Goal: Task Accomplishment & Management: Manage account settings

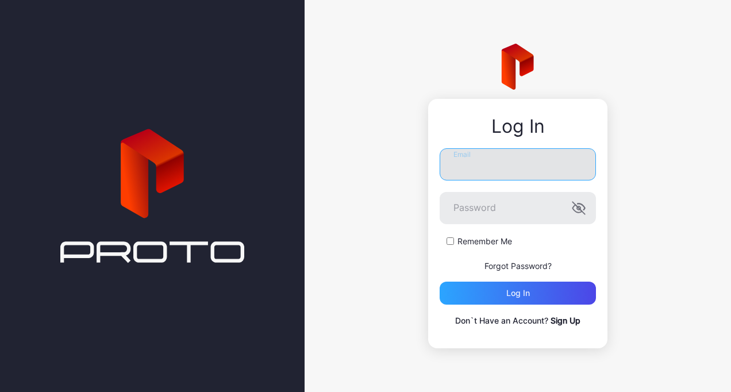
click at [491, 162] on input "Email" at bounding box center [518, 164] width 156 height 32
type input "**********"
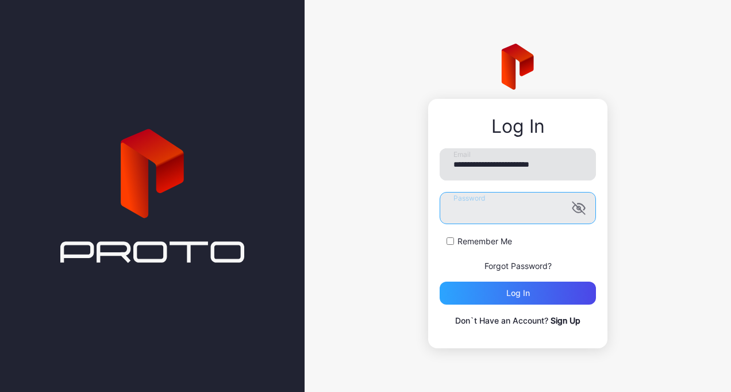
click at [440, 282] on button "Log in" at bounding box center [518, 293] width 156 height 23
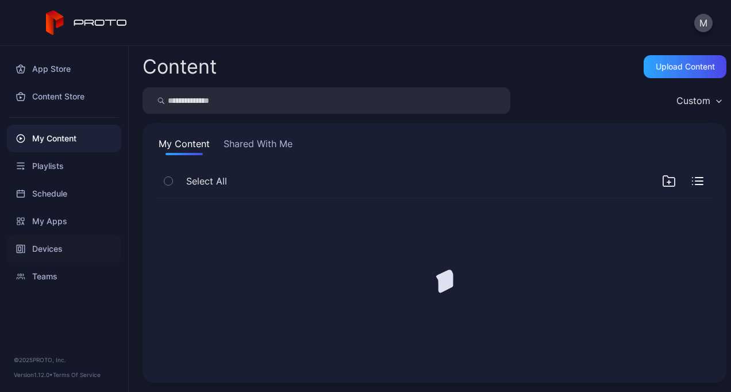
click at [62, 250] on div "Devices" at bounding box center [64, 249] width 114 height 28
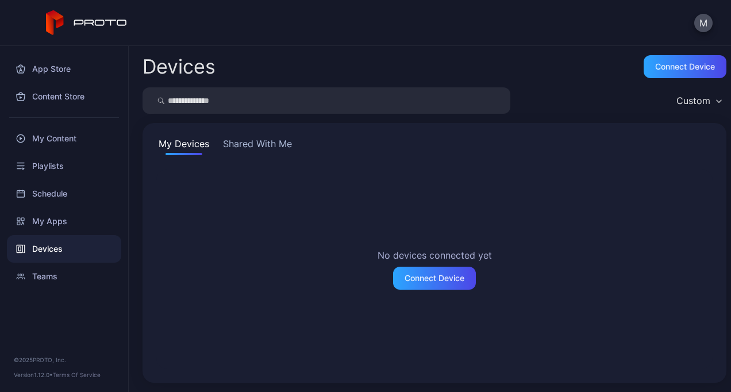
click at [260, 141] on button "Shared With Me" at bounding box center [258, 146] width 74 height 18
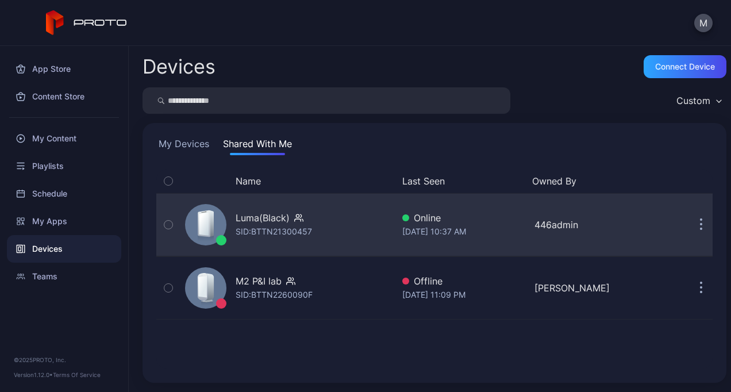
click at [249, 219] on div "Luma(Black)" at bounding box center [263, 218] width 54 height 14
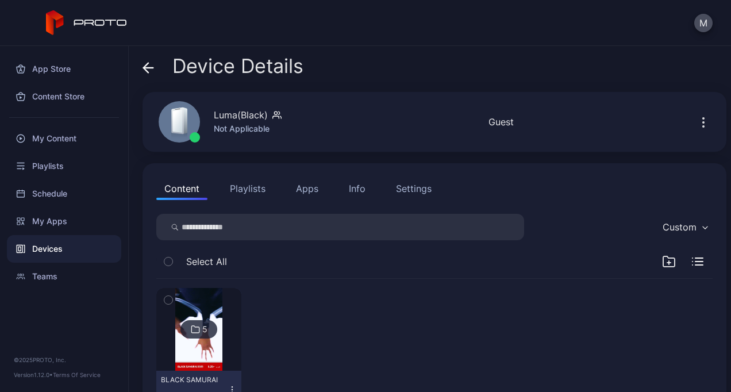
click at [193, 330] on icon at bounding box center [195, 330] width 9 height 14
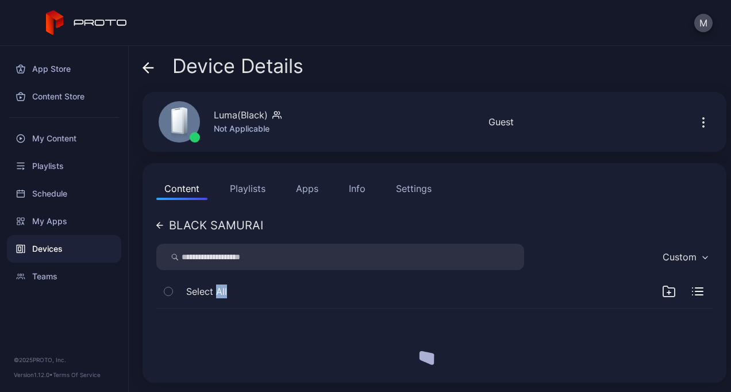
click at [193, 330] on div at bounding box center [434, 339] width 575 height 79
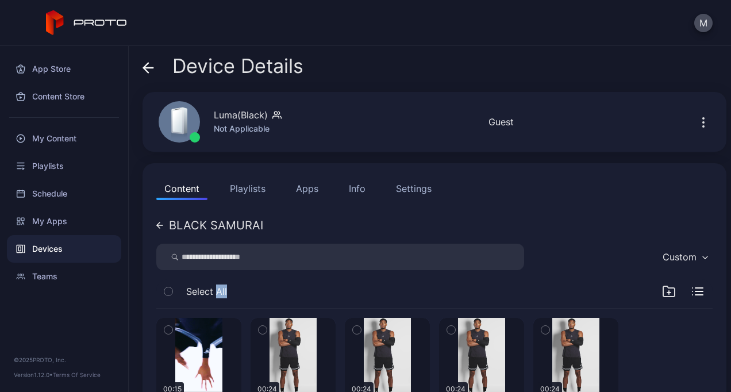
drag, startPoint x: 193, startPoint y: 330, endPoint x: 247, endPoint y: 189, distance: 150.9
click at [247, 189] on button "Playlists" at bounding box center [248, 188] width 52 height 23
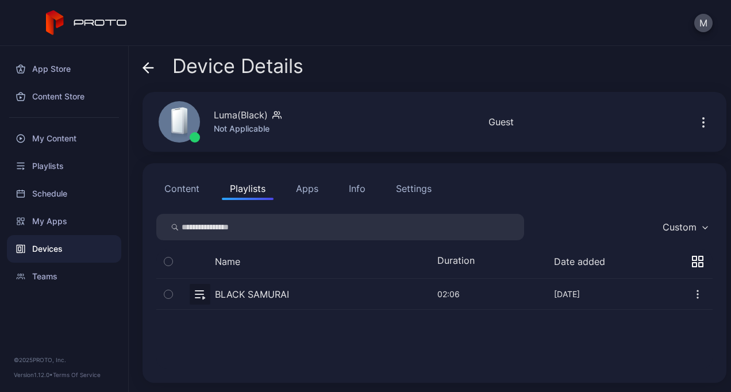
click at [254, 295] on button "button" at bounding box center [434, 294] width 557 height 30
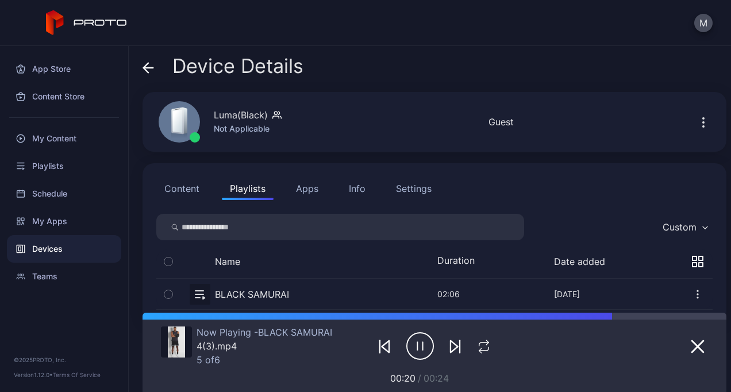
click at [409, 343] on icon "button" at bounding box center [420, 346] width 28 height 29
click at [191, 190] on button "Content" at bounding box center [181, 188] width 51 height 23
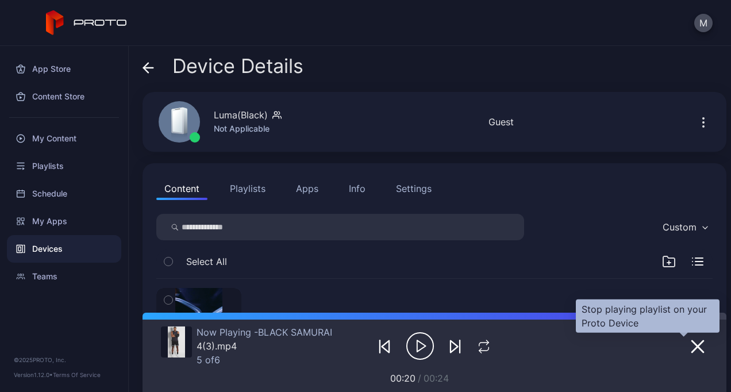
click at [691, 353] on icon "button" at bounding box center [698, 347] width 14 height 14
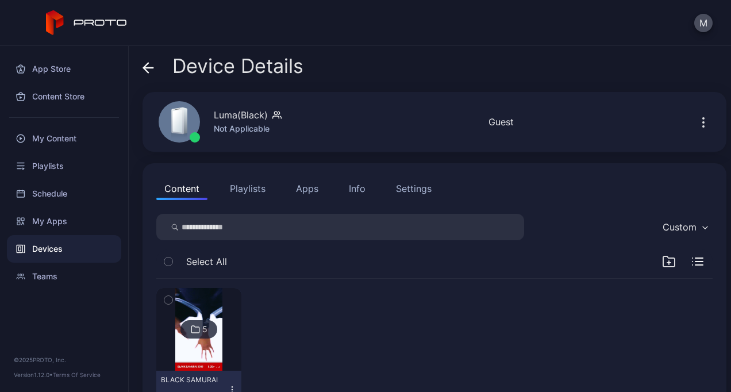
click at [209, 322] on div "5" at bounding box center [199, 329] width 37 height 18
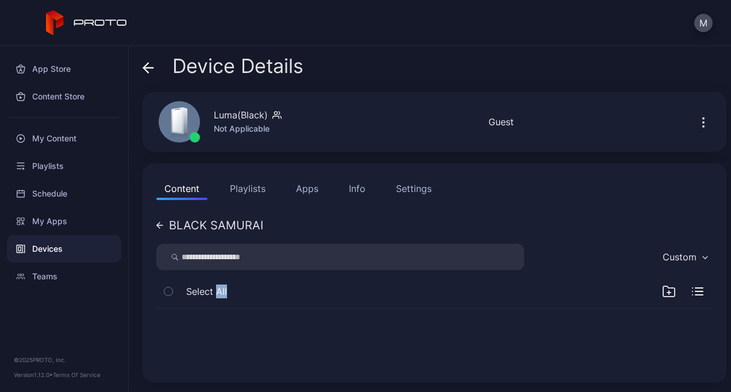
click at [209, 322] on div at bounding box center [434, 339] width 575 height 79
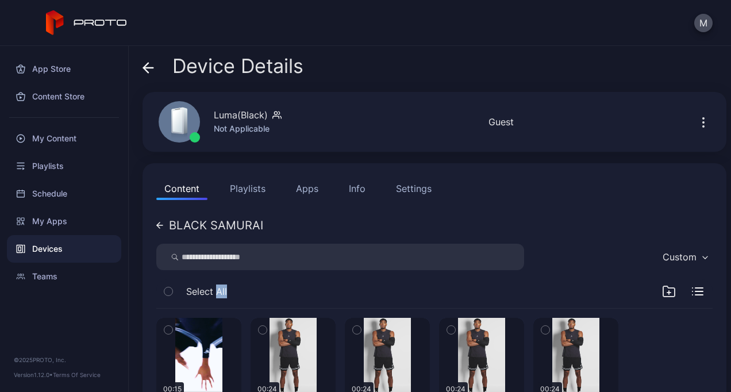
scroll to position [78, 0]
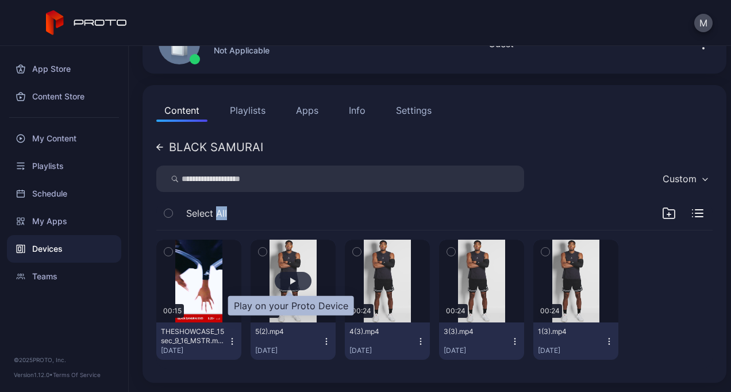
click at [290, 278] on div "button" at bounding box center [293, 281] width 6 height 7
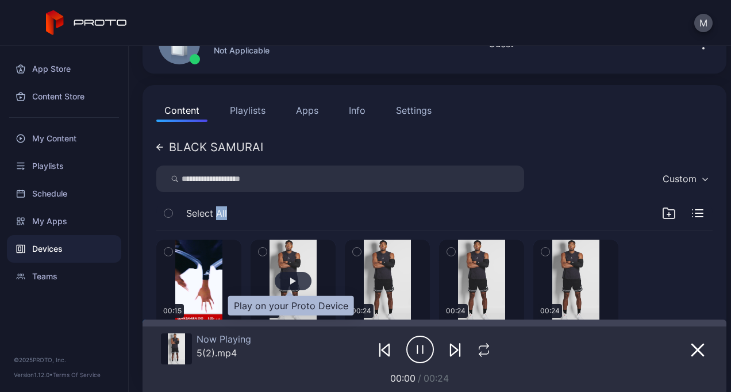
click at [290, 278] on div "button" at bounding box center [293, 281] width 6 height 7
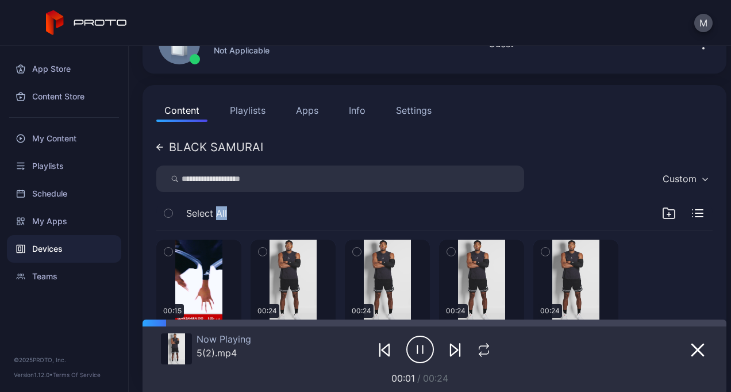
click at [414, 350] on icon "button" at bounding box center [420, 349] width 28 height 29
click at [244, 105] on button "Playlists" at bounding box center [248, 110] width 52 height 23
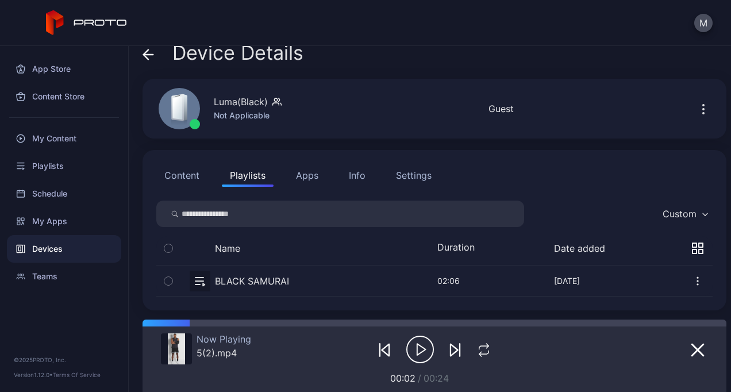
scroll to position [13, 0]
click at [274, 278] on button "button" at bounding box center [434, 281] width 557 height 30
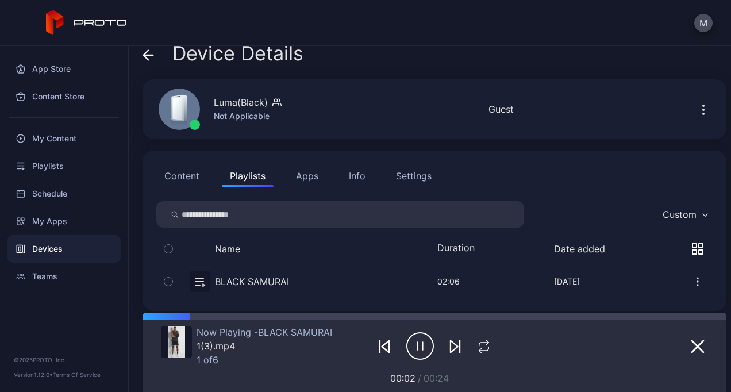
click at [414, 349] on icon "button" at bounding box center [420, 346] width 28 height 29
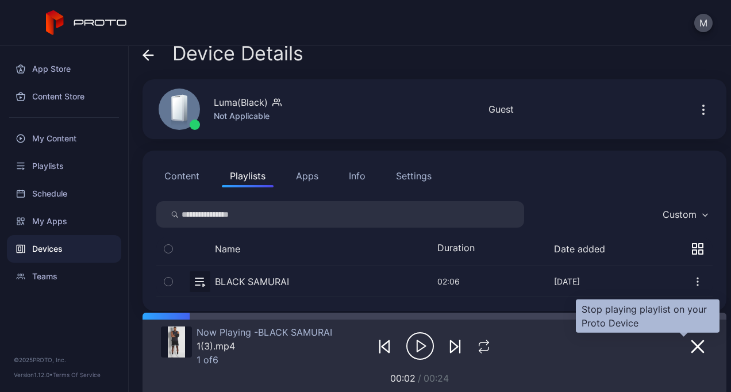
click at [691, 342] on icon "button" at bounding box center [698, 347] width 14 height 14
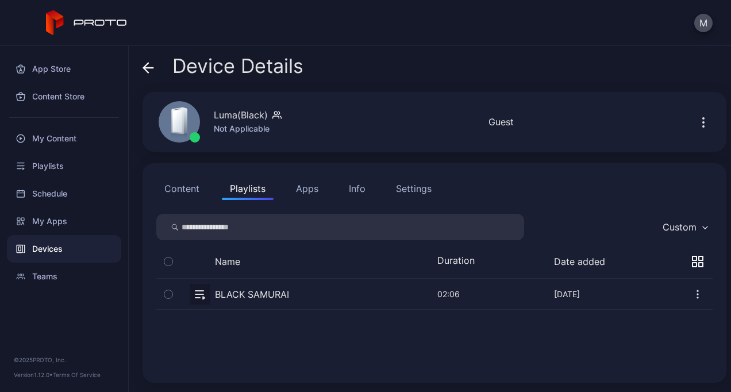
click at [229, 299] on button "button" at bounding box center [434, 294] width 557 height 30
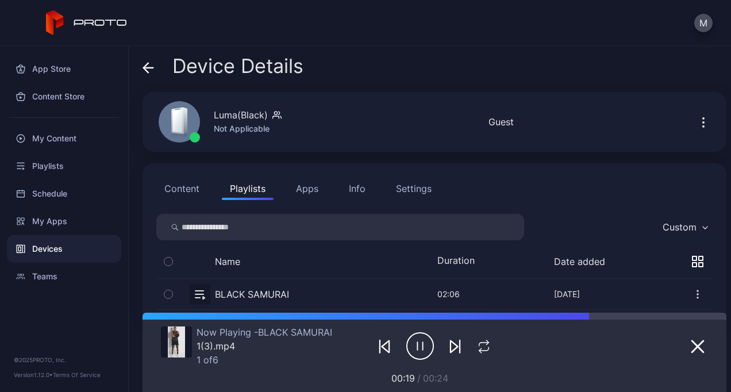
click at [680, 337] on div at bounding box center [662, 346] width 91 height 39
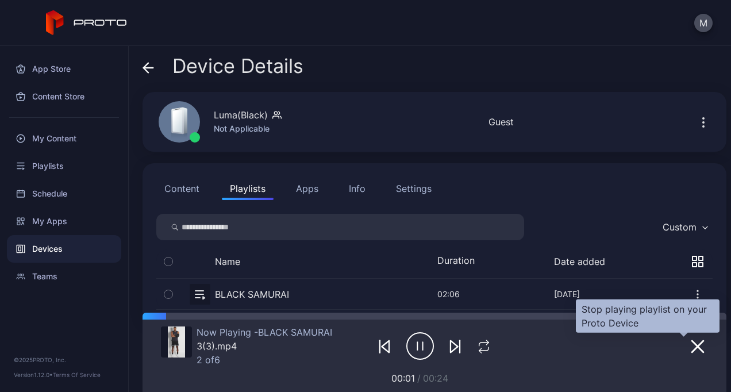
click at [692, 347] on icon "button" at bounding box center [697, 346] width 11 height 11
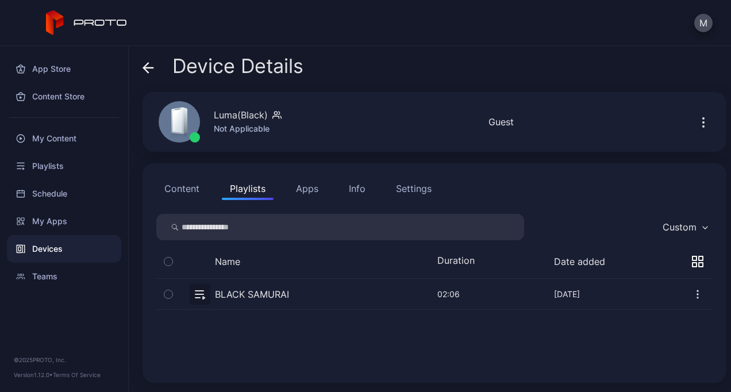
click at [254, 291] on button "button" at bounding box center [434, 294] width 557 height 30
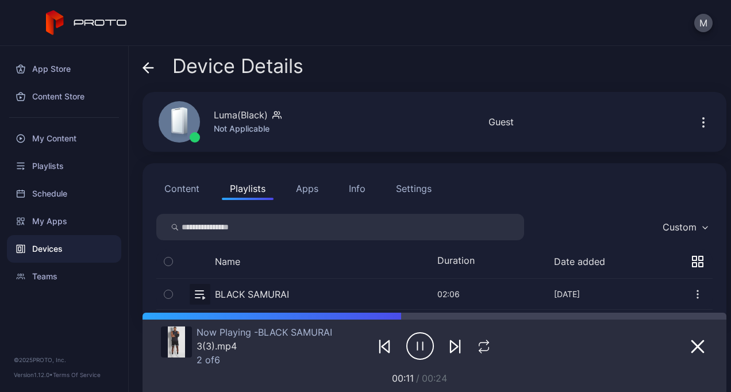
click at [174, 186] on button "Content" at bounding box center [181, 188] width 51 height 23
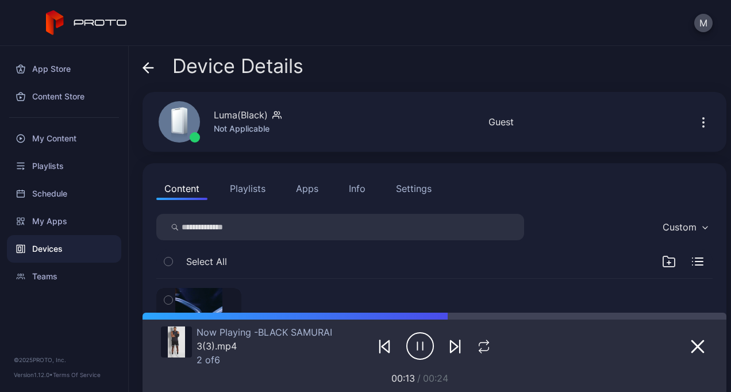
scroll to position [128, 0]
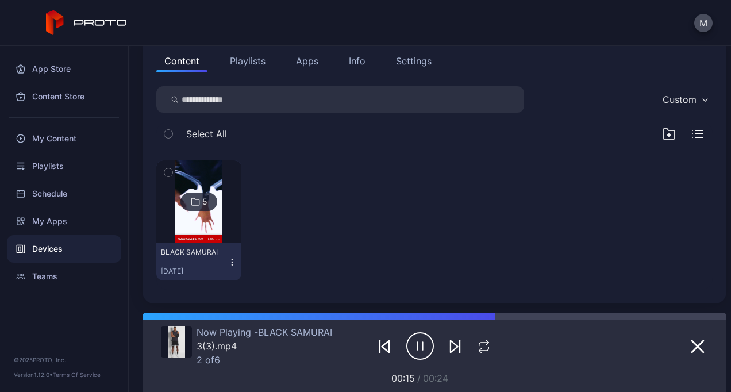
click at [214, 253] on div "BLACK SAMURAI" at bounding box center [192, 252] width 63 height 9
click at [379, 216] on div "5 BLACK SAMURAI [DATE]" at bounding box center [434, 220] width 557 height 139
click at [196, 210] on div "5" at bounding box center [199, 202] width 37 height 18
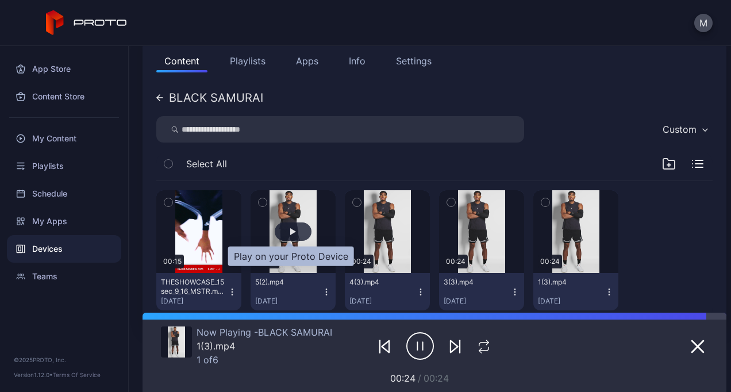
click at [290, 234] on div "button" at bounding box center [293, 231] width 6 height 7
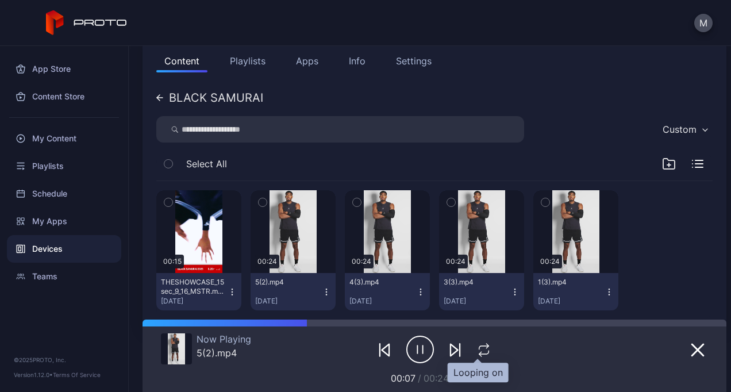
click at [477, 348] on icon "button" at bounding box center [484, 350] width 15 height 14
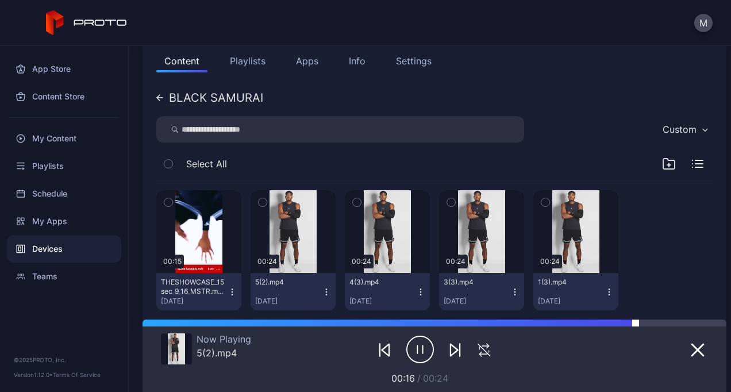
click at [651, 324] on div at bounding box center [681, 323] width 91 height 7
click at [697, 323] on div at bounding box center [681, 323] width 91 height 7
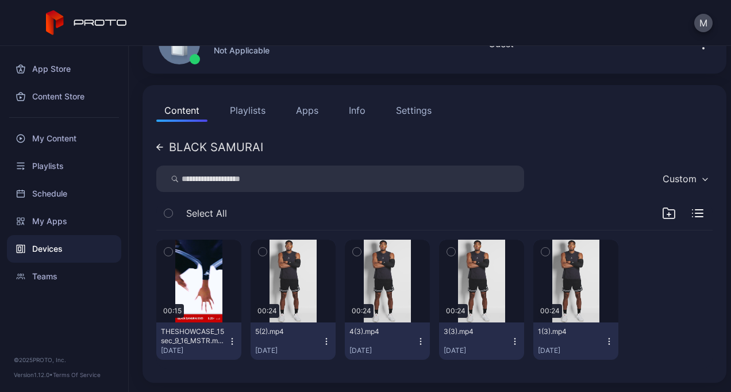
scroll to position [78, 0]
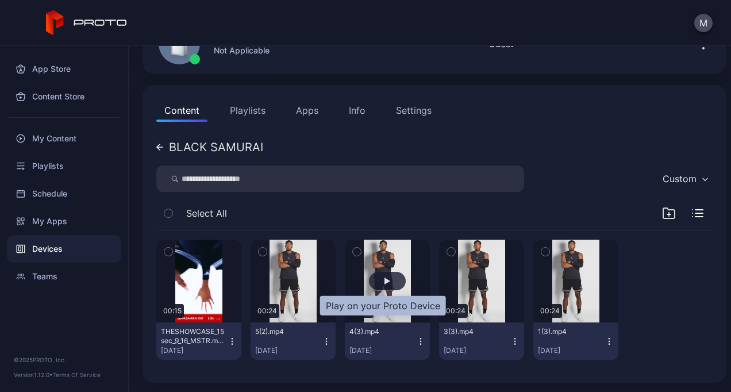
click at [378, 287] on div "button" at bounding box center [387, 281] width 37 height 18
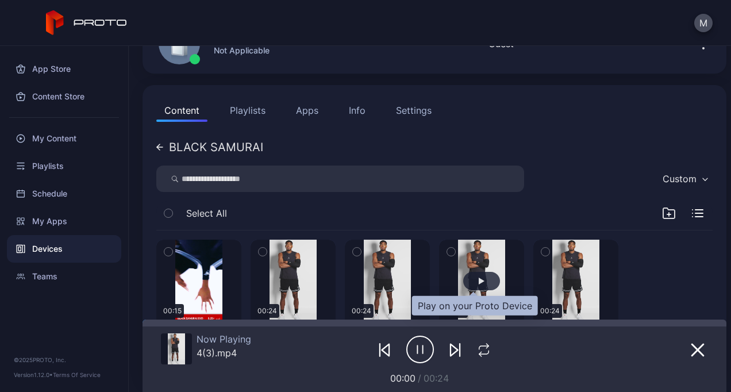
click at [469, 279] on div "button" at bounding box center [481, 281] width 37 height 18
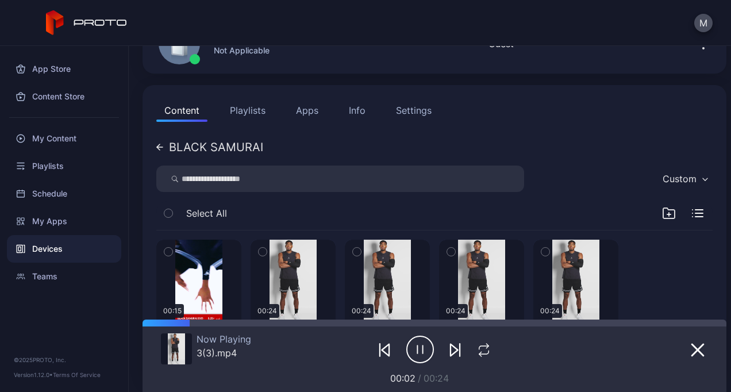
click at [254, 110] on button "Playlists" at bounding box center [248, 110] width 52 height 23
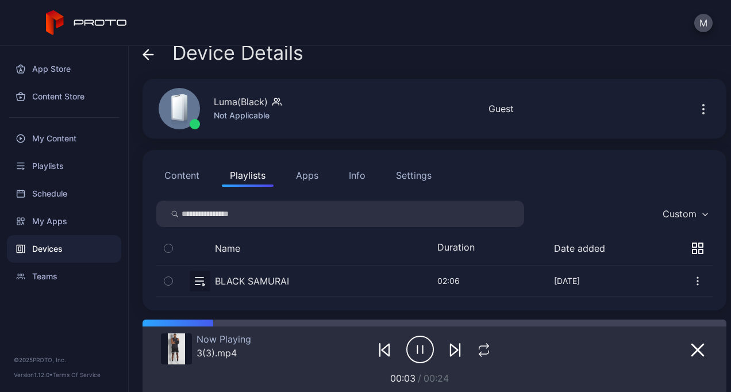
scroll to position [13, 0]
click at [269, 291] on button "button" at bounding box center [434, 281] width 557 height 30
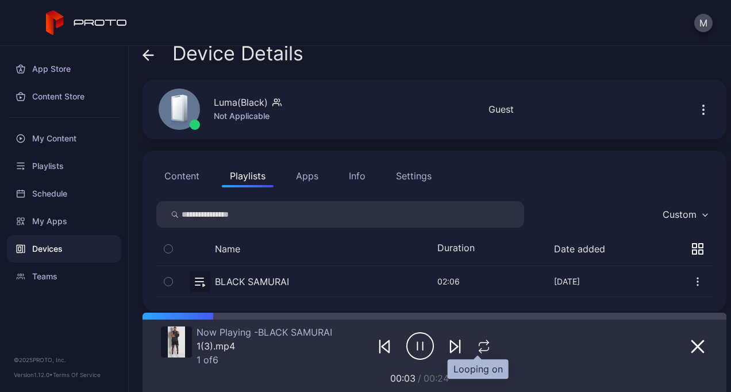
click at [487, 344] on icon "button" at bounding box center [488, 342] width 2 height 5
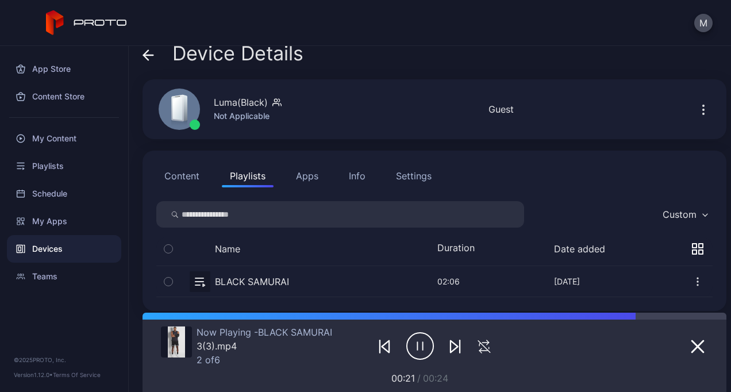
click at [179, 165] on button "Content" at bounding box center [181, 175] width 51 height 23
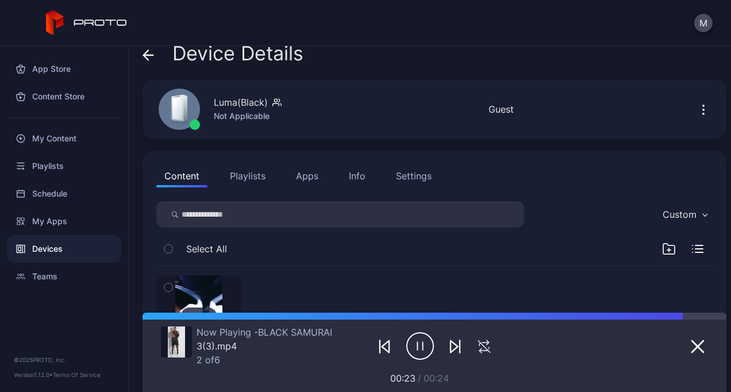
scroll to position [49, 0]
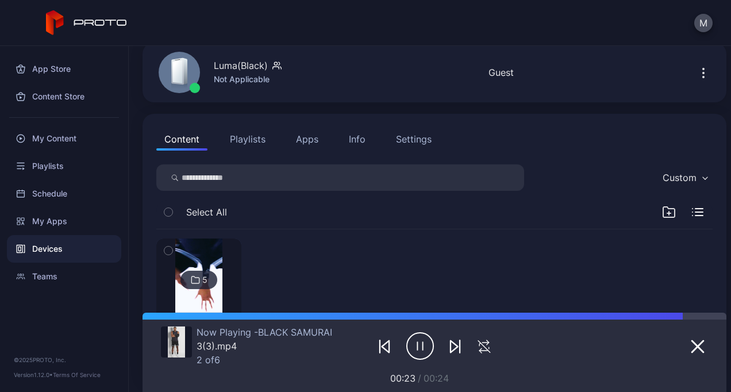
click at [216, 302] on img at bounding box center [198, 280] width 47 height 83
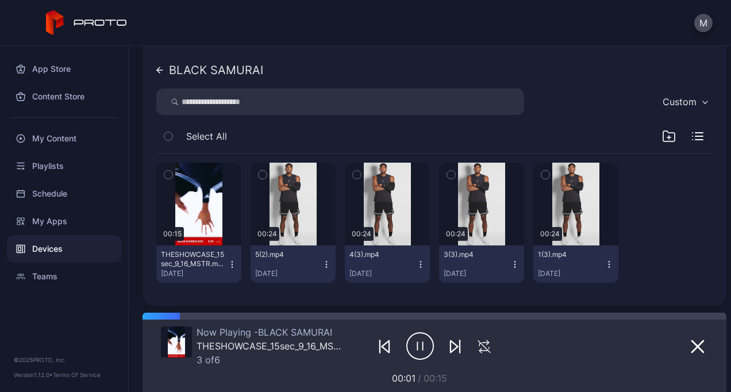
scroll to position [158, 0]
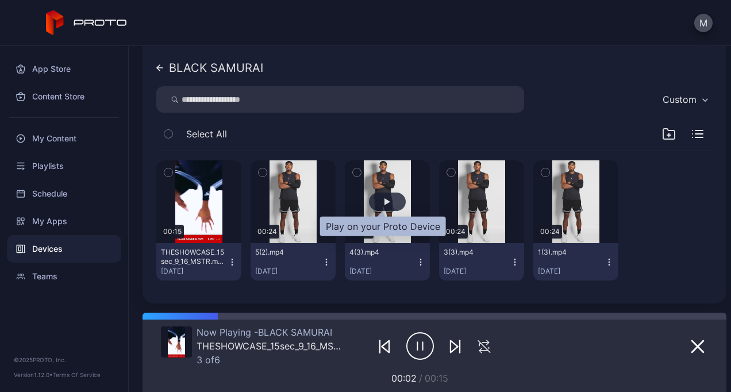
click at [385, 200] on div "button" at bounding box center [388, 201] width 6 height 7
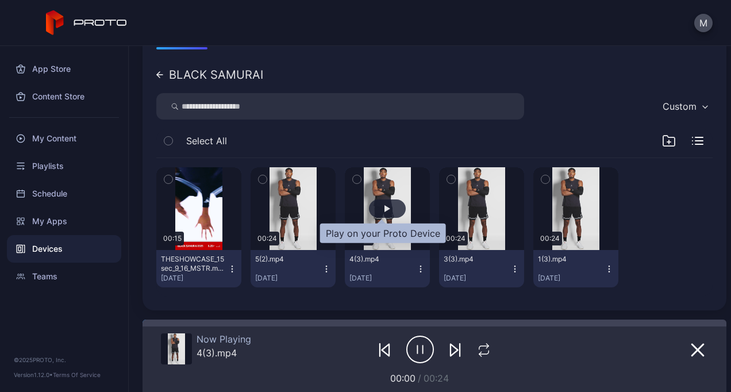
scroll to position [151, 0]
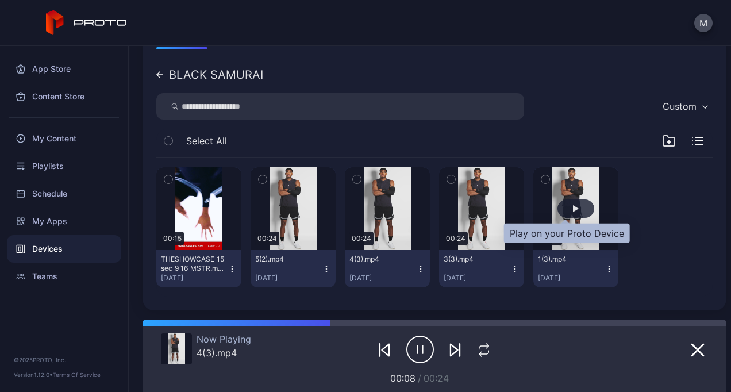
click at [576, 205] on div "button" at bounding box center [576, 209] width 37 height 18
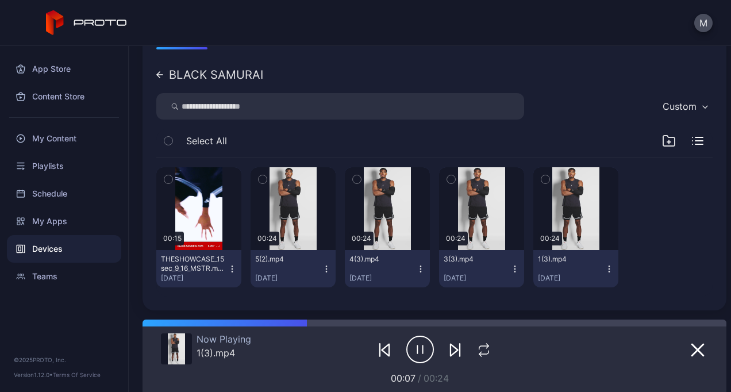
click at [163, 76] on icon at bounding box center [159, 74] width 7 height 7
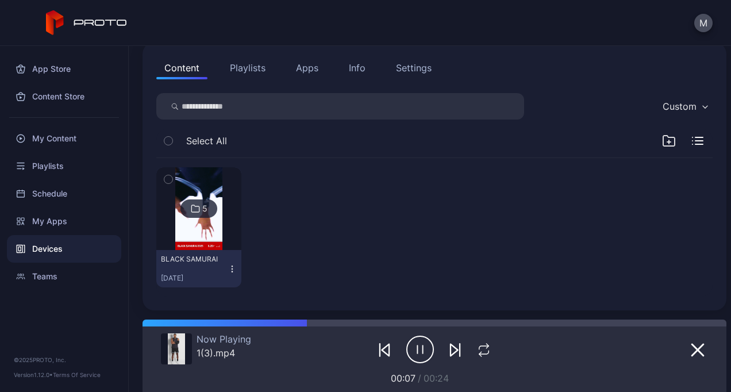
scroll to position [49, 0]
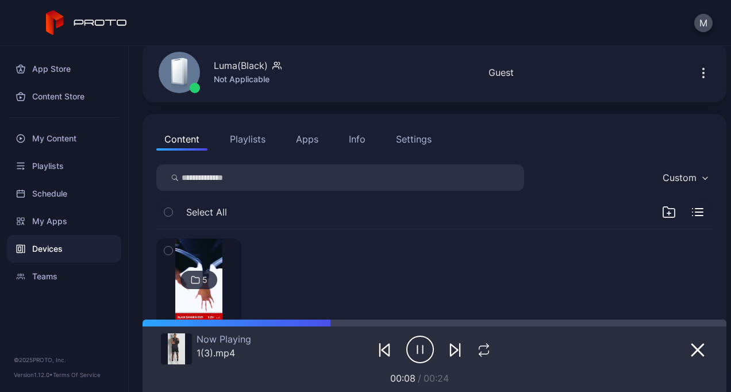
click at [255, 140] on button "Playlists" at bounding box center [248, 139] width 52 height 23
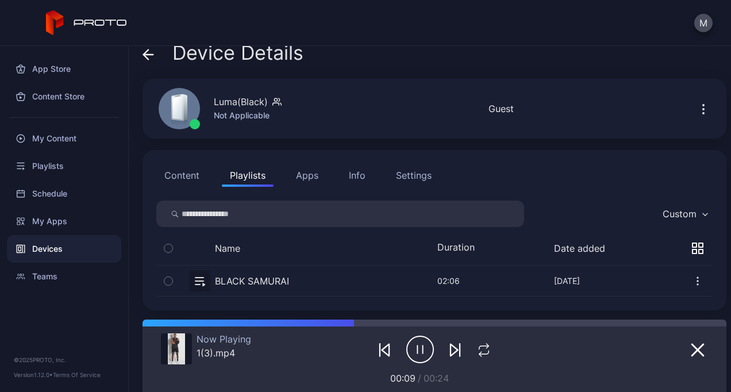
scroll to position [13, 0]
click at [243, 282] on button "button" at bounding box center [434, 281] width 557 height 30
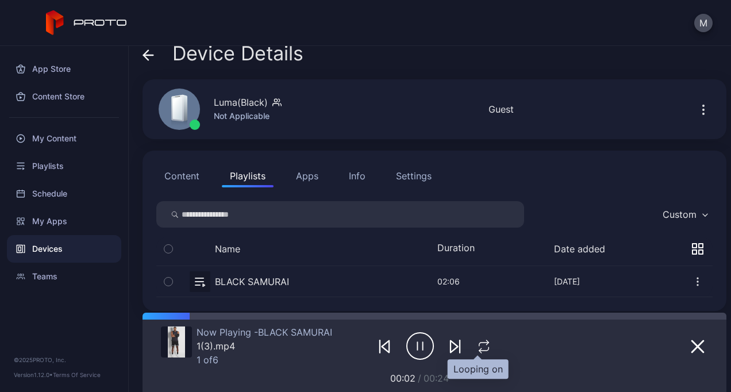
click at [479, 345] on icon "button" at bounding box center [484, 347] width 15 height 14
click at [479, 345] on icon "button" at bounding box center [484, 347] width 19 height 14
click at [479, 345] on icon "button" at bounding box center [484, 347] width 15 height 14
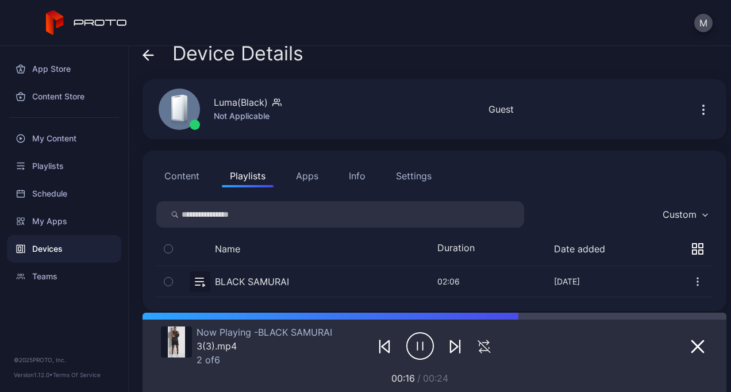
click at [179, 180] on button "Content" at bounding box center [181, 175] width 51 height 23
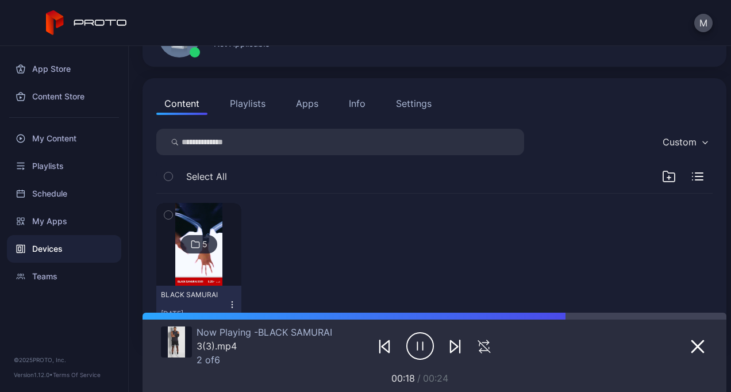
click at [178, 274] on img at bounding box center [198, 244] width 47 height 83
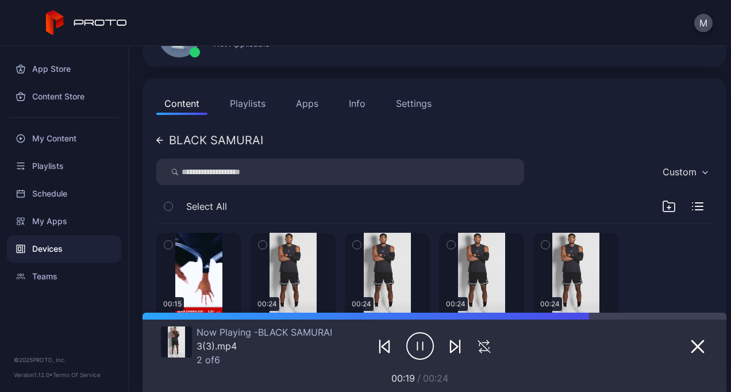
scroll to position [158, 0]
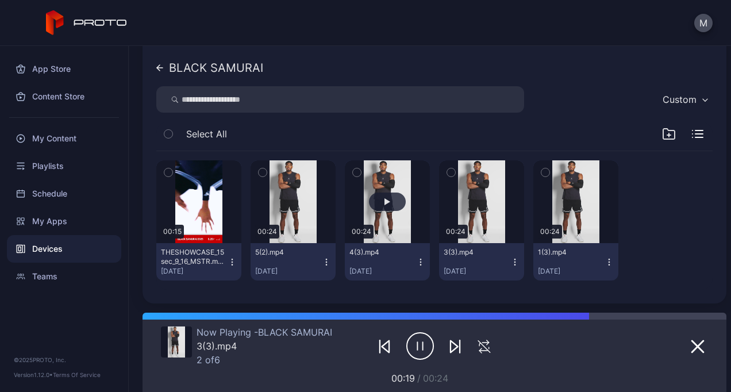
click at [390, 191] on button "button" at bounding box center [387, 201] width 85 height 83
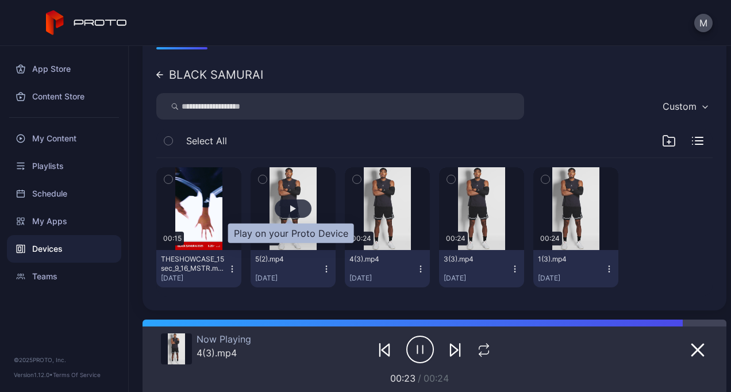
click at [287, 213] on div "button" at bounding box center [293, 209] width 37 height 18
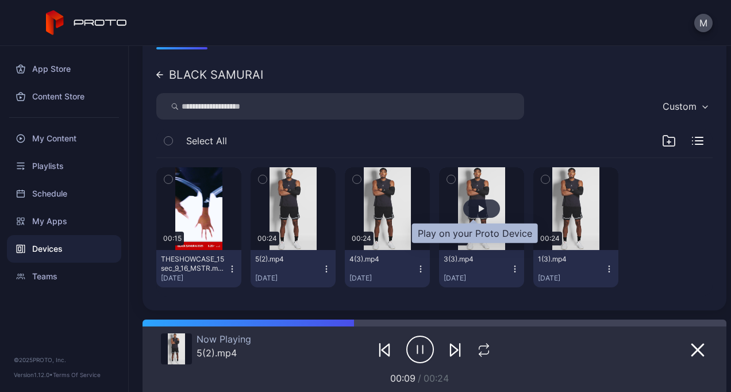
click at [476, 200] on div "button" at bounding box center [481, 209] width 37 height 18
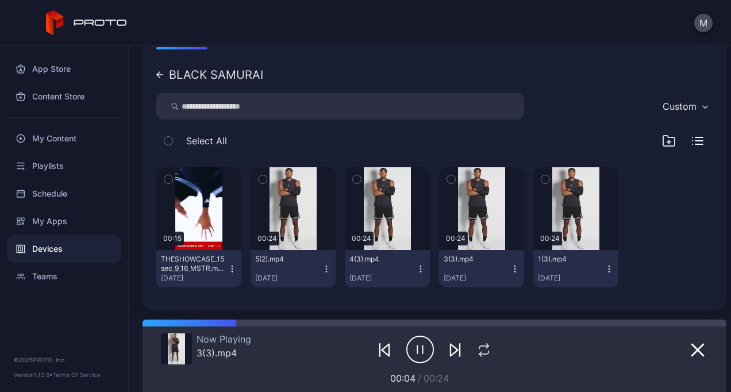
click at [159, 74] on icon at bounding box center [159, 74] width 7 height 7
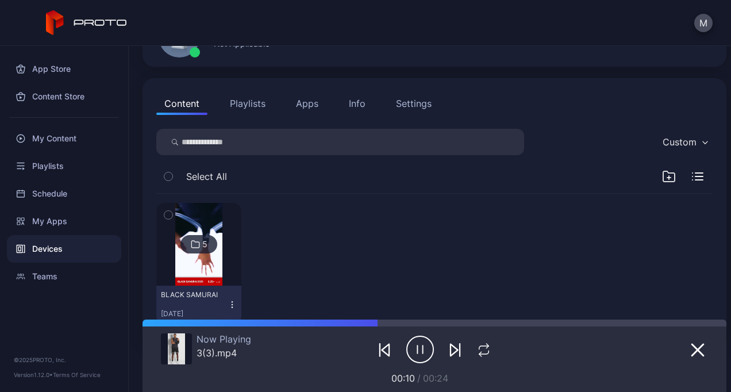
click at [198, 244] on icon at bounding box center [195, 244] width 9 height 14
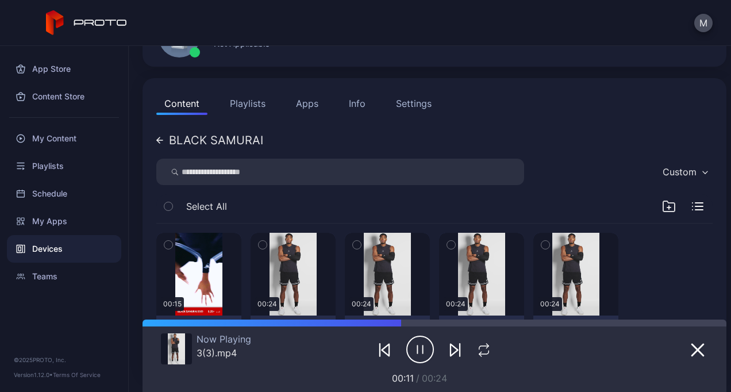
click at [256, 105] on button "Playlists" at bounding box center [248, 103] width 52 height 23
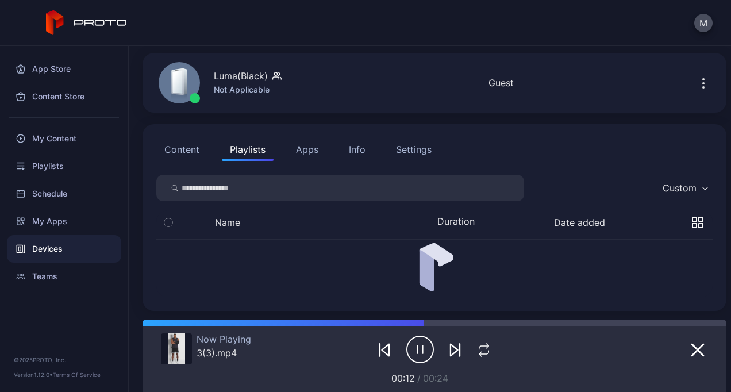
scroll to position [13, 0]
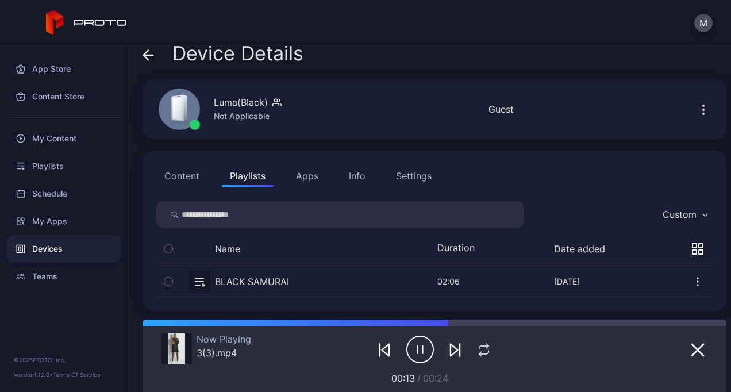
click at [267, 285] on button "button" at bounding box center [434, 281] width 557 height 30
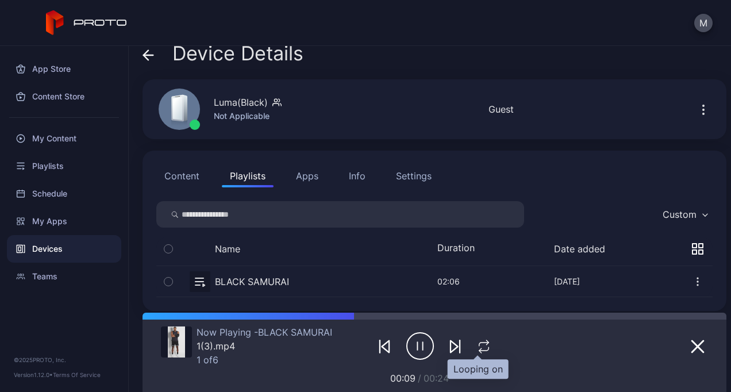
click at [477, 353] on button "button" at bounding box center [484, 346] width 22 height 16
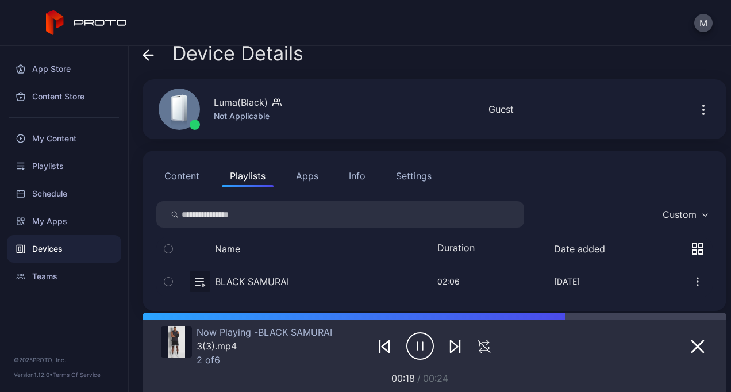
click at [182, 178] on button "Content" at bounding box center [181, 175] width 51 height 23
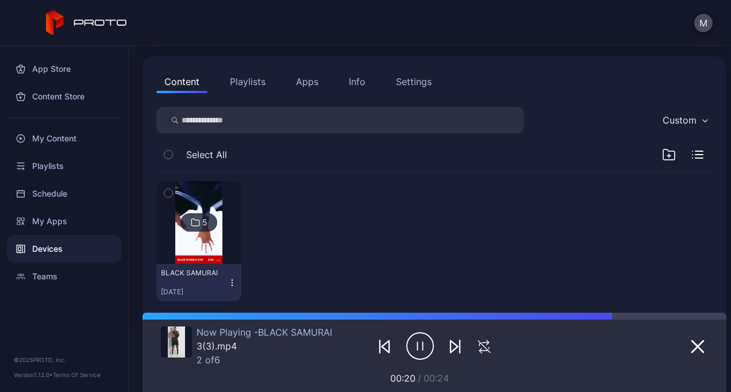
scroll to position [107, 0]
click at [209, 244] on img at bounding box center [198, 222] width 47 height 83
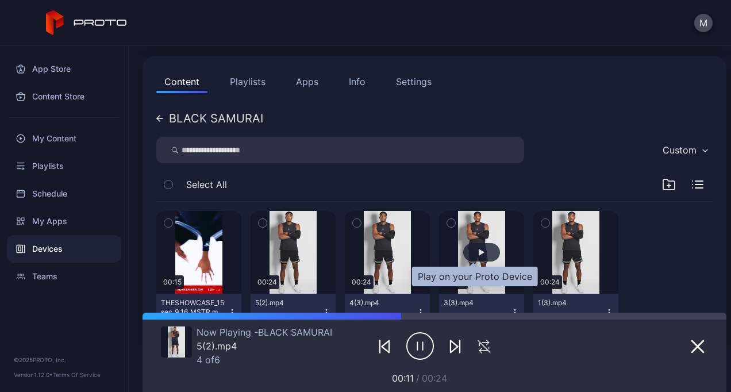
click at [467, 257] on div "button" at bounding box center [481, 252] width 37 height 18
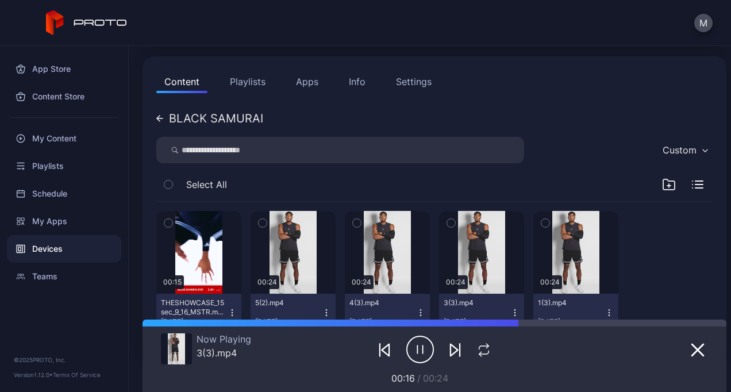
click at [253, 76] on button "Playlists" at bounding box center [248, 81] width 52 height 23
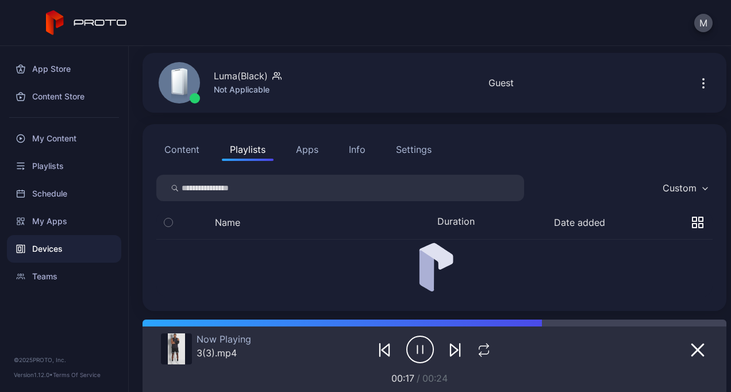
scroll to position [13, 0]
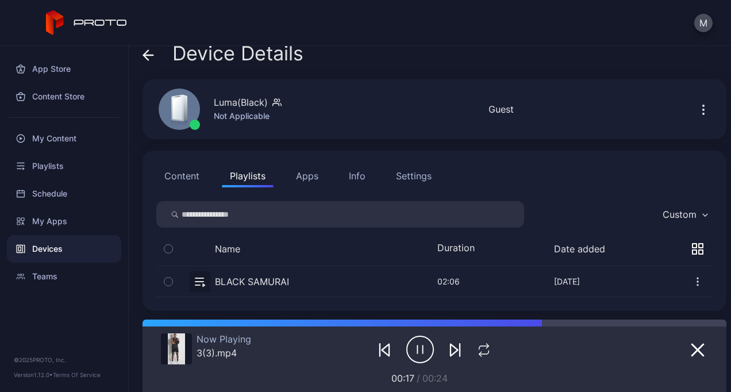
click at [249, 278] on button "button" at bounding box center [434, 281] width 557 height 30
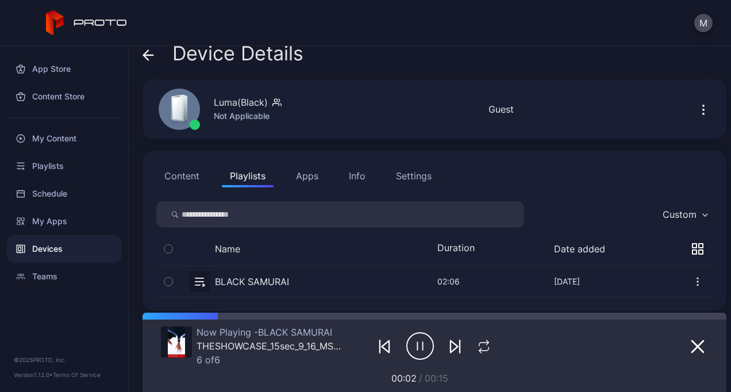
click at [182, 168] on button "Content" at bounding box center [181, 175] width 51 height 23
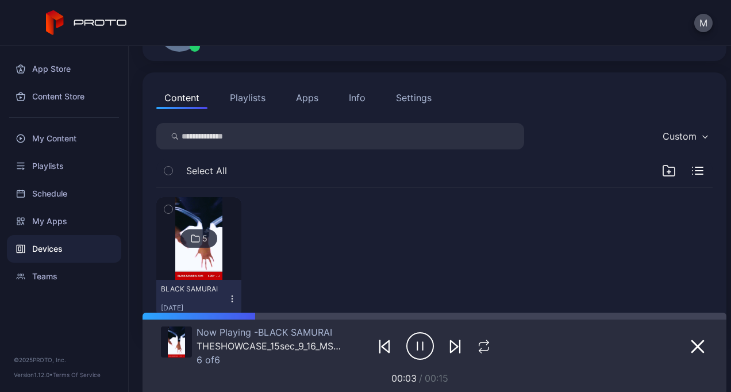
click at [203, 268] on img at bounding box center [198, 238] width 47 height 83
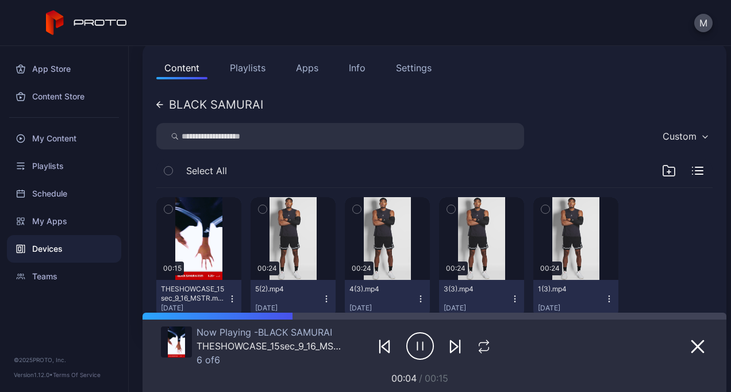
scroll to position [126, 0]
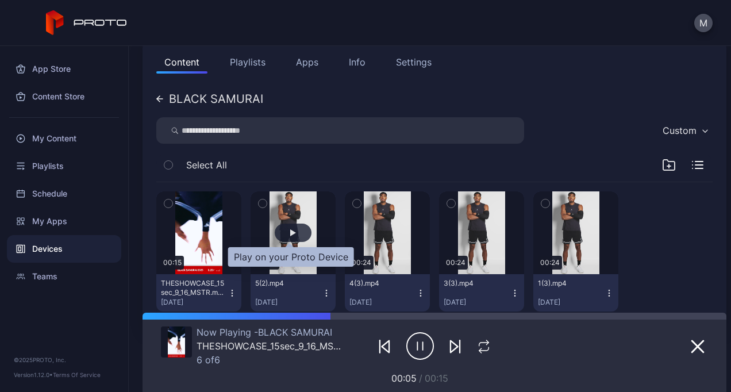
click at [290, 233] on div "button" at bounding box center [293, 232] width 6 height 7
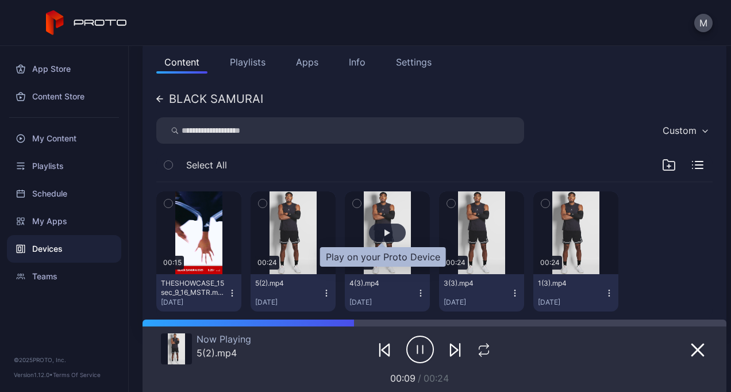
click at [385, 231] on div "button" at bounding box center [388, 232] width 6 height 7
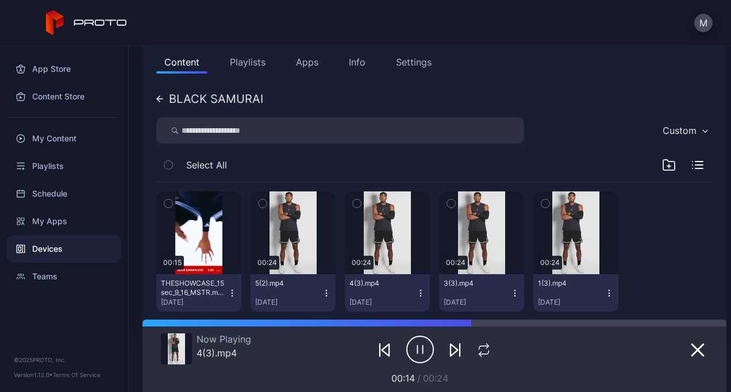
click at [254, 64] on button "Playlists" at bounding box center [248, 62] width 52 height 23
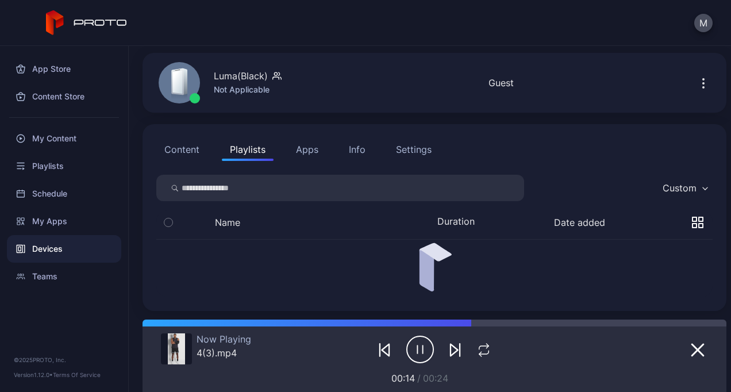
scroll to position [13, 0]
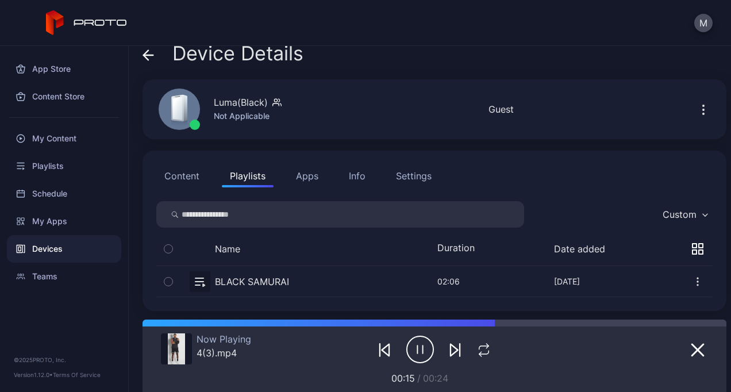
click at [239, 284] on button "button" at bounding box center [434, 281] width 557 height 30
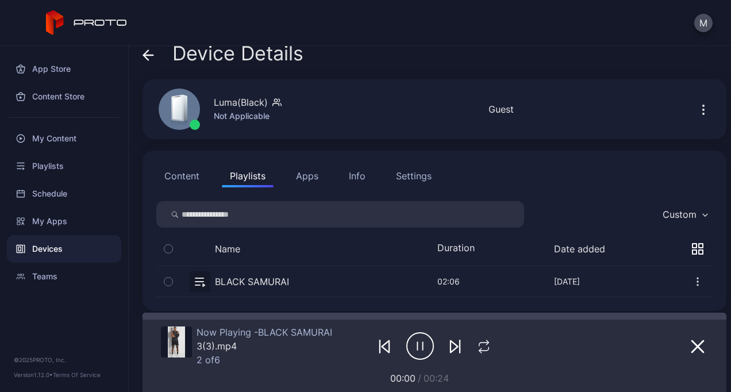
click at [189, 174] on button "Content" at bounding box center [181, 175] width 51 height 23
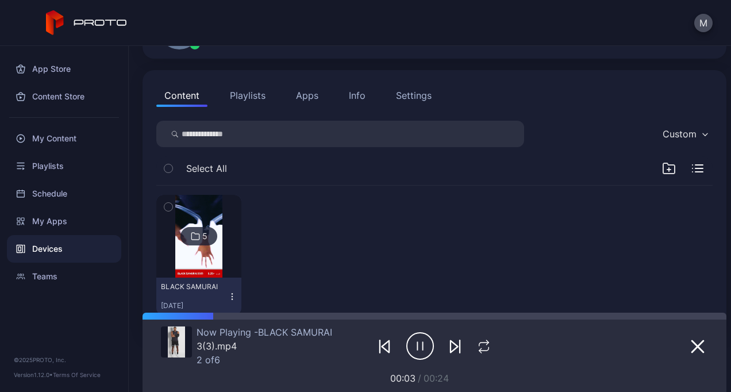
click at [205, 260] on img at bounding box center [198, 236] width 47 height 83
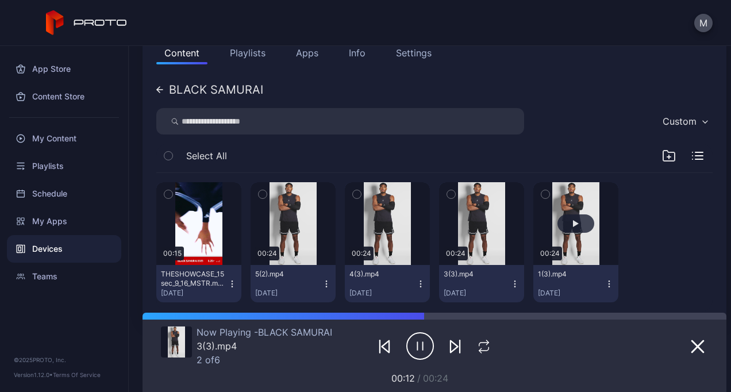
scroll to position [138, 0]
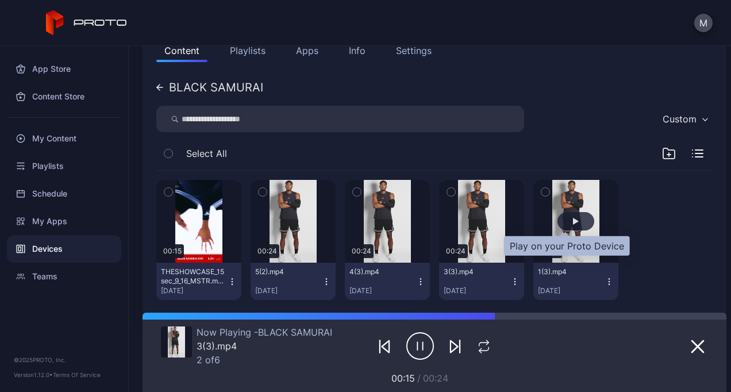
click at [573, 220] on div "button" at bounding box center [576, 221] width 6 height 7
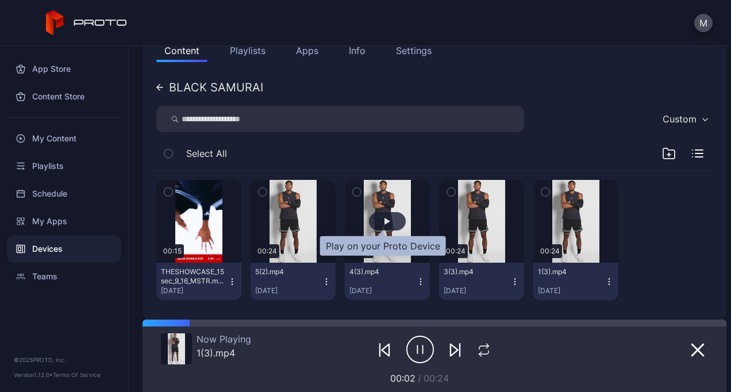
click at [377, 229] on div "button" at bounding box center [387, 221] width 37 height 18
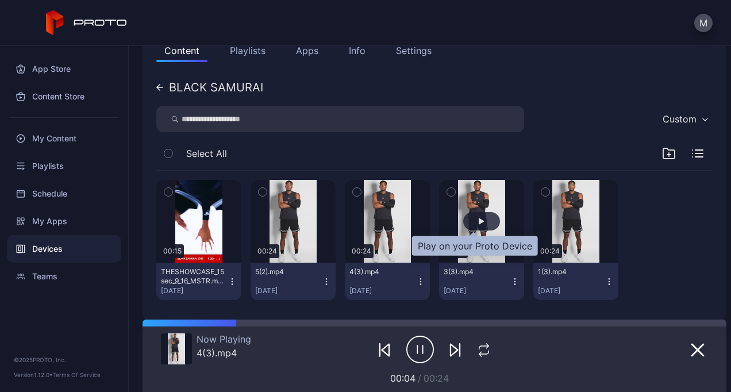
click at [463, 216] on div "button" at bounding box center [481, 221] width 37 height 18
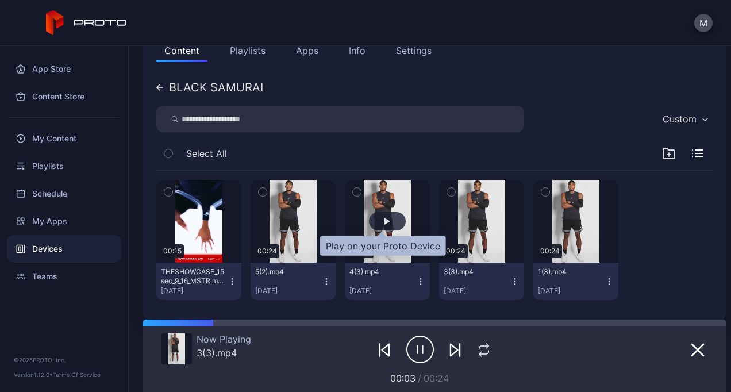
click at [384, 213] on div "button" at bounding box center [387, 221] width 37 height 18
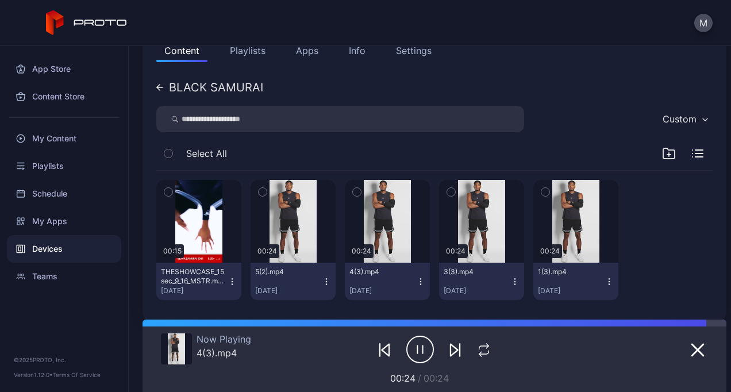
click at [247, 51] on button "Playlists" at bounding box center [248, 50] width 52 height 23
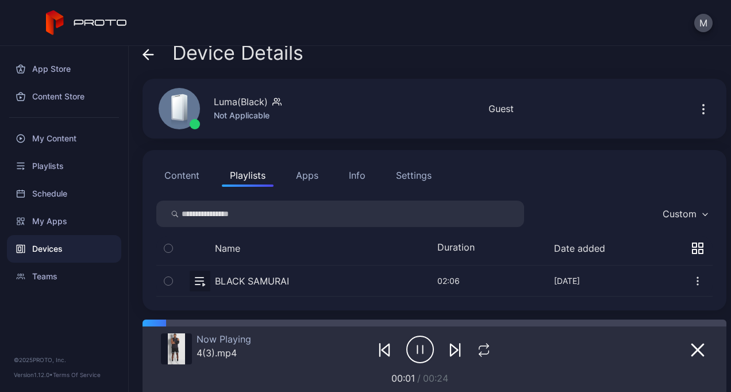
scroll to position [13, 0]
click at [235, 278] on button "button" at bounding box center [434, 281] width 557 height 30
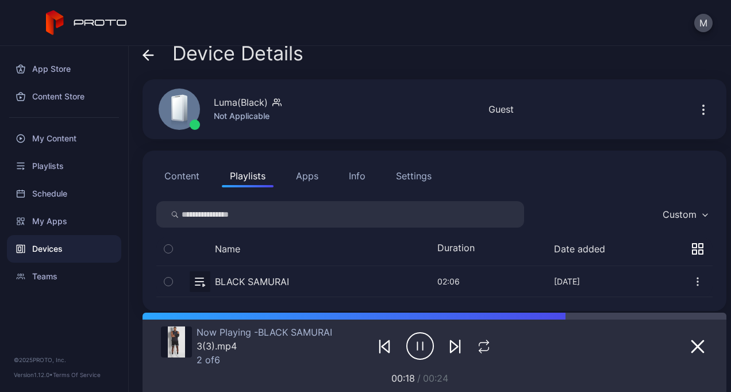
click at [178, 176] on button "Content" at bounding box center [181, 175] width 51 height 23
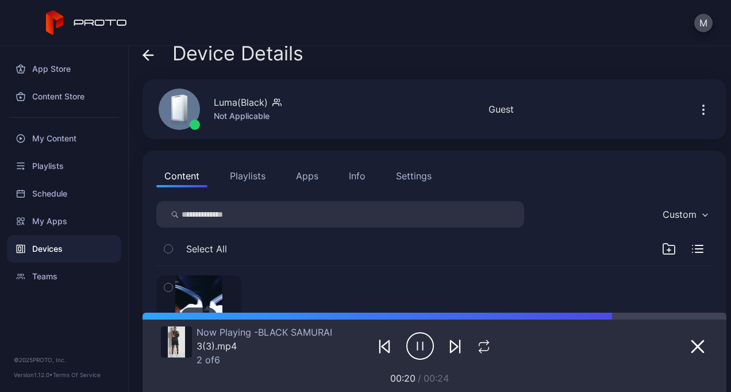
click at [209, 297] on img at bounding box center [198, 316] width 47 height 83
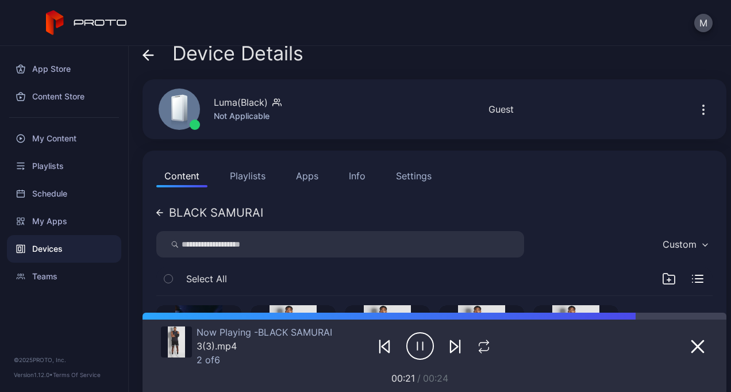
scroll to position [158, 0]
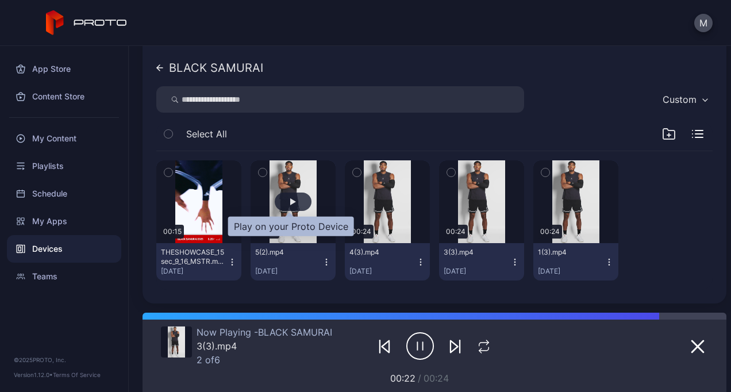
click at [290, 204] on div "button" at bounding box center [293, 201] width 6 height 7
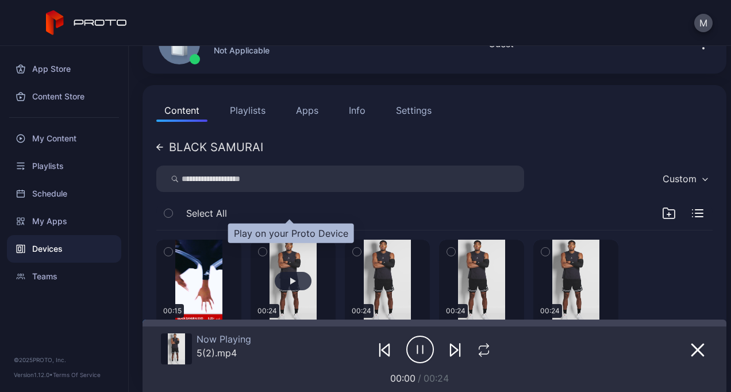
scroll to position [151, 0]
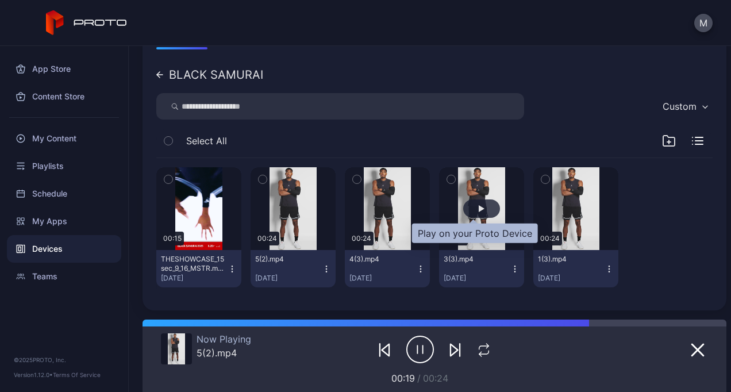
click at [482, 201] on div "button" at bounding box center [481, 209] width 37 height 18
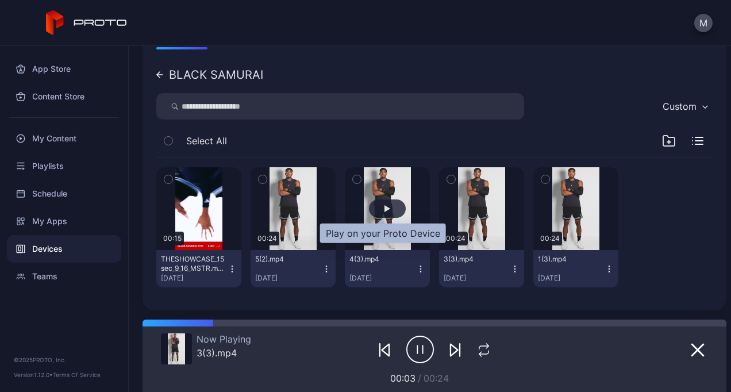
click at [385, 211] on div "button" at bounding box center [388, 208] width 6 height 7
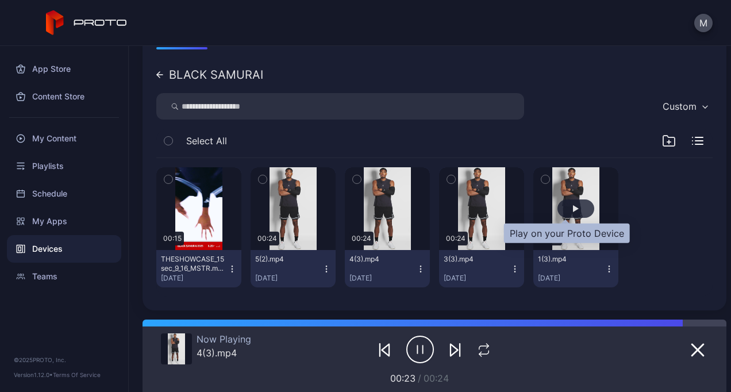
click at [567, 204] on div "button" at bounding box center [576, 209] width 37 height 18
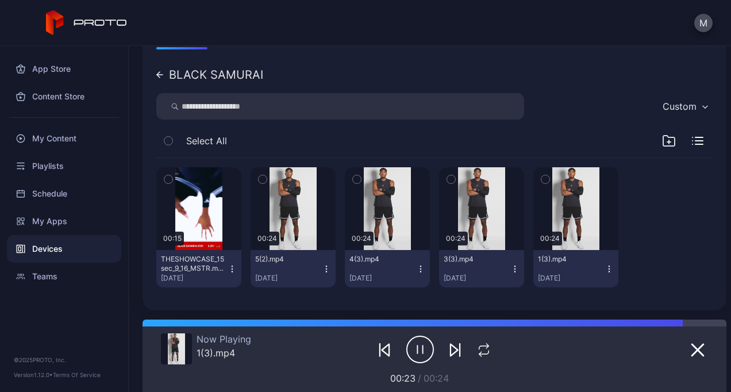
click at [156, 75] on div "Content Playlists Apps Info Settings BLACK SAMURAI Custom Select All 00:15 THES…" at bounding box center [435, 162] width 584 height 298
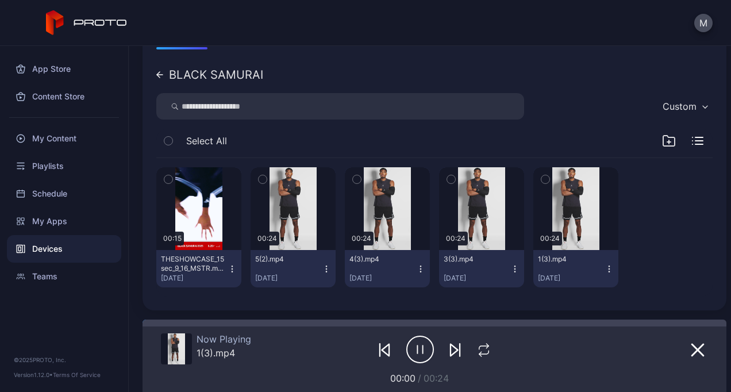
click at [160, 76] on icon at bounding box center [159, 74] width 7 height 7
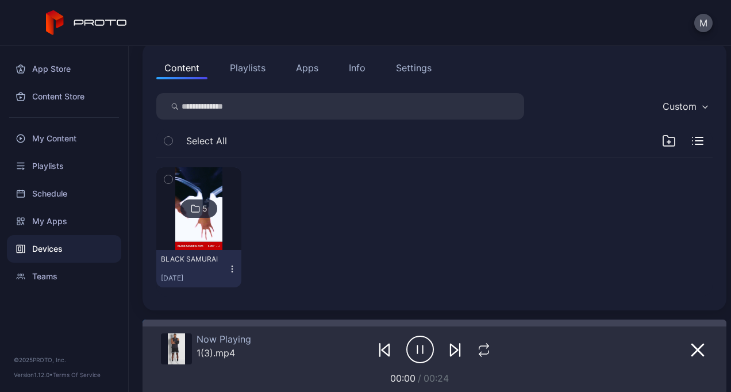
scroll to position [13, 0]
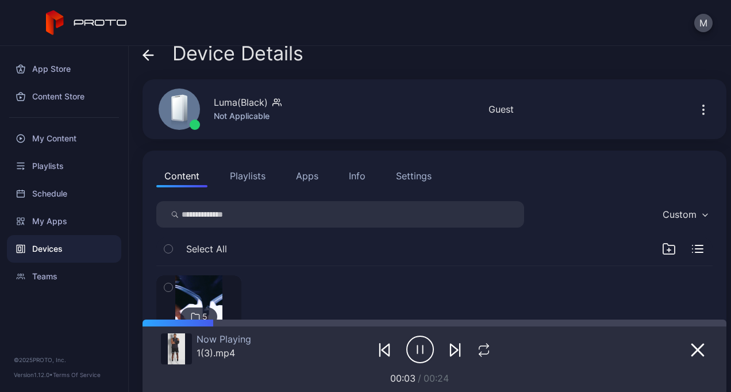
click at [252, 177] on button "Playlists" at bounding box center [248, 175] width 52 height 23
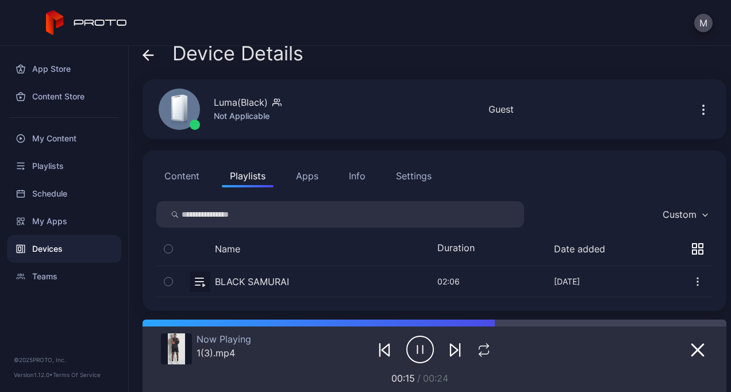
click at [269, 278] on button "button" at bounding box center [434, 281] width 557 height 30
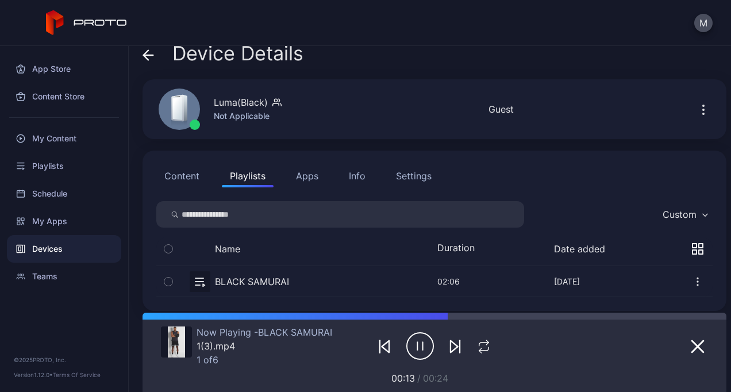
click at [188, 177] on button "Content" at bounding box center [181, 175] width 51 height 23
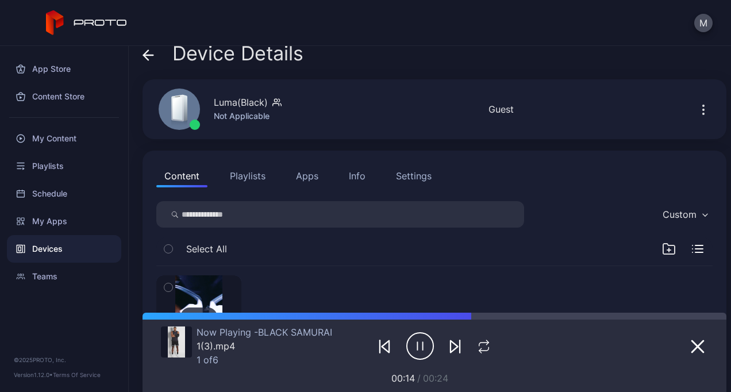
click at [469, 247] on div "Select All" at bounding box center [434, 251] width 557 height 29
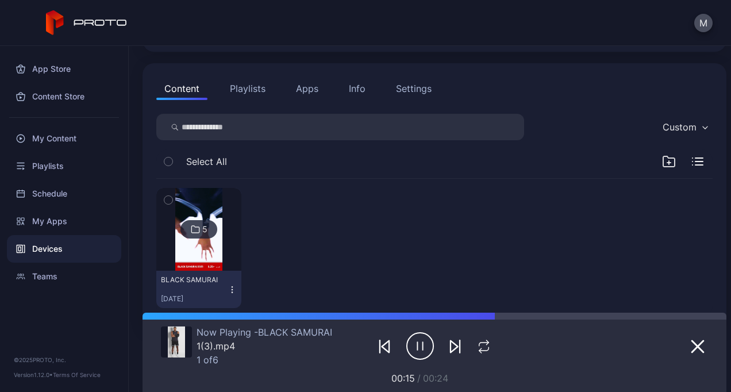
click at [211, 267] on img at bounding box center [198, 229] width 47 height 83
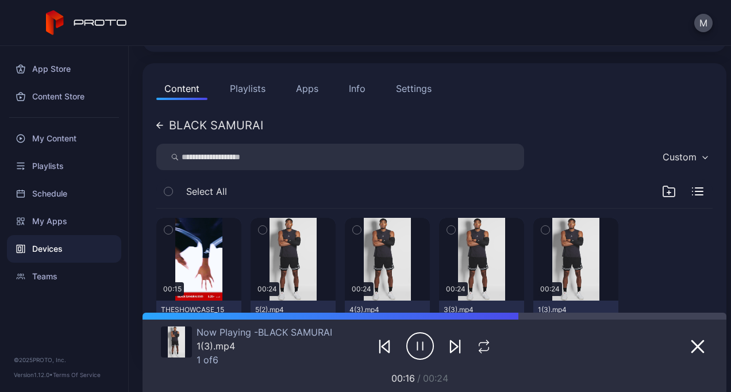
scroll to position [158, 0]
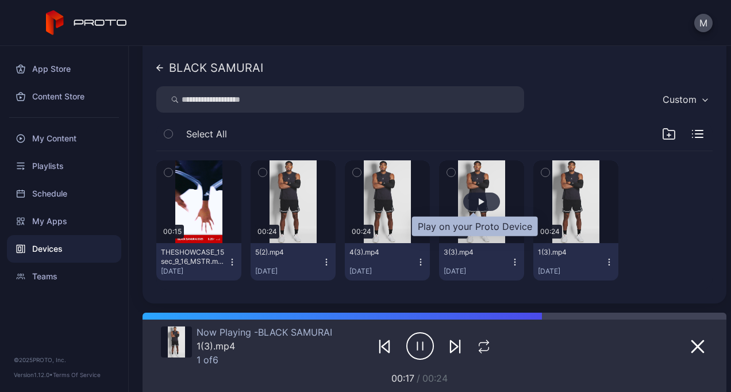
click at [479, 204] on div "button" at bounding box center [482, 201] width 6 height 7
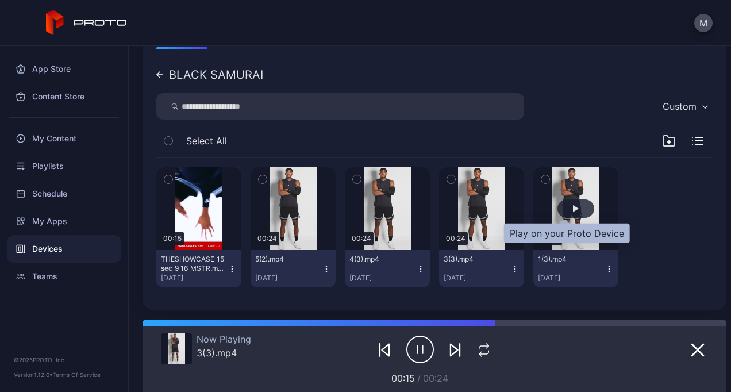
click at [571, 208] on div "button" at bounding box center [576, 209] width 37 height 18
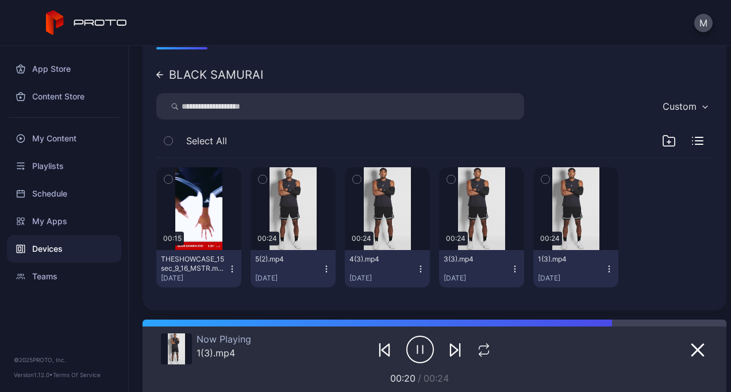
click at [542, 178] on icon "button" at bounding box center [546, 179] width 8 height 13
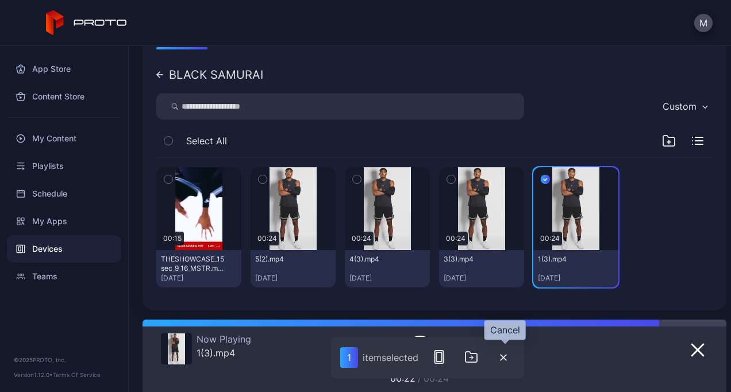
click at [512, 353] on button "button" at bounding box center [503, 358] width 23 height 24
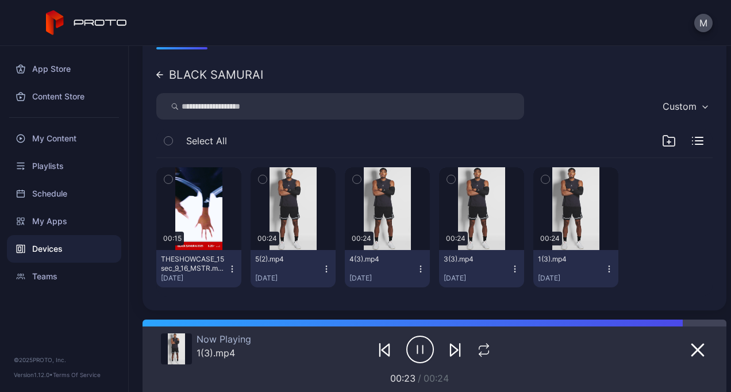
click at [413, 344] on icon "button" at bounding box center [420, 349] width 28 height 29
click at [37, 154] on div "Playlists" at bounding box center [64, 166] width 114 height 28
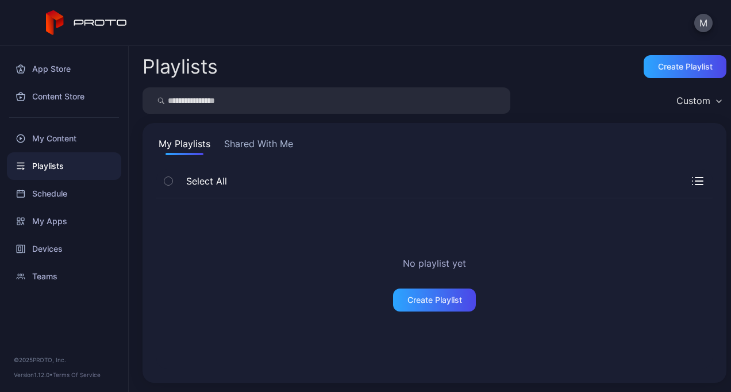
click at [233, 143] on button "Shared With Me" at bounding box center [259, 146] width 74 height 18
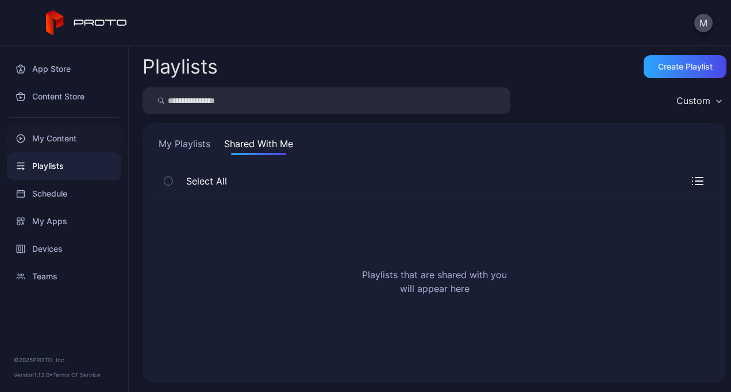
click at [35, 140] on div "My Content" at bounding box center [64, 139] width 114 height 28
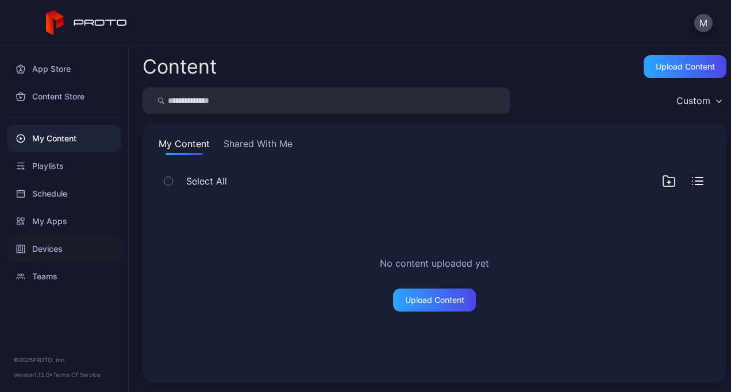
click at [51, 248] on div "Devices" at bounding box center [64, 249] width 114 height 28
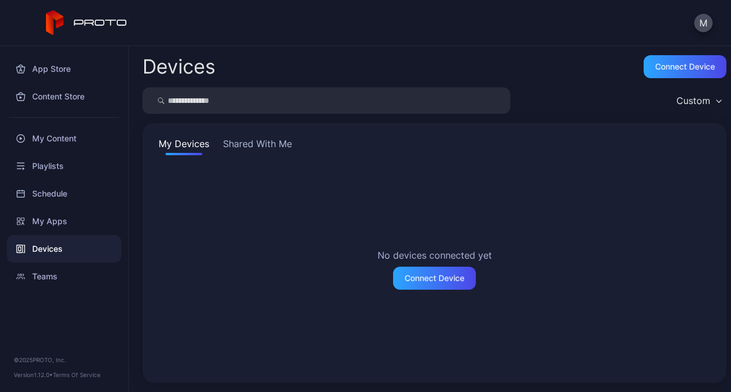
click at [256, 136] on div "My Devices Shared With Me No devices connected yet Connect Device" at bounding box center [435, 253] width 584 height 260
click at [255, 144] on button "Shared With Me" at bounding box center [258, 146] width 74 height 18
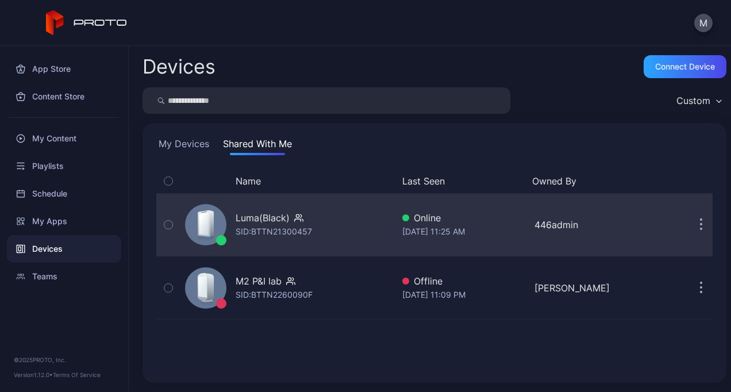
click at [282, 229] on div "SID: BTTN21300457" at bounding box center [274, 232] width 76 height 14
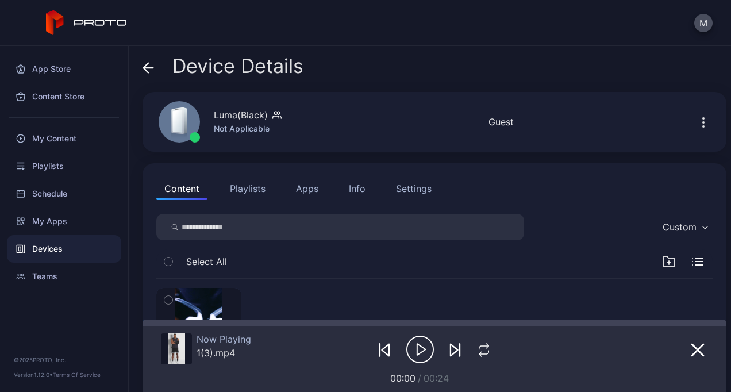
click at [255, 193] on button "Playlists" at bounding box center [248, 188] width 52 height 23
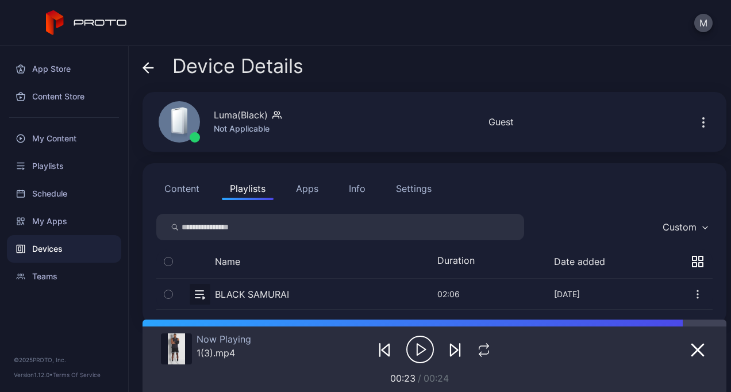
scroll to position [13, 0]
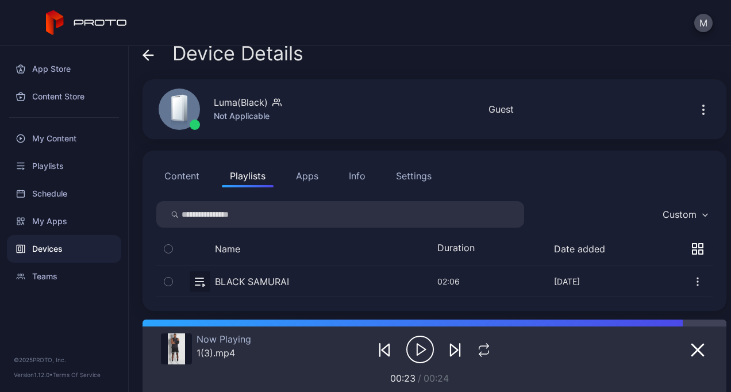
click at [239, 279] on button "button" at bounding box center [434, 281] width 557 height 30
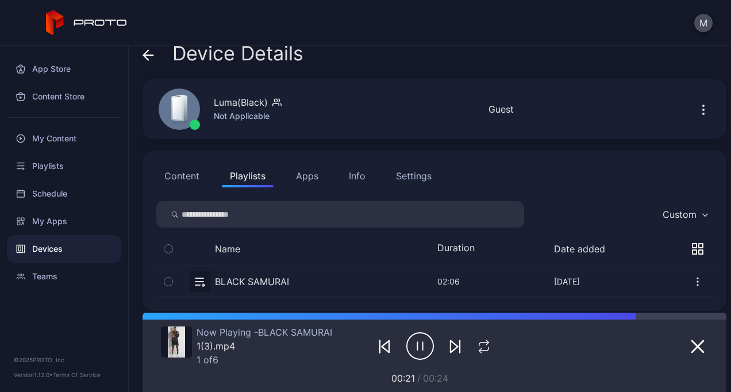
click at [178, 178] on button "Content" at bounding box center [181, 175] width 51 height 23
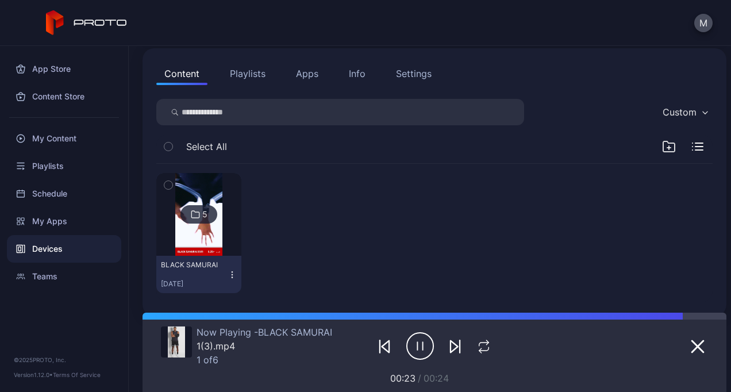
click at [210, 240] on img at bounding box center [198, 214] width 47 height 83
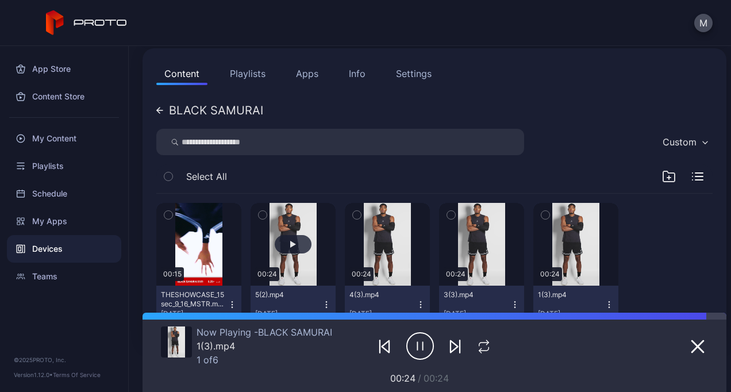
scroll to position [158, 0]
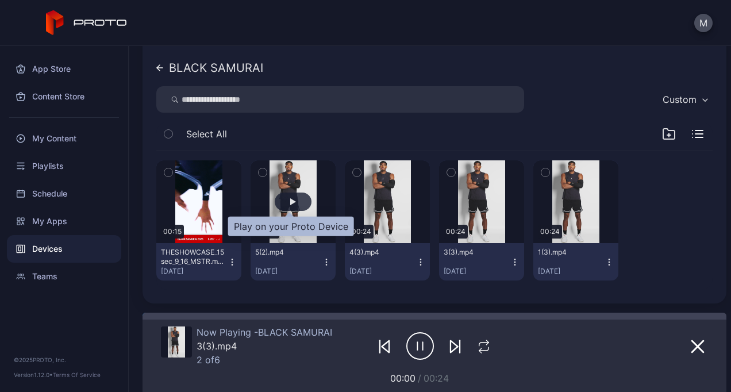
click at [294, 199] on div "button" at bounding box center [293, 202] width 37 height 18
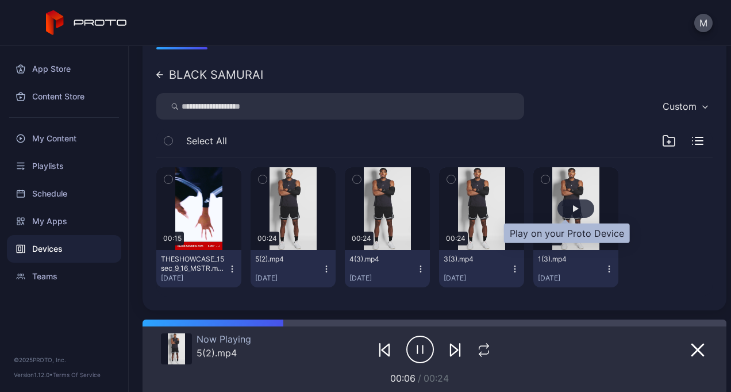
click at [565, 214] on div "button" at bounding box center [576, 209] width 37 height 18
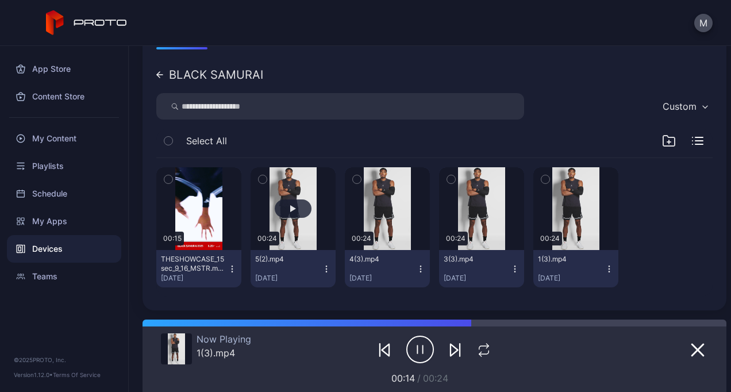
click at [289, 197] on button "button" at bounding box center [293, 208] width 85 height 83
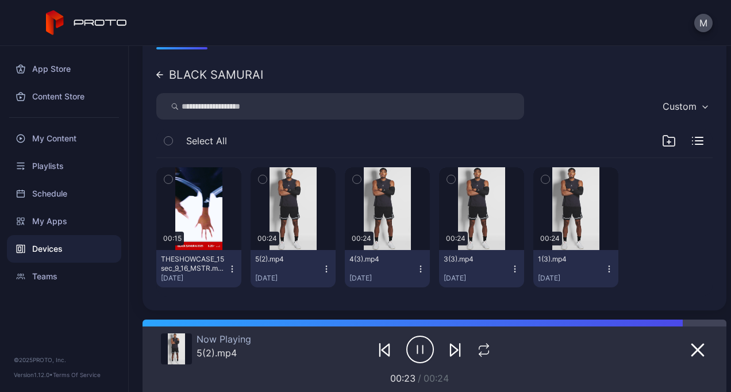
click at [406, 345] on icon "button" at bounding box center [420, 349] width 28 height 29
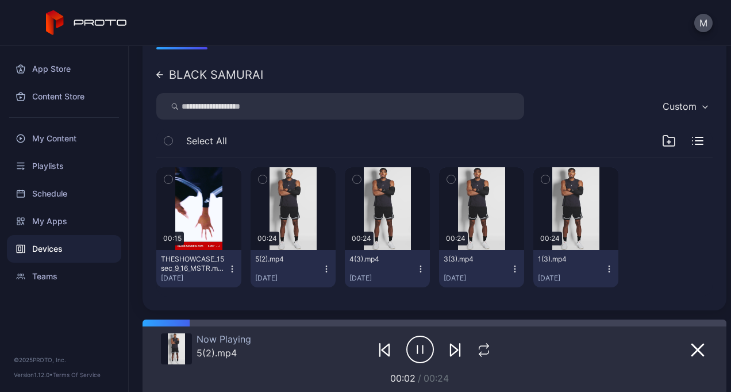
click at [162, 73] on icon at bounding box center [159, 74] width 7 height 7
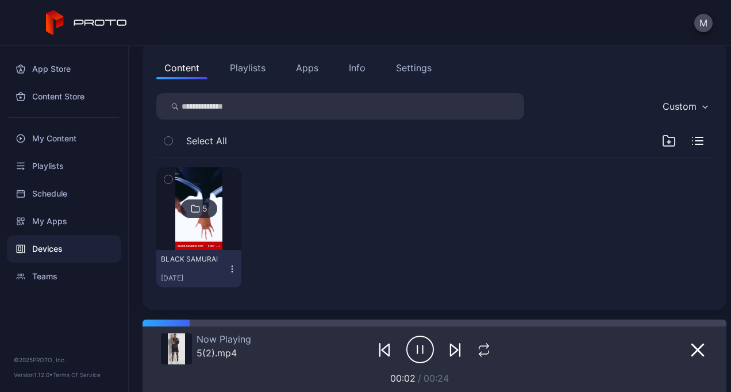
scroll to position [115, 0]
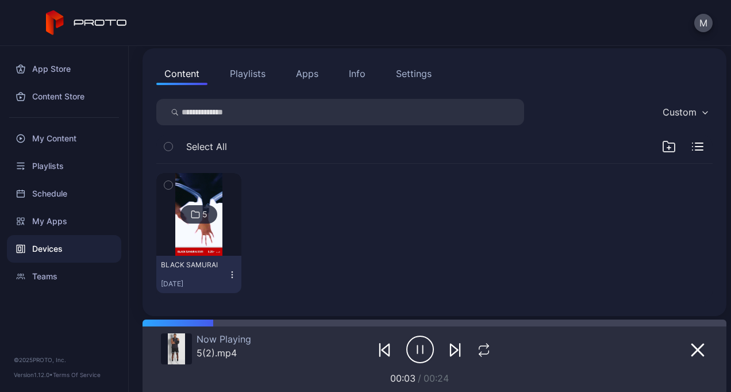
click at [255, 76] on button "Playlists" at bounding box center [248, 73] width 52 height 23
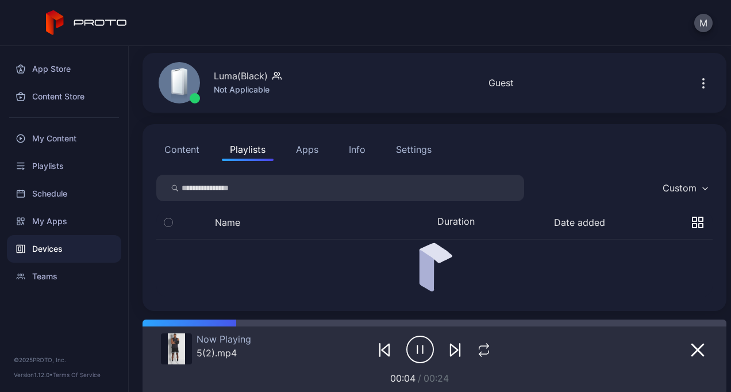
scroll to position [13, 0]
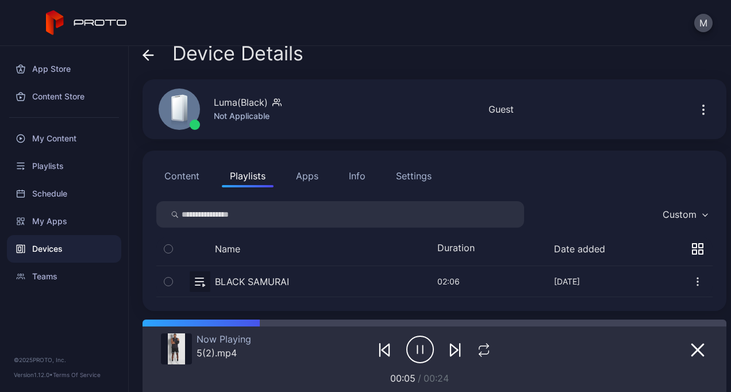
click at [223, 279] on button "button" at bounding box center [434, 281] width 557 height 30
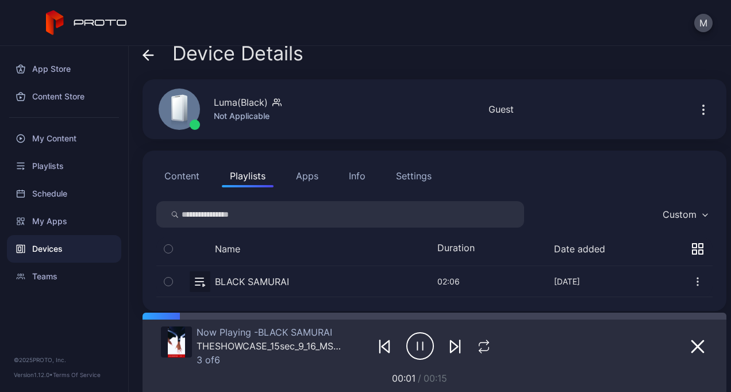
click at [189, 178] on button "Content" at bounding box center [181, 175] width 51 height 23
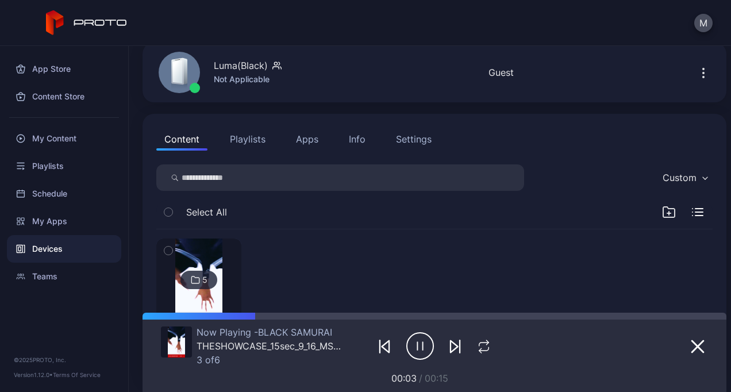
scroll to position [49, 0]
click at [202, 300] on img at bounding box center [198, 280] width 47 height 83
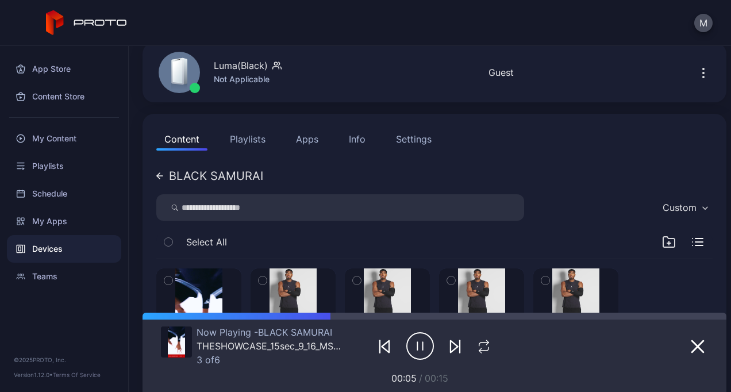
scroll to position [128, 0]
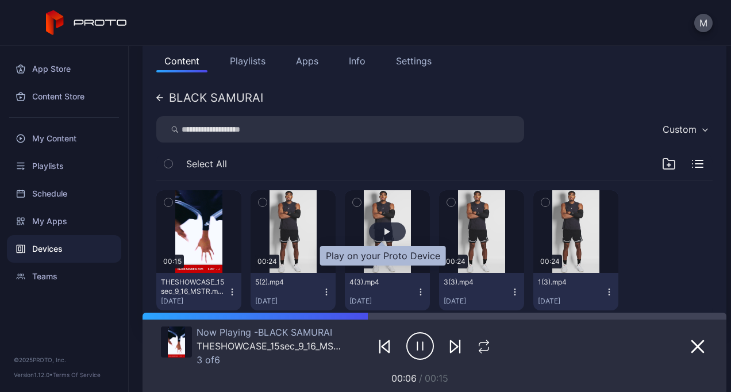
click at [395, 229] on div "button" at bounding box center [387, 231] width 37 height 18
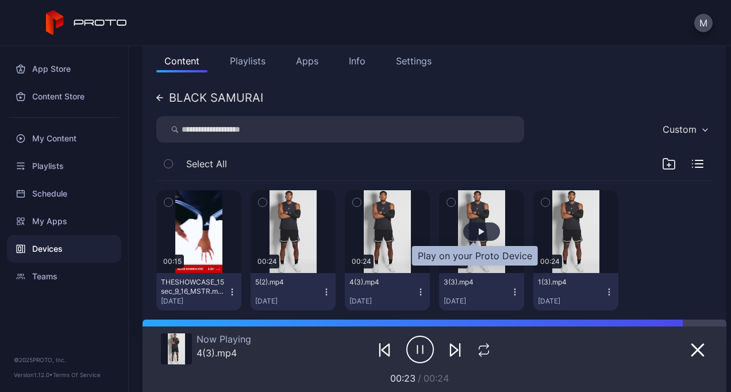
click at [484, 227] on div "button" at bounding box center [481, 231] width 37 height 18
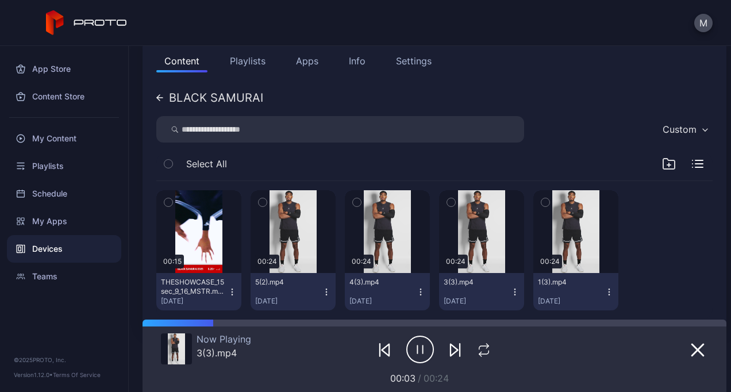
click at [414, 348] on icon "button" at bounding box center [420, 349] width 28 height 29
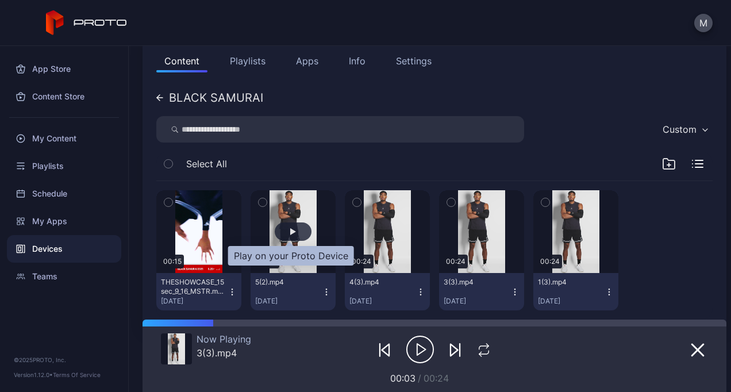
click at [298, 235] on div "button" at bounding box center [293, 231] width 37 height 18
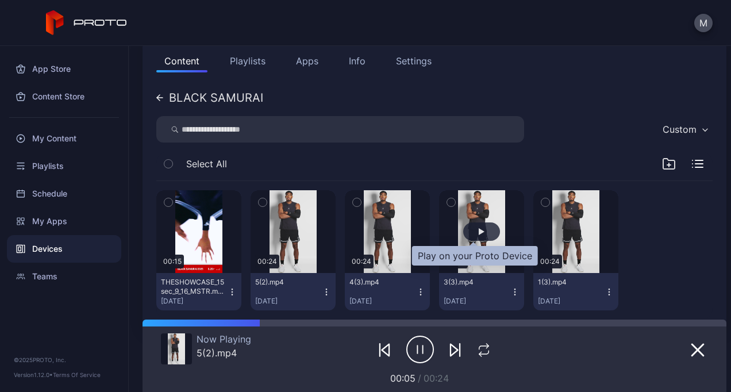
click at [467, 235] on div "button" at bounding box center [481, 231] width 37 height 18
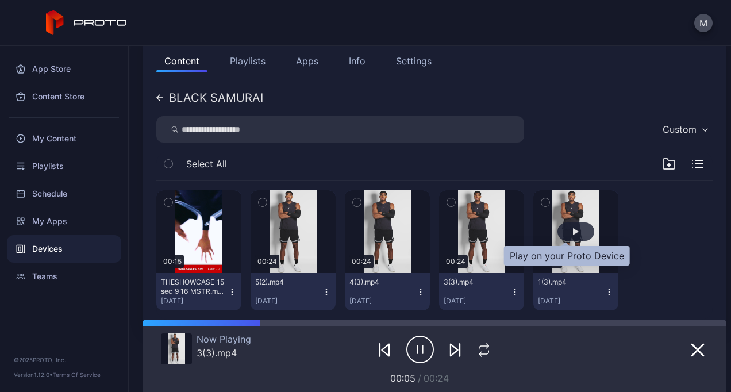
click at [558, 228] on div "button" at bounding box center [576, 231] width 37 height 18
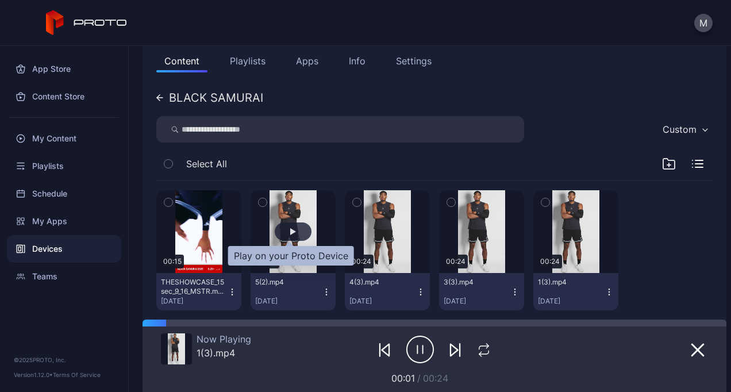
click at [300, 229] on div "button" at bounding box center [293, 231] width 37 height 18
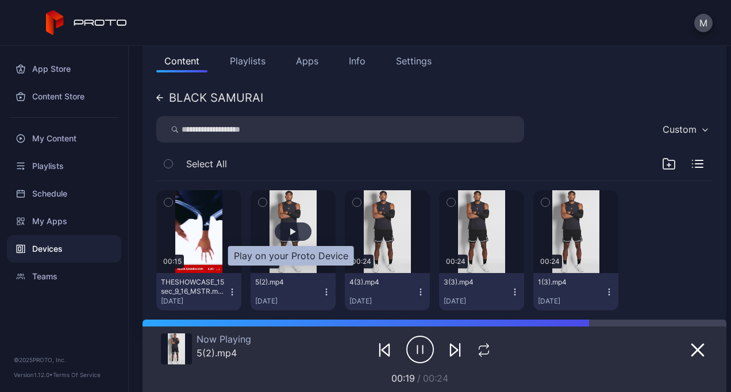
click at [304, 225] on div "button" at bounding box center [293, 231] width 37 height 18
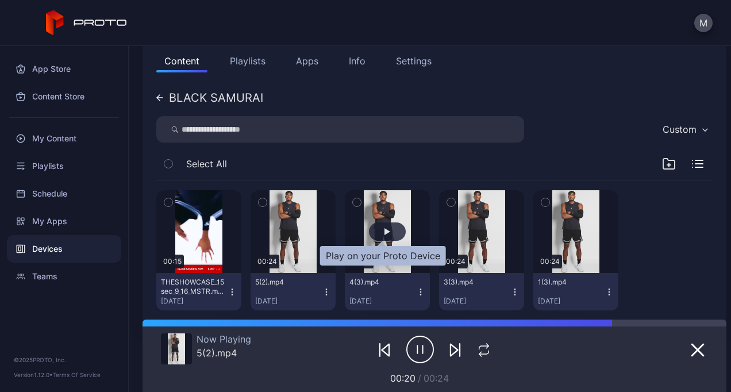
click at [385, 228] on div "button" at bounding box center [387, 231] width 37 height 18
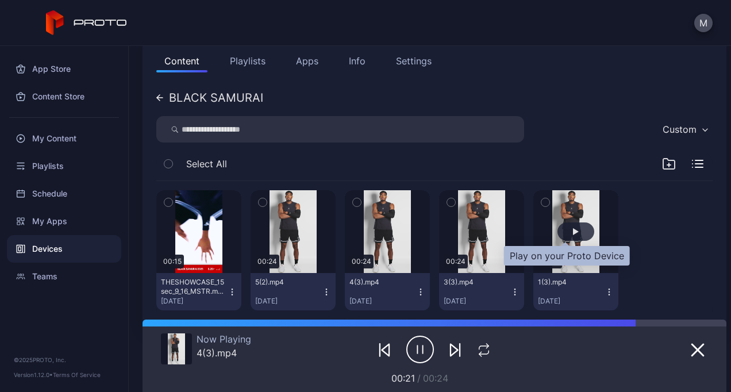
click at [558, 228] on div "button" at bounding box center [576, 231] width 37 height 18
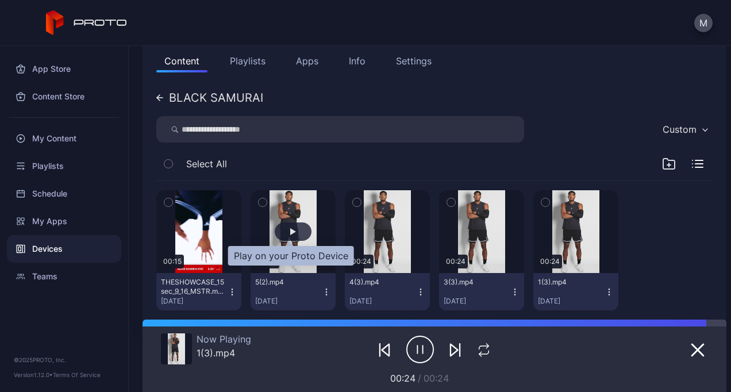
click at [282, 230] on div "button" at bounding box center [293, 231] width 37 height 18
drag, startPoint x: 376, startPoint y: 239, endPoint x: 279, endPoint y: 228, distance: 97.8
click at [279, 228] on button "button" at bounding box center [293, 231] width 85 height 83
click at [286, 230] on div "button" at bounding box center [293, 231] width 37 height 18
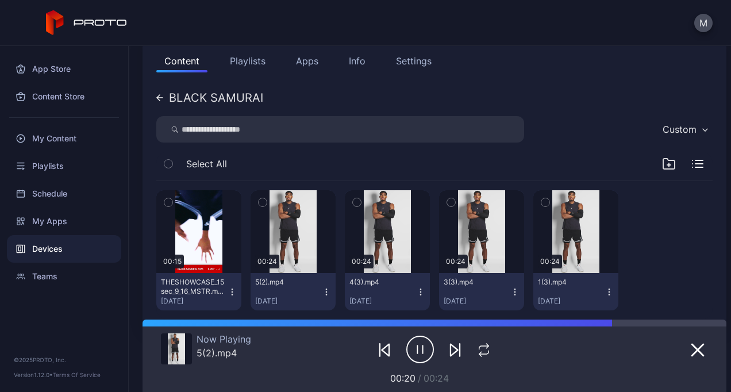
click at [244, 64] on button "Playlists" at bounding box center [248, 60] width 52 height 23
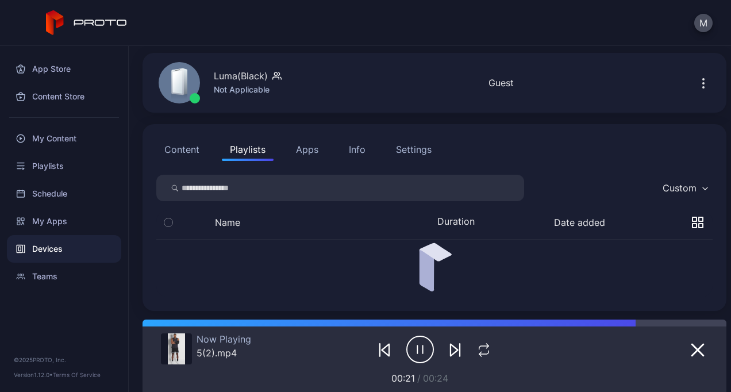
scroll to position [13, 0]
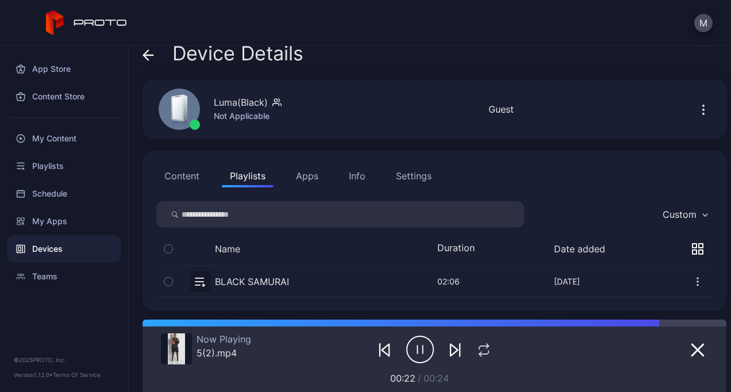
click at [257, 281] on button "button" at bounding box center [434, 281] width 557 height 30
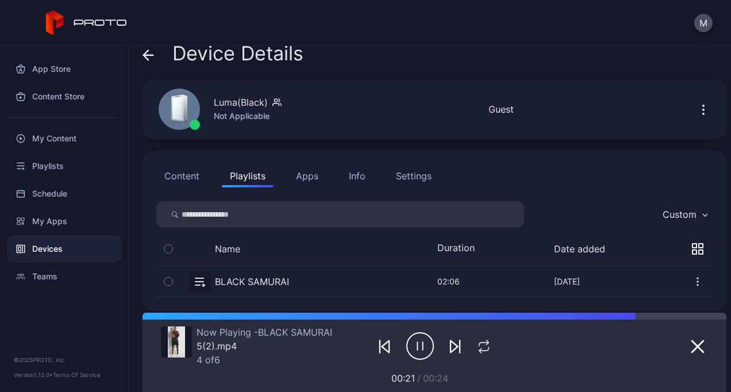
click at [178, 182] on button "Content" at bounding box center [181, 175] width 51 height 23
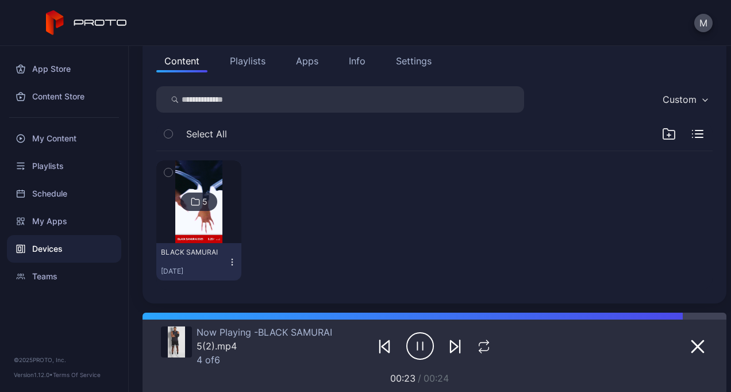
click at [218, 222] on img at bounding box center [198, 201] width 47 height 83
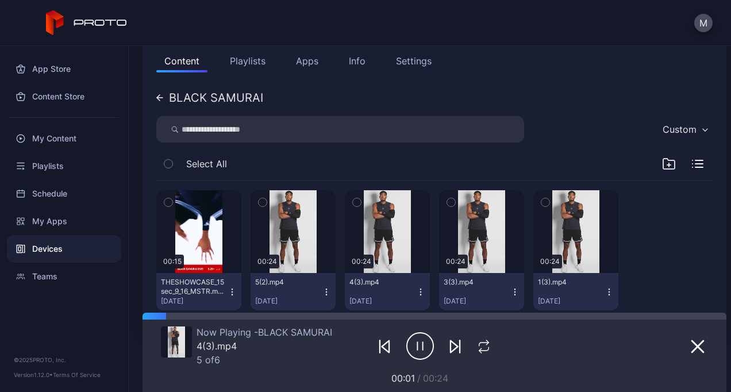
scroll to position [158, 0]
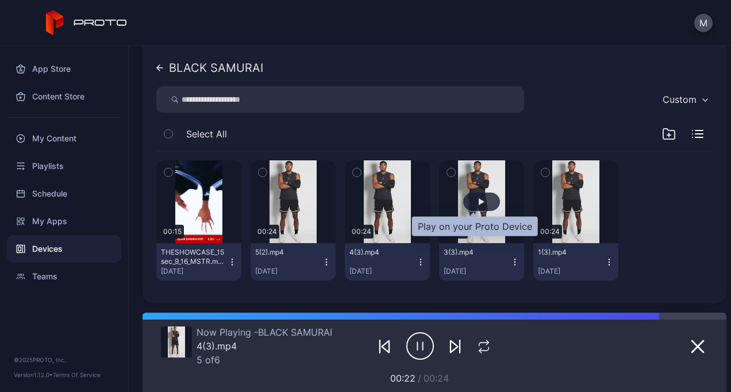
click at [479, 201] on div "button" at bounding box center [482, 201] width 6 height 7
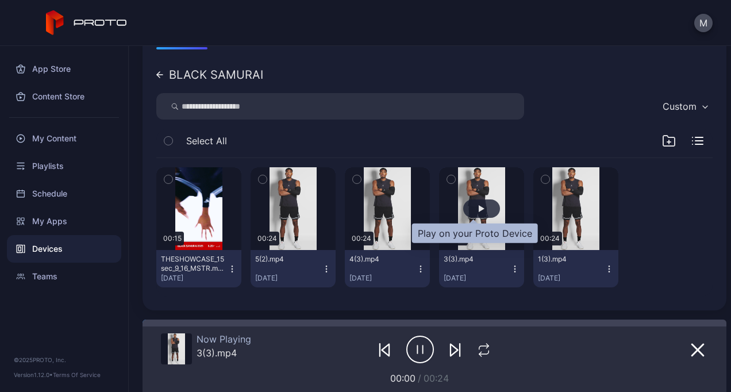
scroll to position [151, 0]
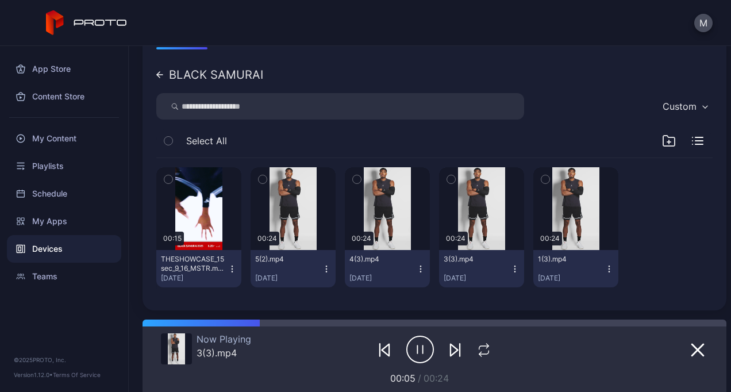
click at [164, 75] on div "BLACK SAMURAI" at bounding box center [209, 74] width 107 height 11
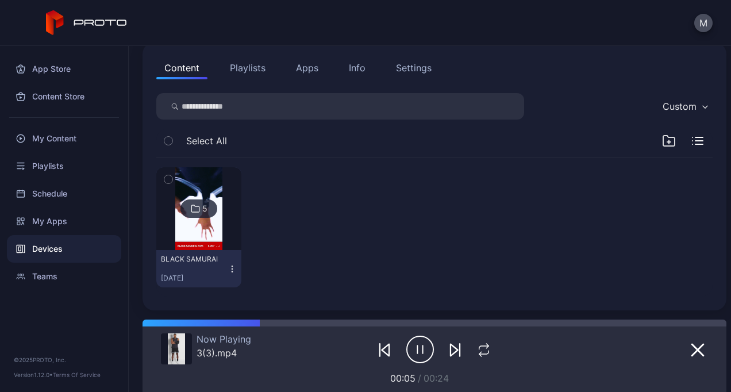
scroll to position [121, 0]
click at [250, 71] on button "Playlists" at bounding box center [248, 67] width 52 height 23
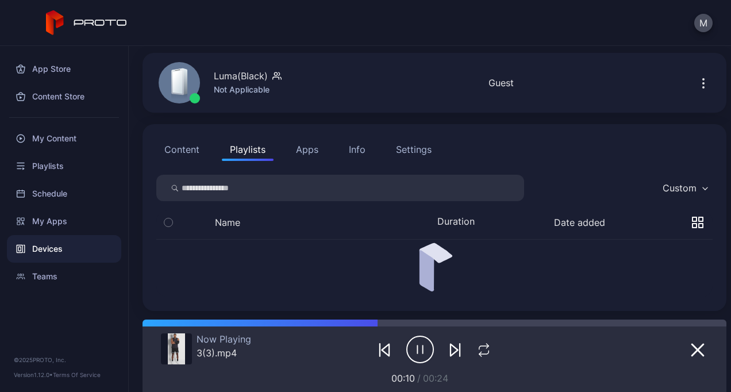
scroll to position [13, 0]
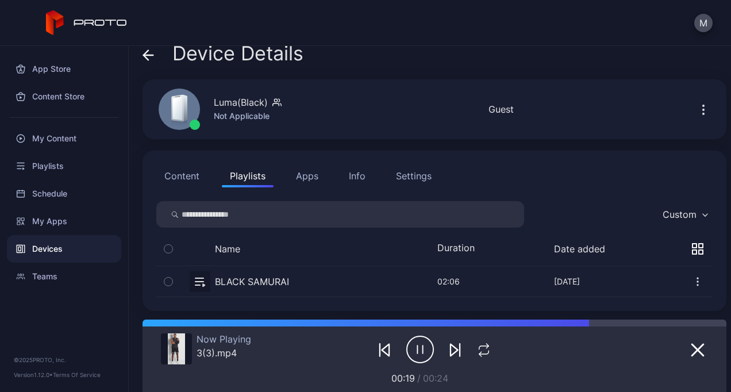
click at [184, 177] on button "Content" at bounding box center [181, 175] width 51 height 23
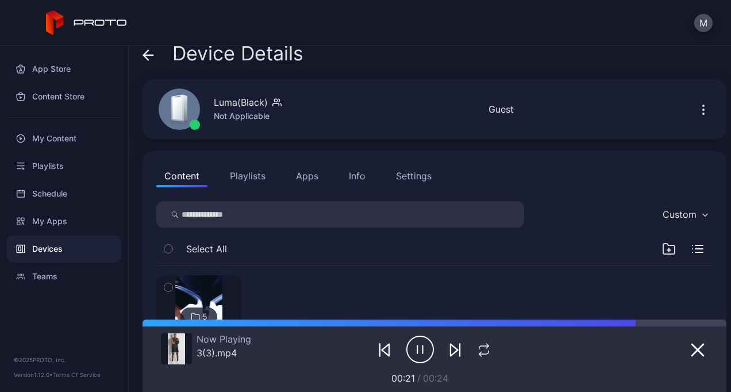
click at [216, 300] on img at bounding box center [198, 316] width 47 height 83
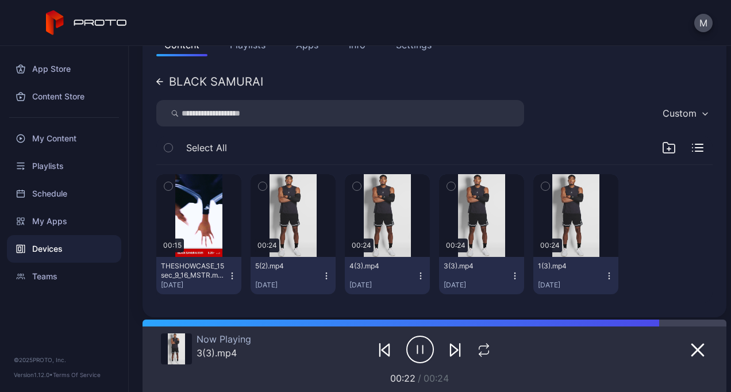
scroll to position [151, 0]
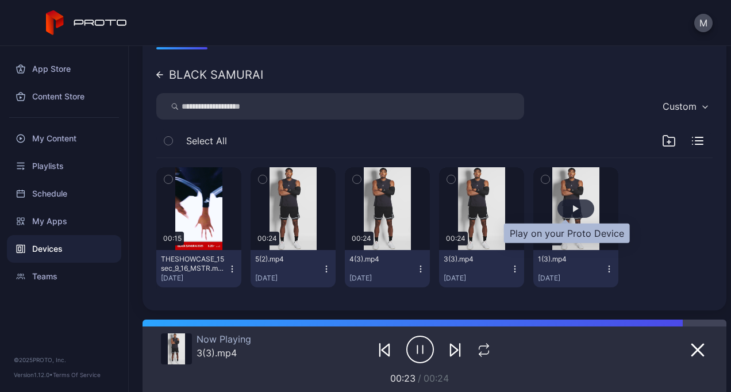
click at [570, 204] on div "button" at bounding box center [576, 209] width 37 height 18
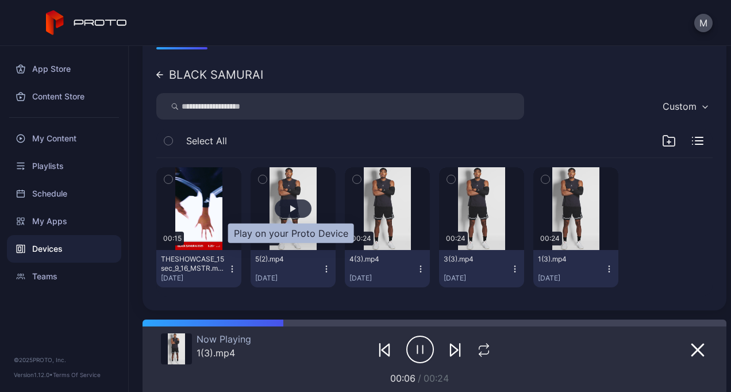
click at [290, 206] on div "button" at bounding box center [293, 208] width 6 height 7
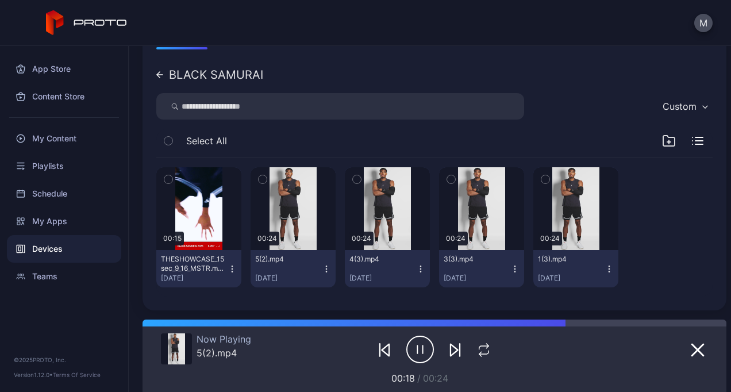
click at [158, 75] on icon at bounding box center [160, 75] width 6 height 0
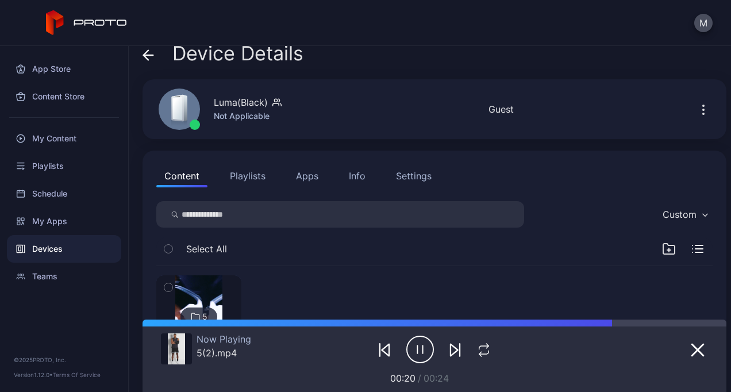
click at [316, 174] on button "Apps" at bounding box center [307, 175] width 39 height 23
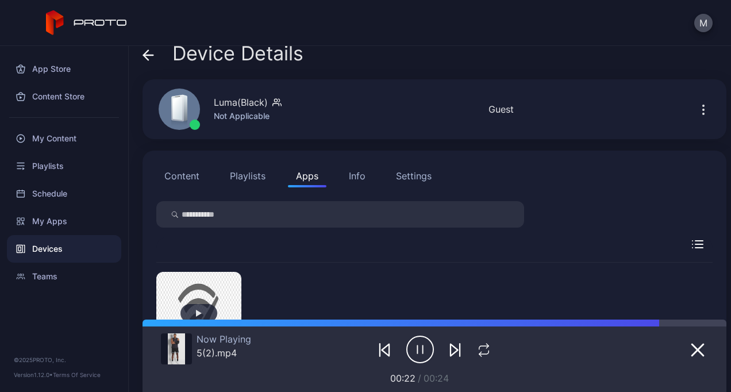
scroll to position [118, 0]
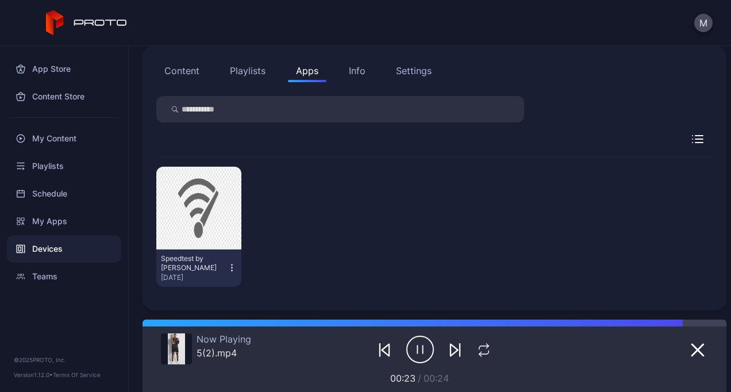
click at [248, 68] on button "Playlists" at bounding box center [248, 70] width 52 height 23
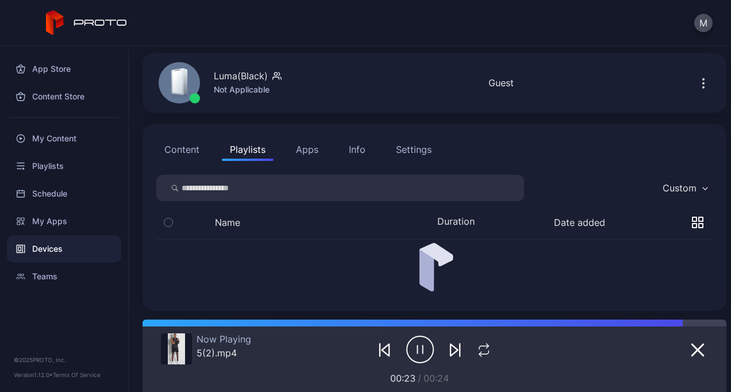
scroll to position [13, 0]
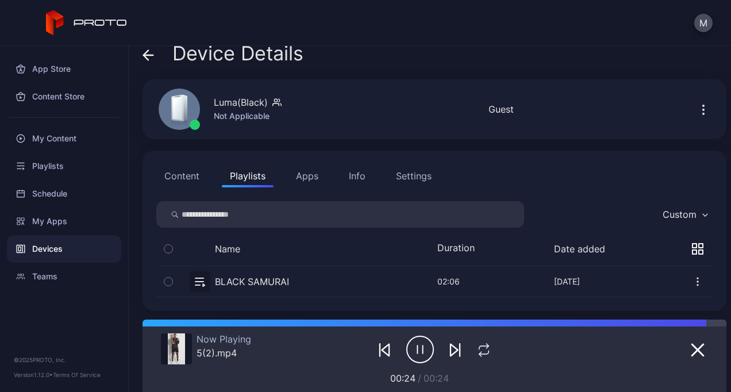
click at [235, 282] on button "button" at bounding box center [434, 281] width 557 height 30
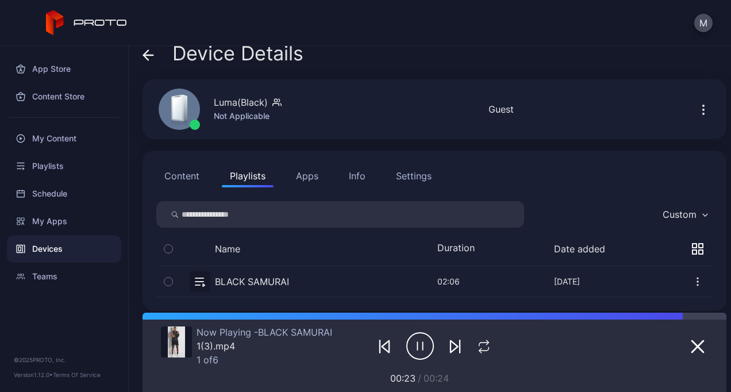
click at [184, 178] on button "Content" at bounding box center [181, 175] width 51 height 23
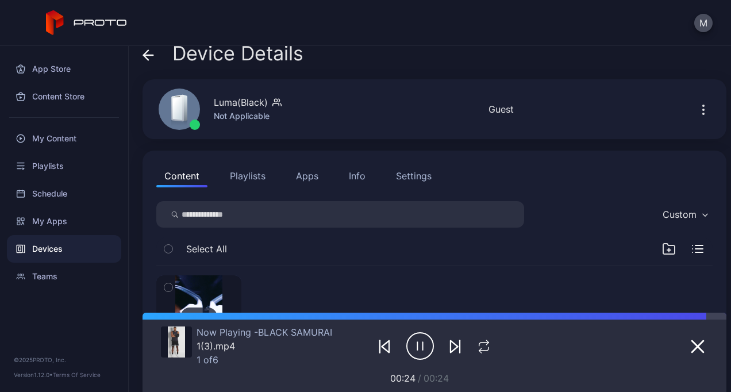
scroll to position [97, 0]
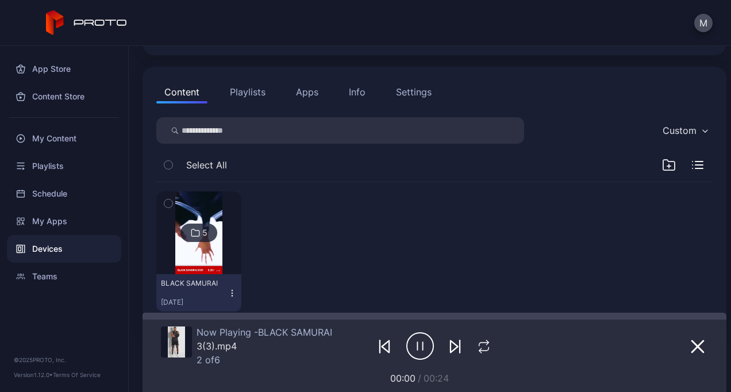
click at [202, 254] on img at bounding box center [198, 232] width 47 height 83
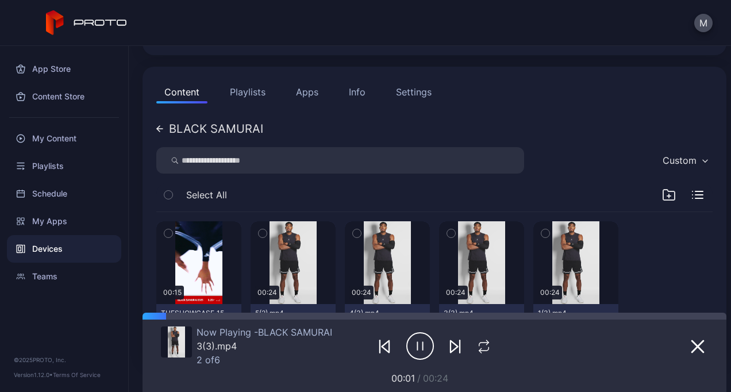
scroll to position [158, 0]
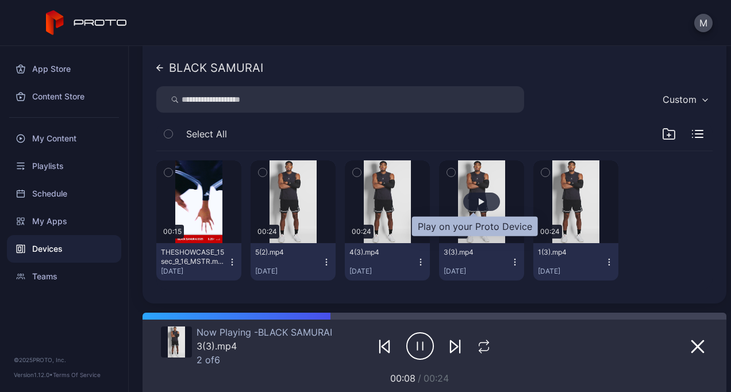
click at [479, 198] on div "button" at bounding box center [482, 201] width 6 height 7
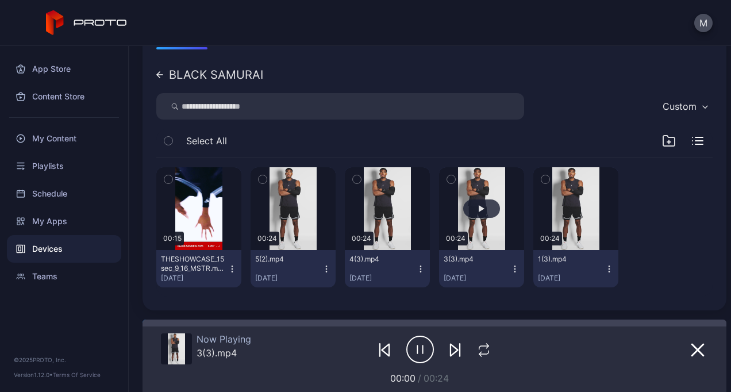
scroll to position [151, 0]
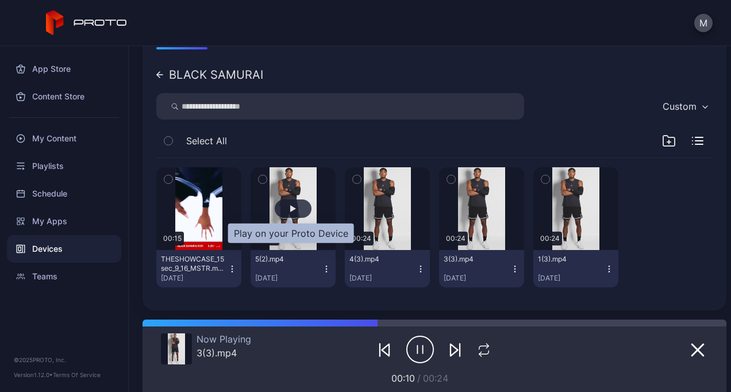
click at [300, 213] on div "button" at bounding box center [293, 209] width 37 height 18
click at [300, 202] on div "button" at bounding box center [293, 209] width 37 height 18
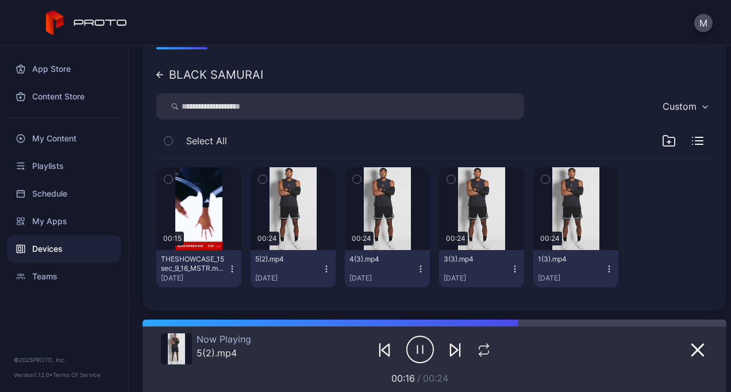
click at [155, 77] on div "Content Playlists Apps Info Settings BLACK SAMURAI Custom Select All 00:15 THES…" at bounding box center [435, 162] width 584 height 298
click at [159, 76] on icon at bounding box center [159, 74] width 7 height 7
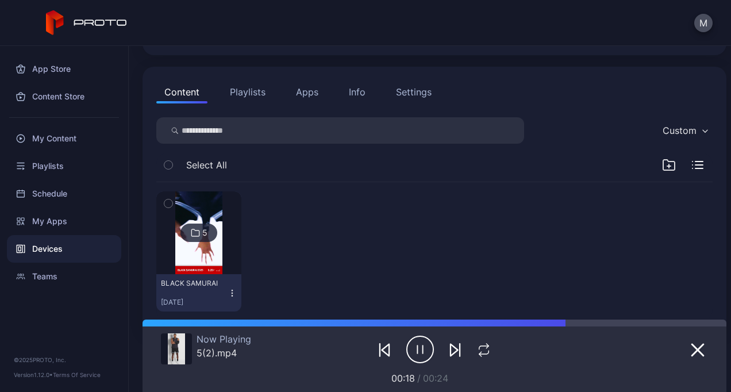
click at [254, 94] on button "Playlists" at bounding box center [248, 91] width 52 height 23
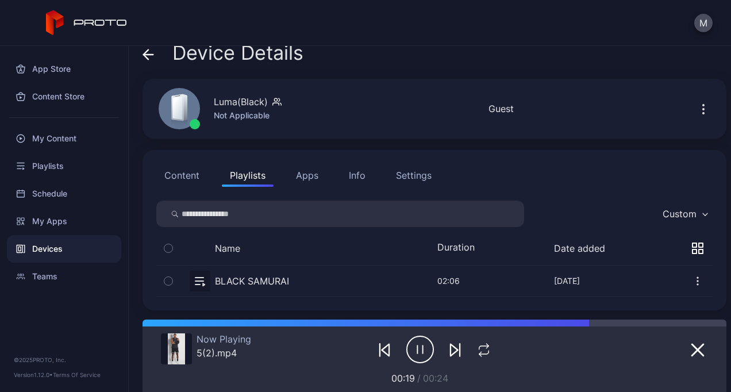
scroll to position [13, 0]
click at [239, 285] on button "button" at bounding box center [434, 281] width 557 height 30
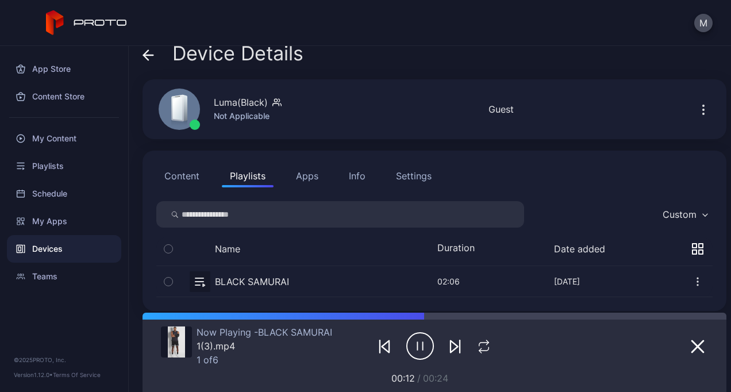
click at [177, 171] on button "Content" at bounding box center [181, 175] width 51 height 23
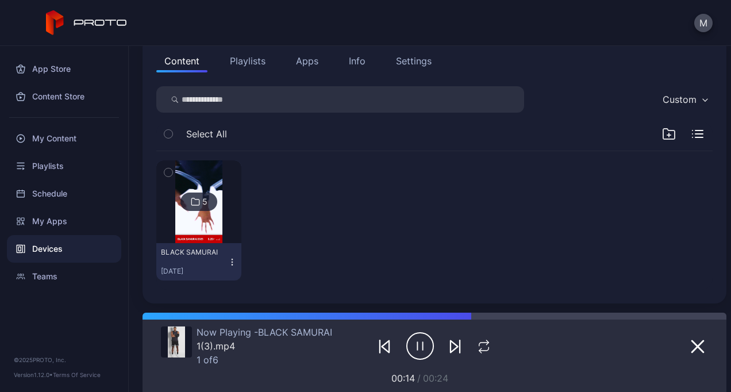
click at [199, 235] on img at bounding box center [198, 201] width 47 height 83
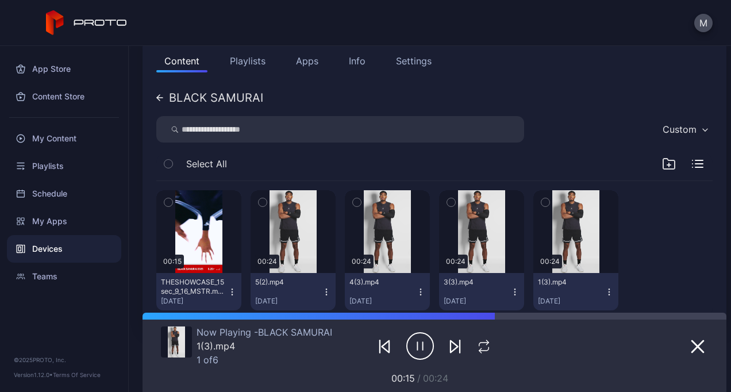
scroll to position [158, 0]
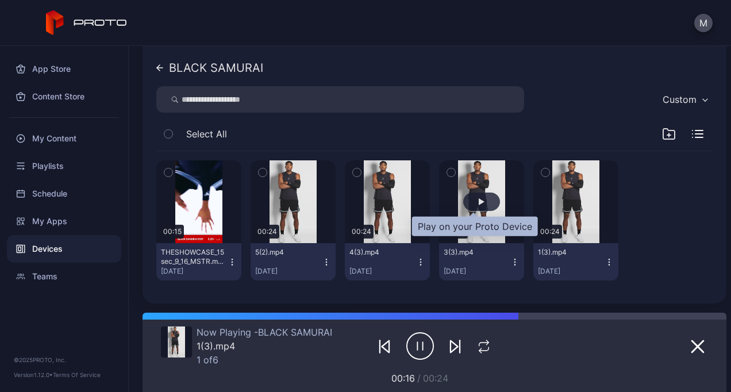
click at [463, 203] on div "button" at bounding box center [481, 202] width 37 height 18
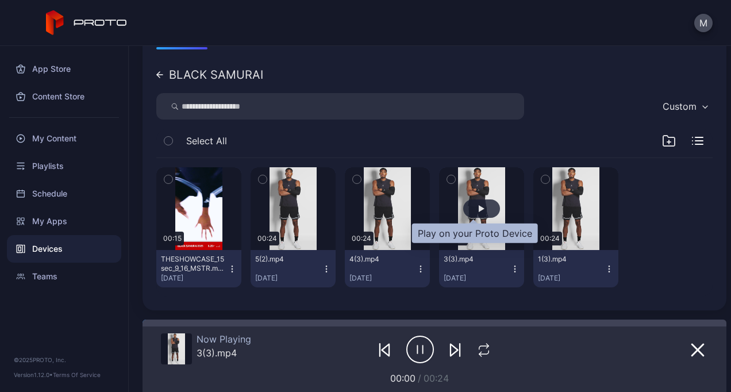
scroll to position [151, 0]
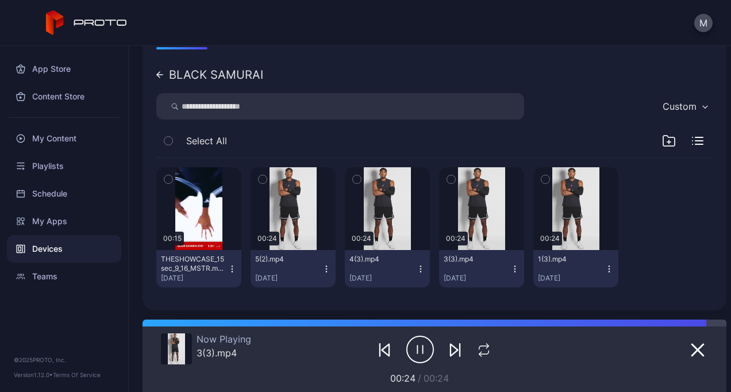
click at [161, 79] on div "BLACK SAMURAI" at bounding box center [209, 74] width 107 height 11
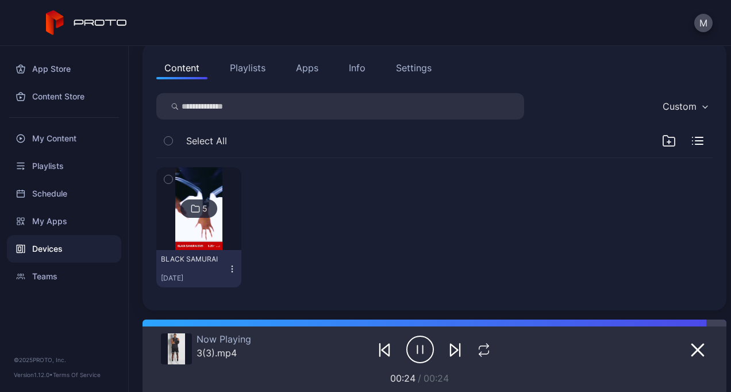
scroll to position [121, 0]
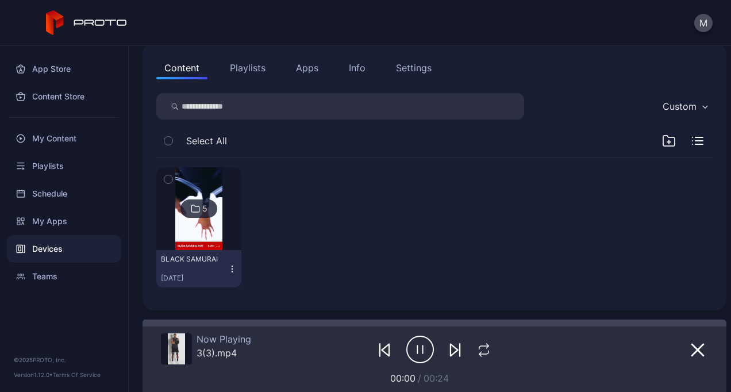
click at [255, 71] on button "Playlists" at bounding box center [248, 67] width 52 height 23
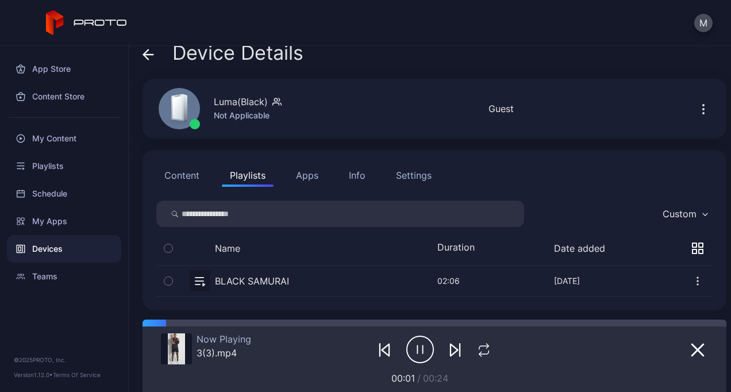
scroll to position [13, 0]
click at [310, 177] on button "Apps" at bounding box center [307, 175] width 39 height 23
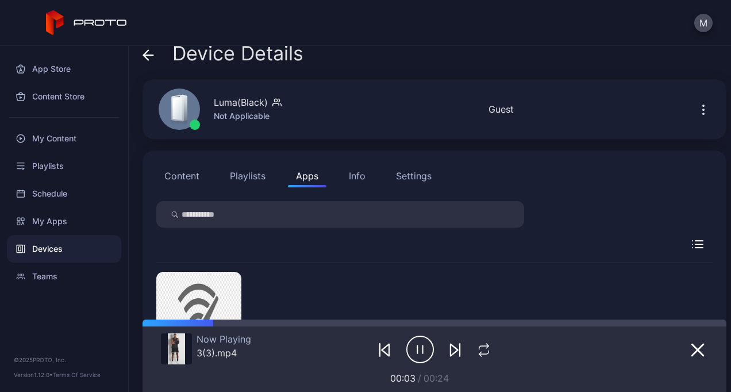
click at [251, 172] on button "Playlists" at bounding box center [248, 175] width 52 height 23
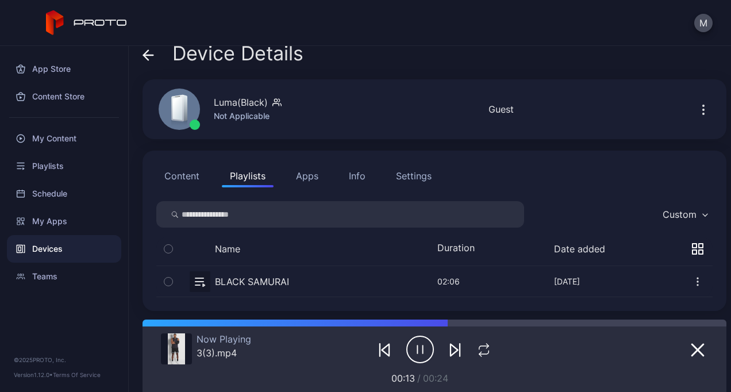
click at [316, 168] on button "Apps" at bounding box center [307, 175] width 39 height 23
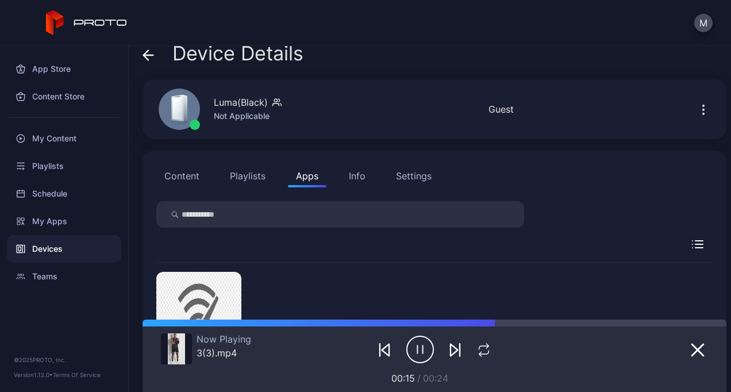
click at [246, 175] on button "Playlists" at bounding box center [248, 175] width 52 height 23
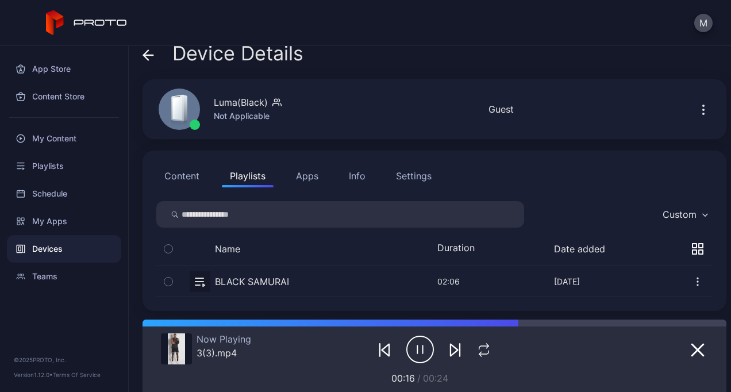
click at [290, 277] on button "button" at bounding box center [434, 281] width 557 height 30
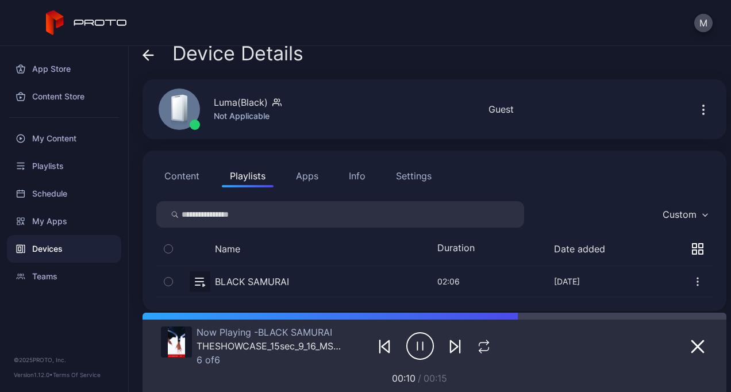
click at [179, 177] on button "Content" at bounding box center [181, 175] width 51 height 23
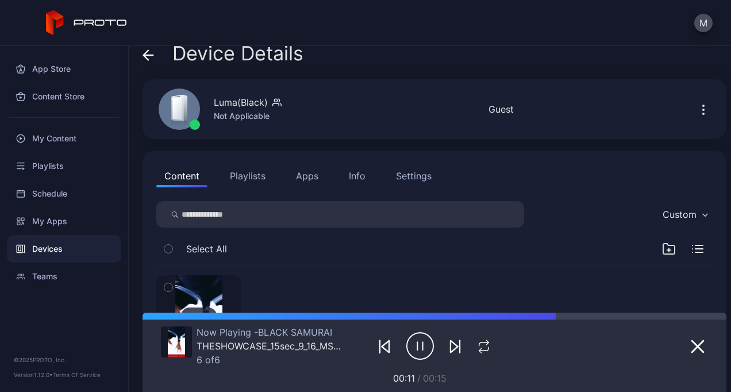
scroll to position [32, 0]
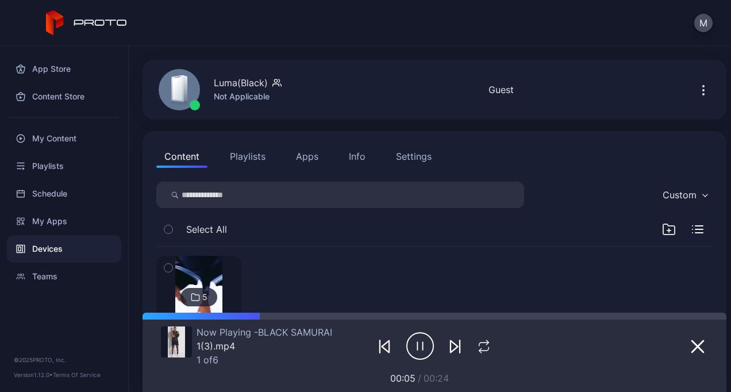
click at [213, 267] on img at bounding box center [198, 297] width 47 height 83
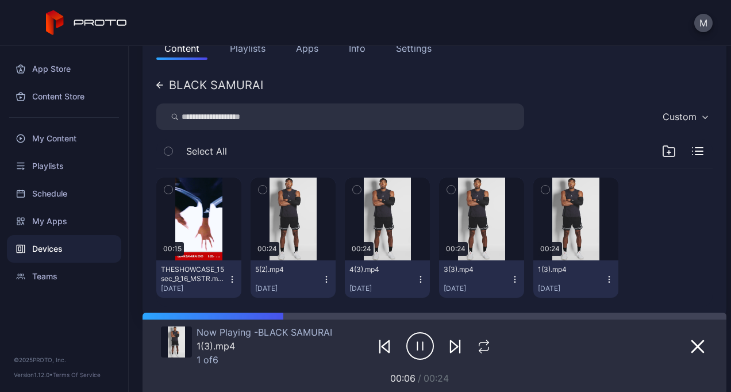
scroll to position [141, 0]
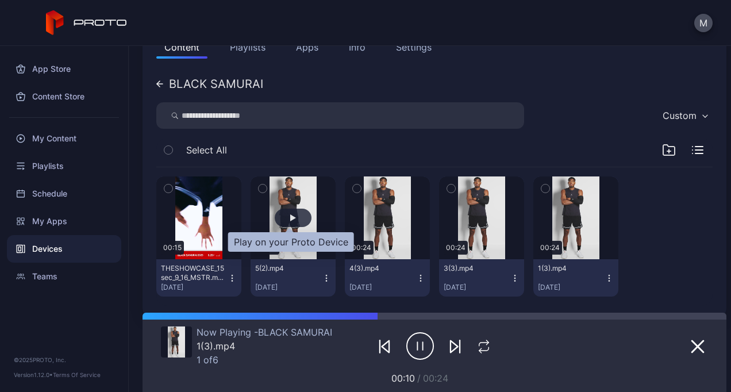
click at [293, 214] on div "button" at bounding box center [293, 218] width 37 height 18
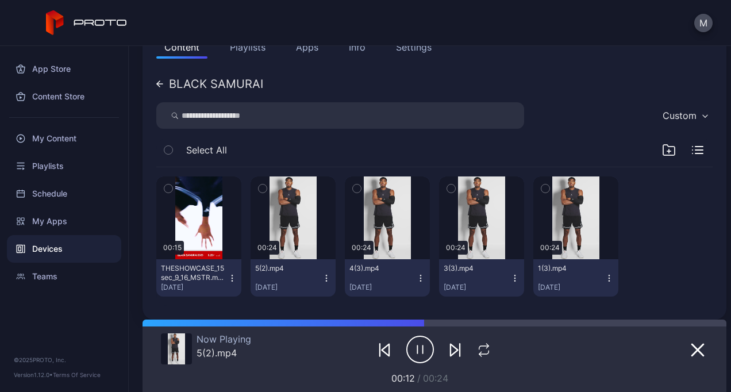
click at [249, 52] on button "Playlists" at bounding box center [248, 47] width 52 height 23
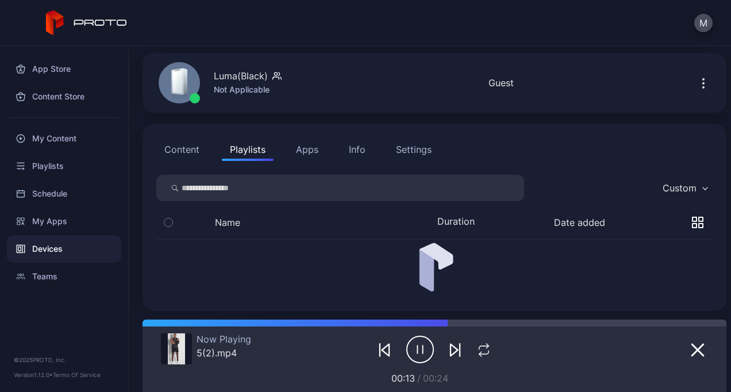
scroll to position [13, 0]
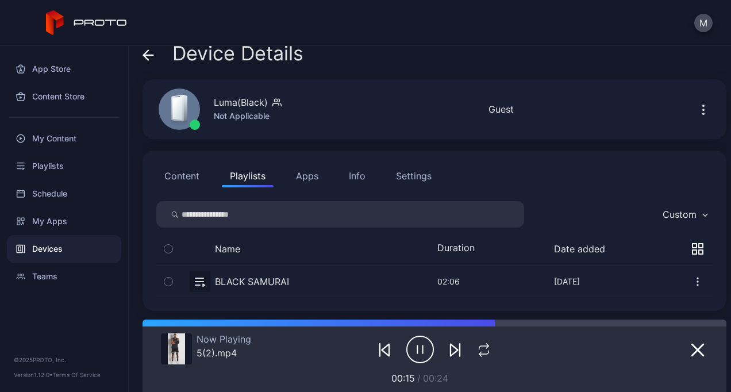
click at [277, 280] on button "button" at bounding box center [434, 281] width 557 height 30
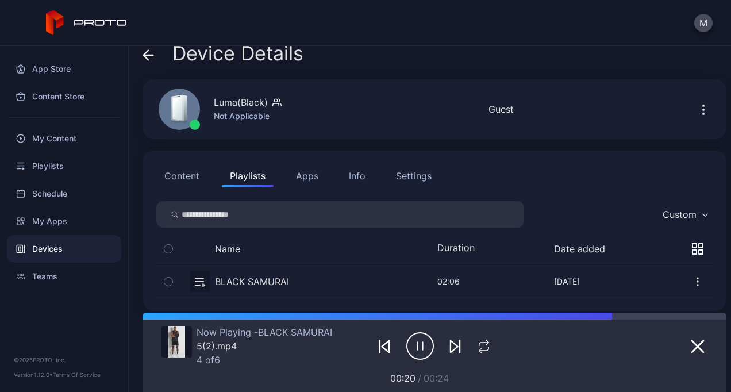
click at [185, 179] on button "Content" at bounding box center [181, 175] width 51 height 23
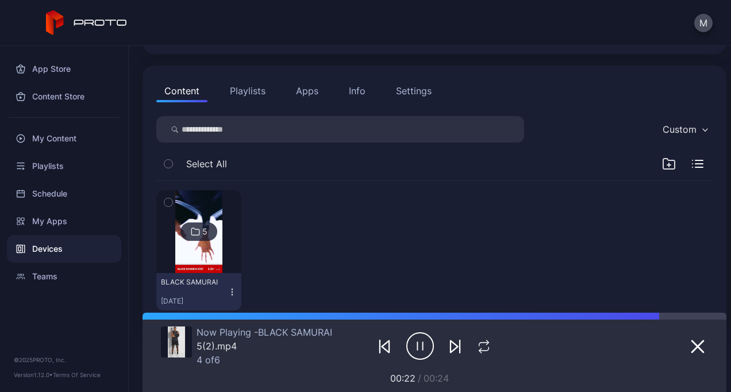
click at [216, 258] on img at bounding box center [198, 231] width 47 height 83
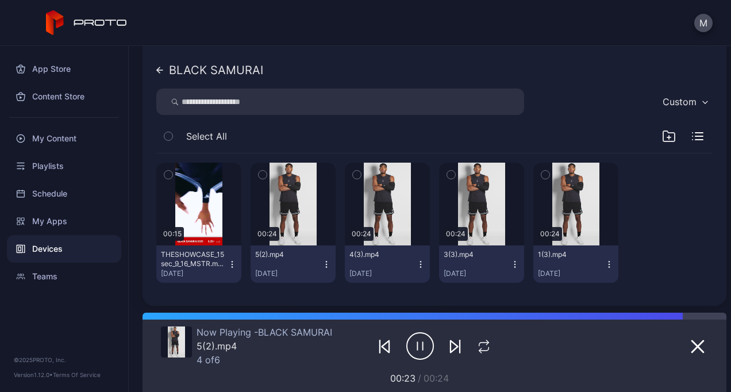
scroll to position [158, 0]
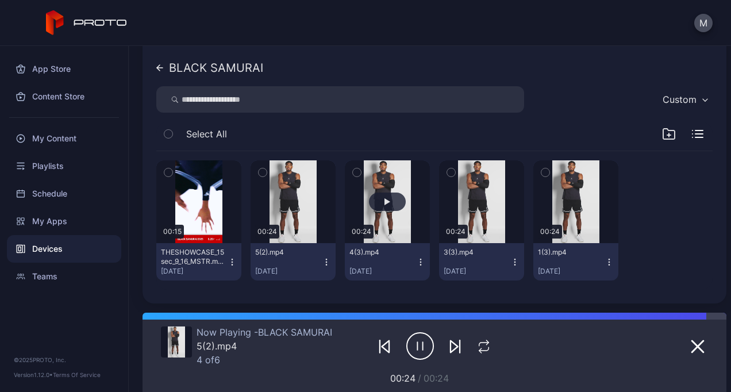
click at [380, 191] on button "button" at bounding box center [387, 201] width 85 height 83
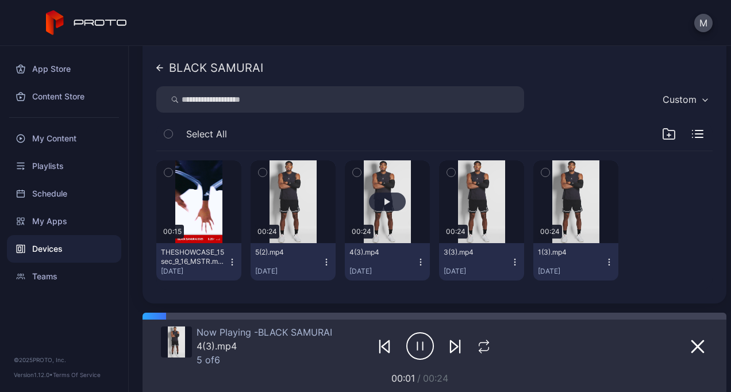
scroll to position [151, 0]
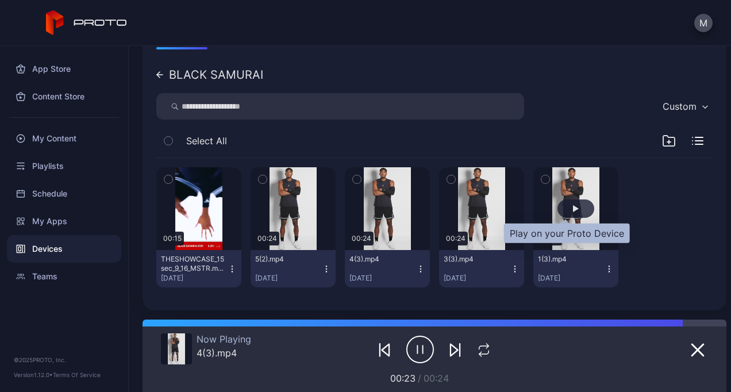
click at [564, 204] on div "button" at bounding box center [576, 209] width 37 height 18
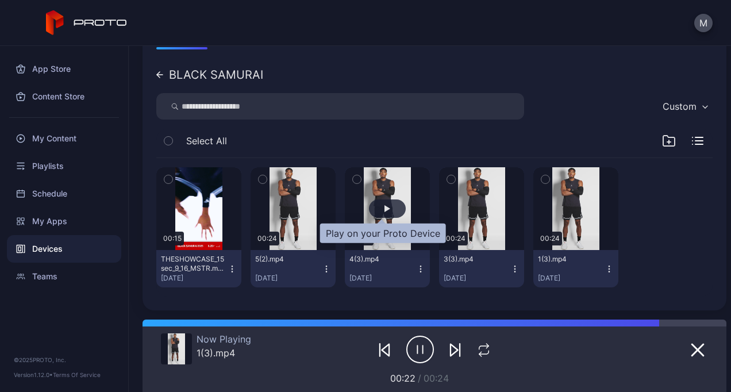
click at [373, 200] on div "button" at bounding box center [387, 209] width 37 height 18
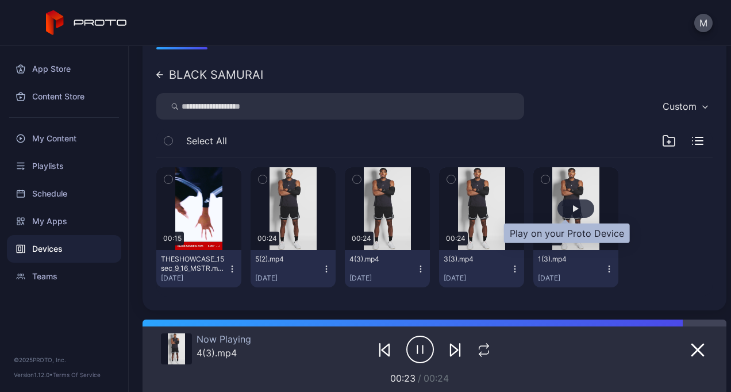
click at [573, 208] on div "button" at bounding box center [576, 208] width 6 height 7
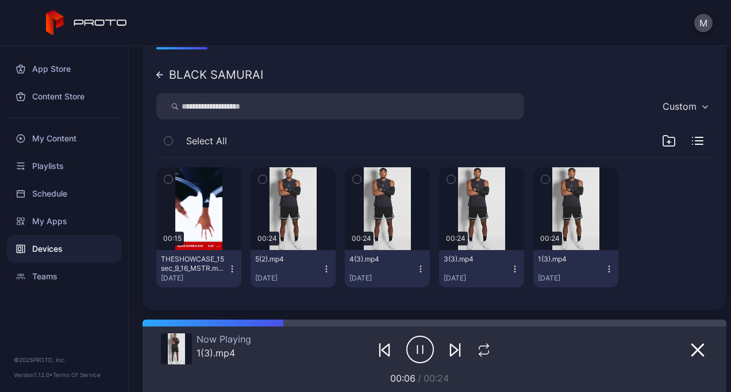
click at [159, 76] on icon at bounding box center [158, 75] width 3 height 6
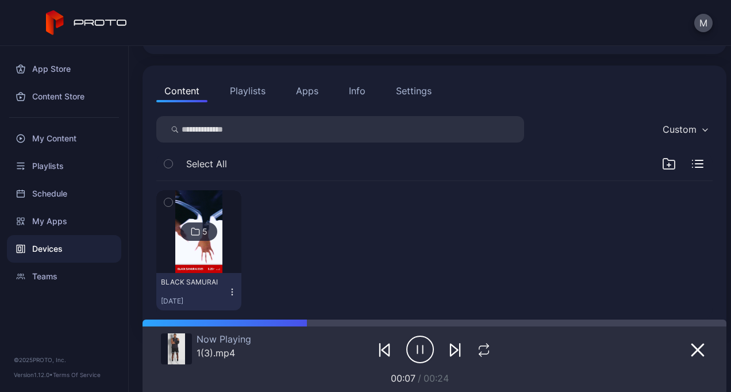
click at [312, 91] on button "Apps" at bounding box center [307, 90] width 39 height 23
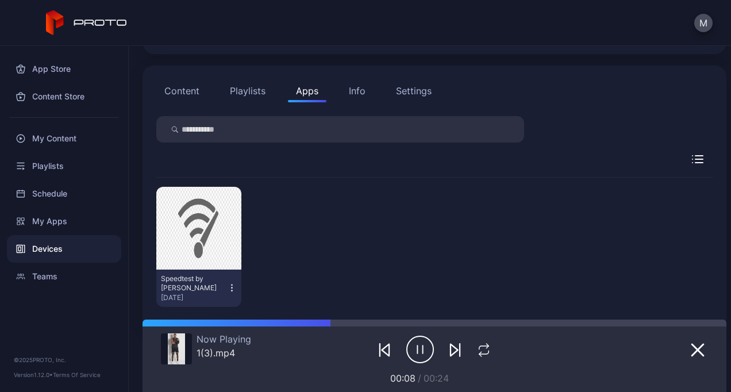
click at [252, 94] on button "Playlists" at bounding box center [248, 90] width 52 height 23
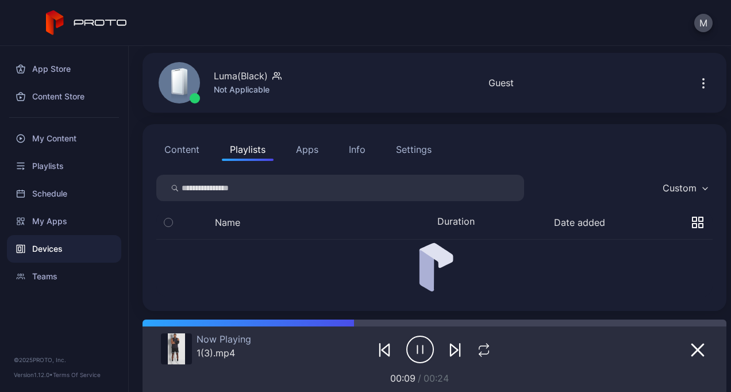
scroll to position [13, 0]
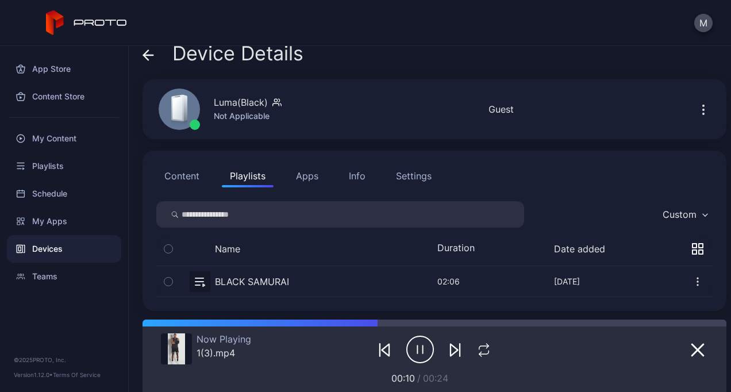
click at [261, 274] on button "button" at bounding box center [434, 281] width 557 height 30
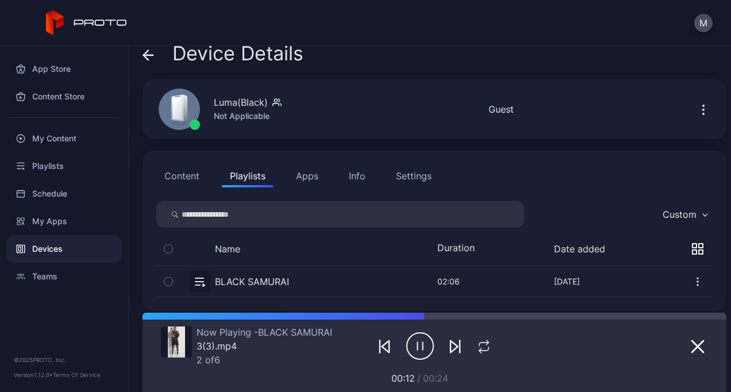
click at [198, 175] on button "Content" at bounding box center [181, 175] width 51 height 23
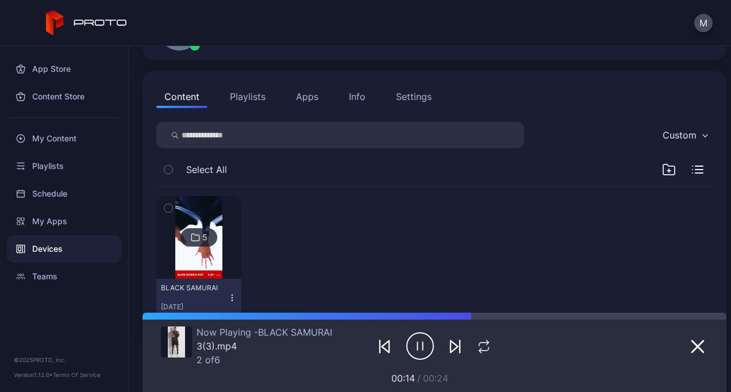
click at [219, 256] on img at bounding box center [198, 237] width 47 height 83
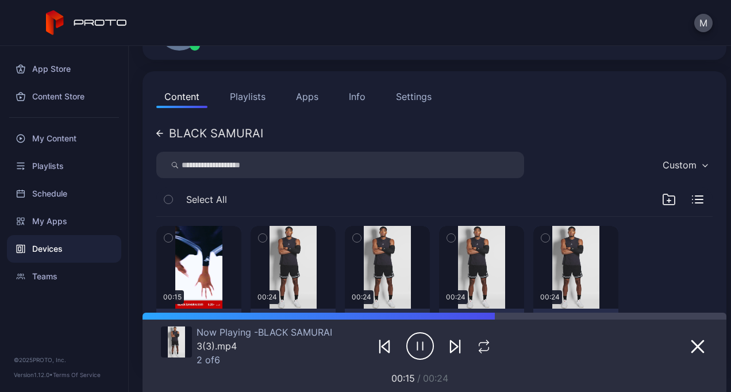
scroll to position [158, 0]
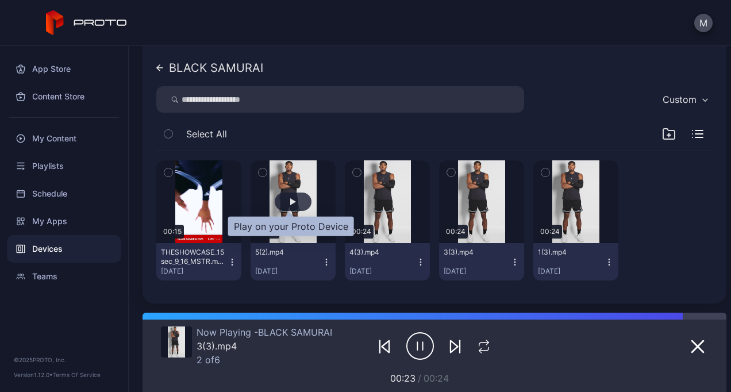
click at [292, 200] on div "button" at bounding box center [293, 201] width 6 height 7
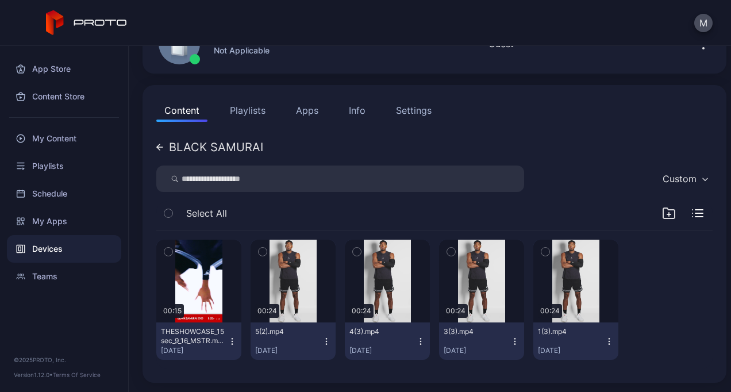
scroll to position [151, 0]
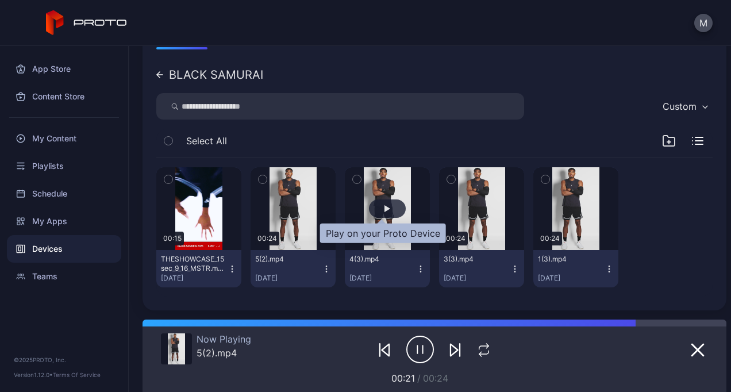
click at [379, 205] on div "button" at bounding box center [387, 209] width 37 height 18
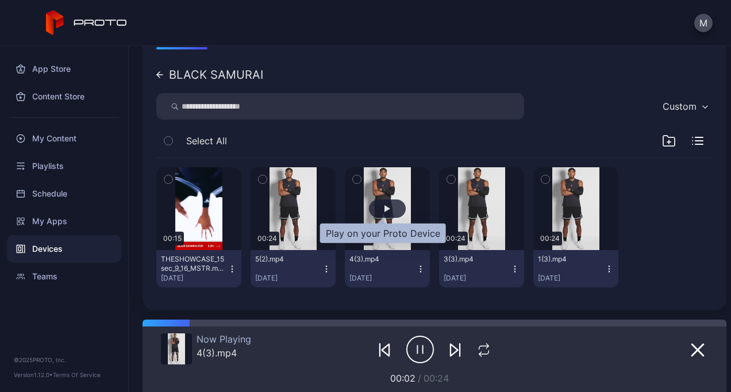
click at [379, 205] on div "button" at bounding box center [387, 209] width 37 height 18
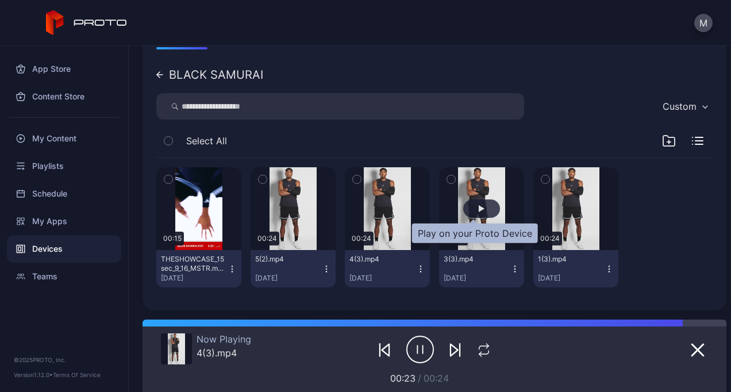
click at [479, 210] on div "button" at bounding box center [482, 208] width 6 height 7
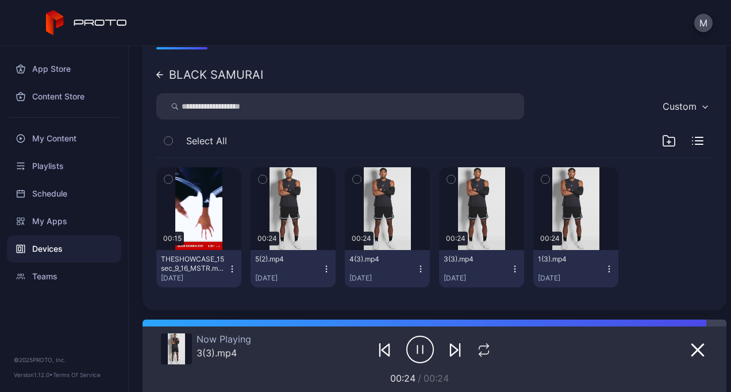
click at [159, 77] on icon at bounding box center [158, 75] width 3 height 6
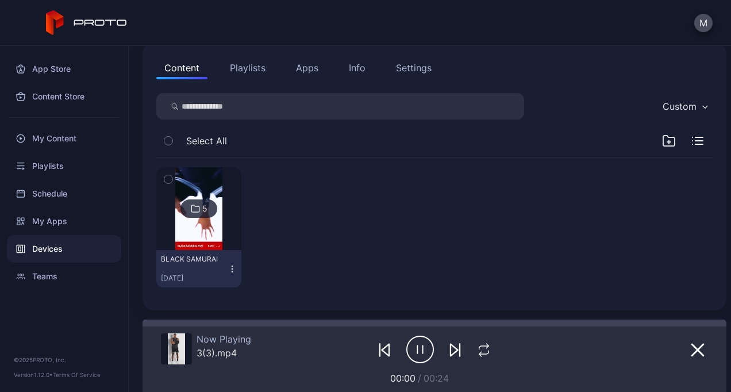
scroll to position [92, 0]
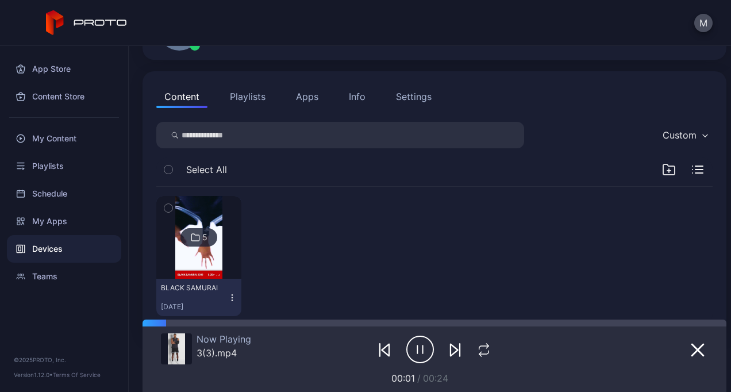
click at [237, 99] on button "Playlists" at bounding box center [248, 96] width 52 height 23
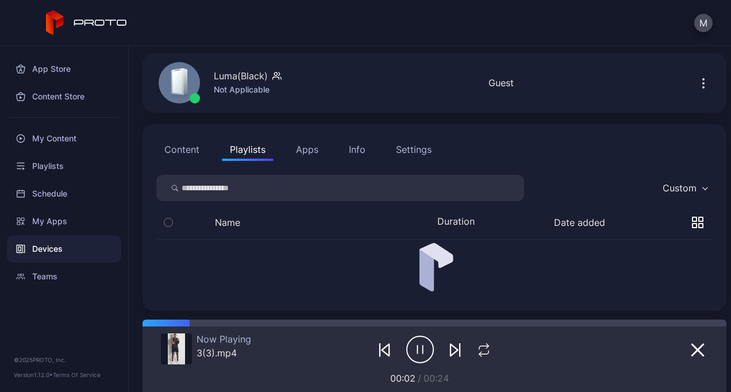
scroll to position [13, 0]
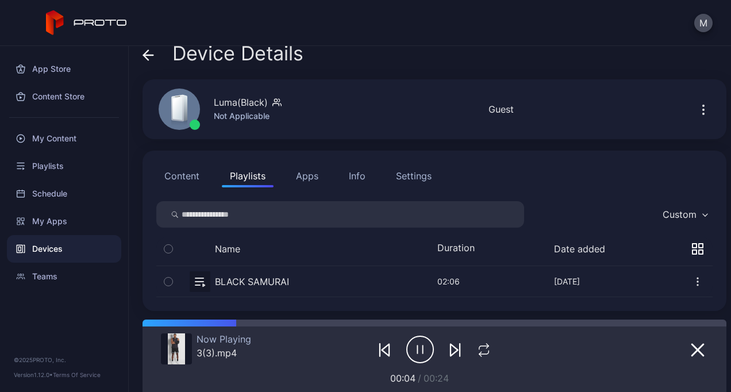
click at [289, 273] on button "button" at bounding box center [434, 281] width 557 height 30
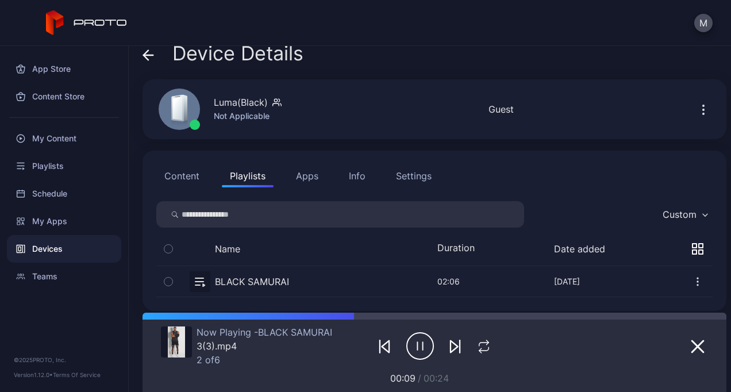
click at [174, 169] on button "Content" at bounding box center [181, 175] width 51 height 23
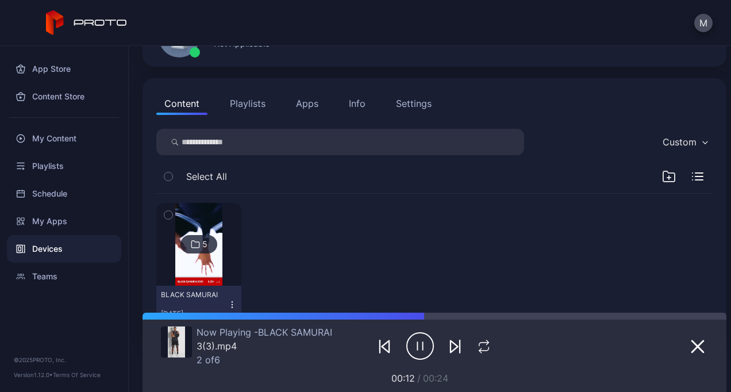
click at [212, 263] on img at bounding box center [198, 244] width 47 height 83
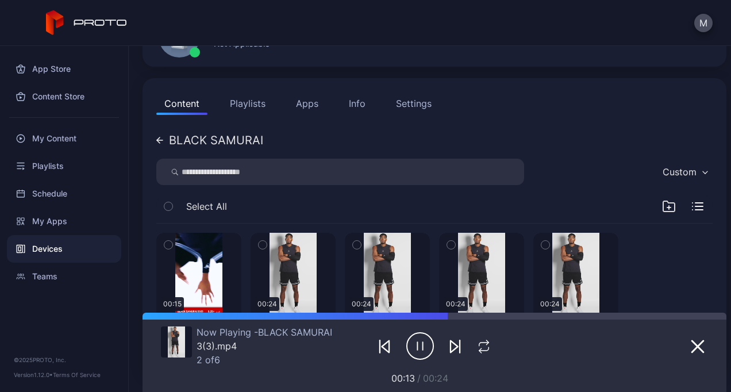
scroll to position [158, 0]
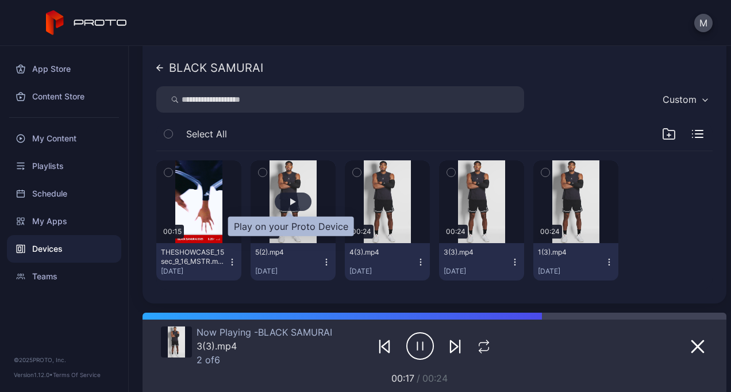
click at [302, 197] on div "button" at bounding box center [293, 202] width 37 height 18
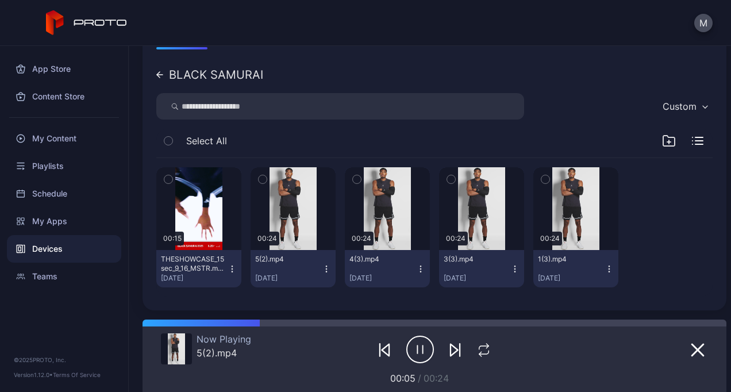
click at [160, 72] on icon at bounding box center [159, 74] width 7 height 7
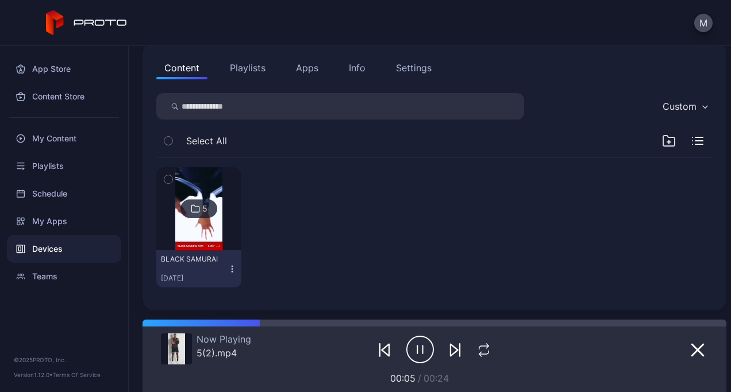
scroll to position [85, 0]
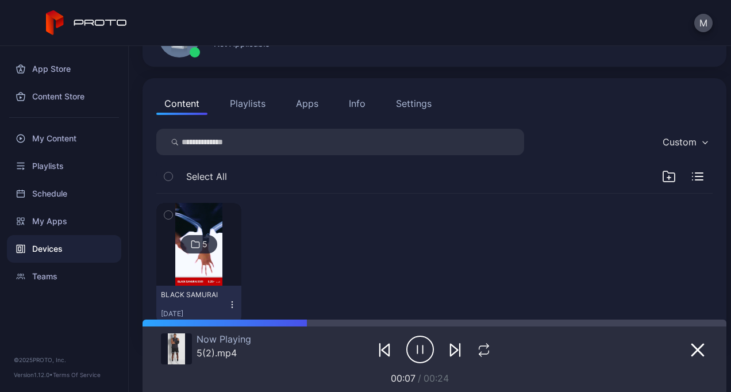
click at [252, 107] on button "Playlists" at bounding box center [248, 103] width 52 height 23
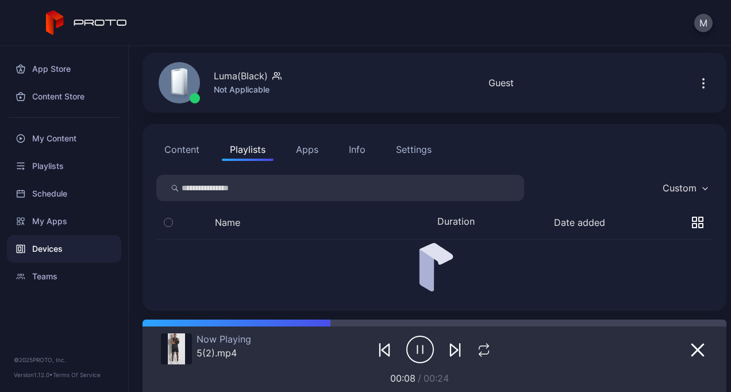
scroll to position [13, 0]
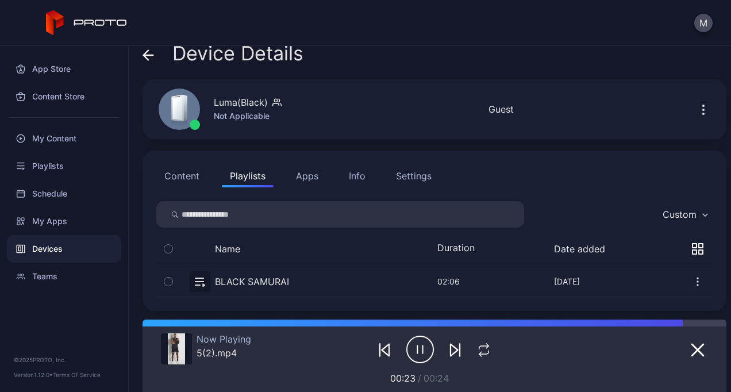
click at [265, 279] on button "button" at bounding box center [434, 281] width 557 height 30
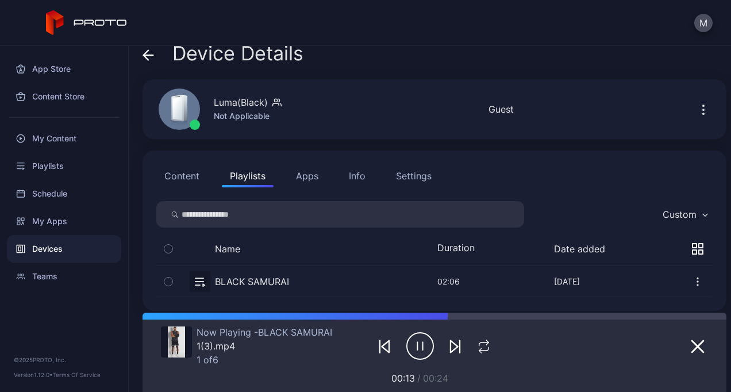
click at [189, 181] on button "Content" at bounding box center [181, 175] width 51 height 23
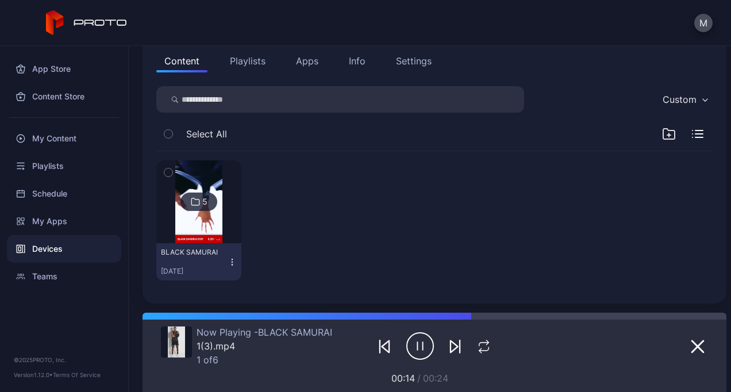
click at [201, 225] on img at bounding box center [198, 201] width 47 height 83
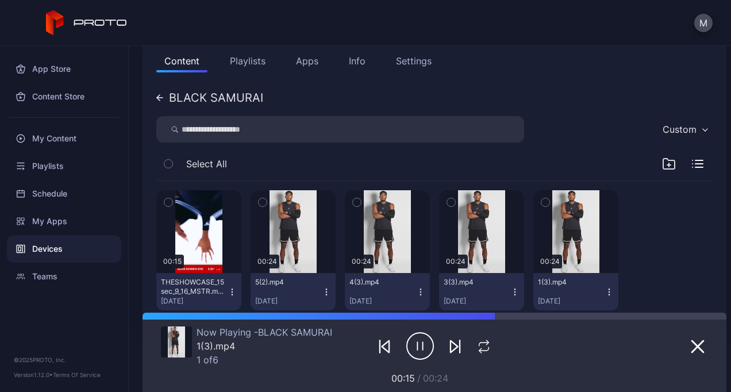
scroll to position [158, 0]
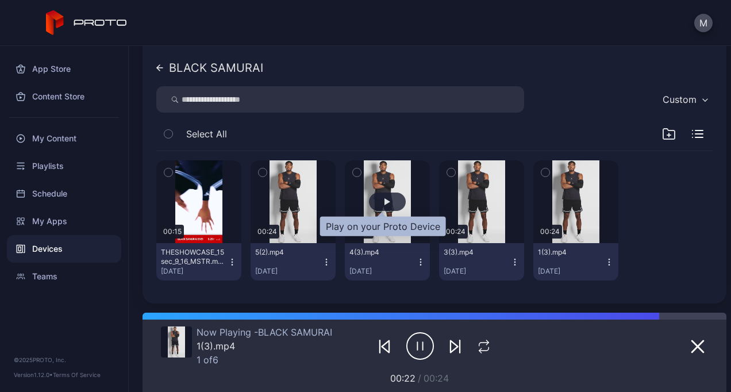
click at [385, 203] on div "button" at bounding box center [388, 201] width 6 height 7
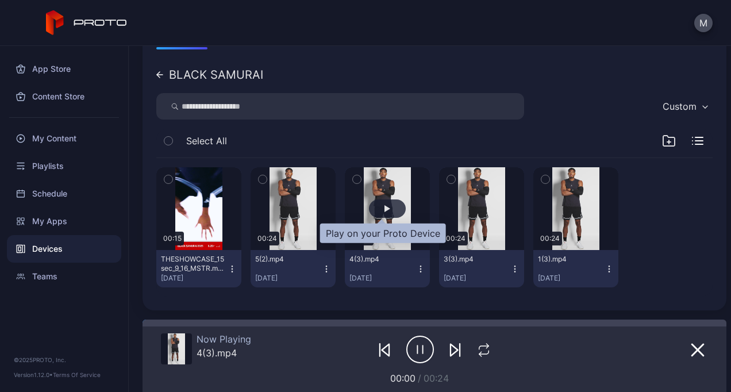
scroll to position [151, 0]
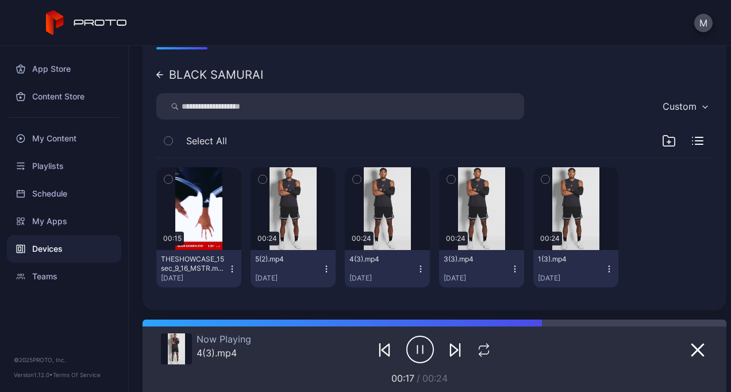
click at [162, 72] on icon at bounding box center [159, 74] width 7 height 7
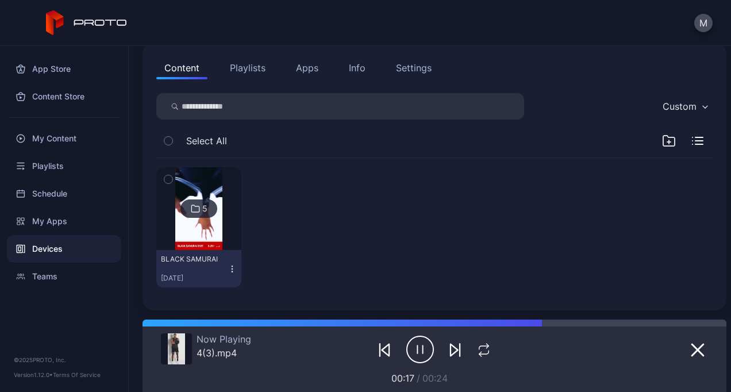
scroll to position [121, 0]
click at [264, 66] on button "Playlists" at bounding box center [248, 67] width 52 height 23
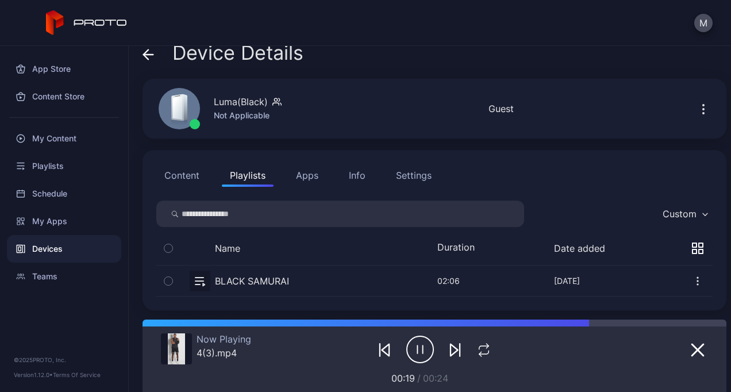
scroll to position [13, 0]
click at [279, 290] on button "button" at bounding box center [434, 281] width 557 height 30
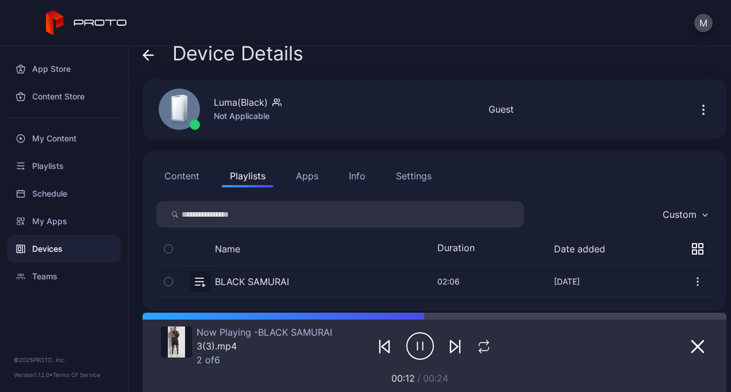
click at [328, 250] on div "Name" at bounding box center [274, 249] width 186 height 14
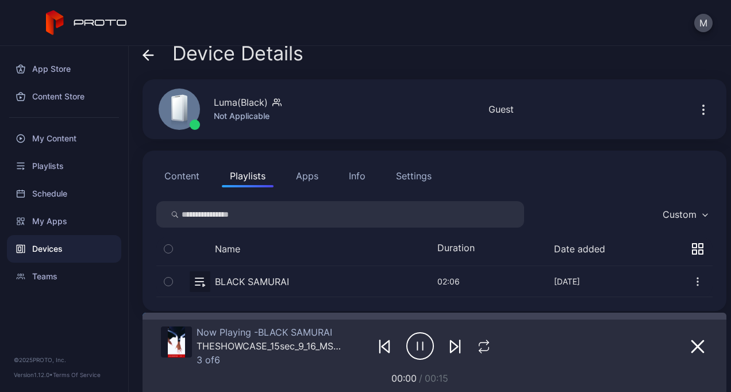
click at [171, 178] on button "Content" at bounding box center [181, 175] width 51 height 23
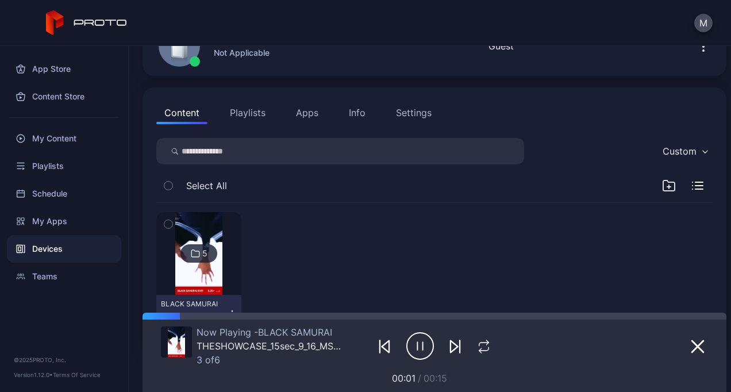
scroll to position [77, 0]
click at [218, 291] on img at bounding box center [198, 252] width 47 height 83
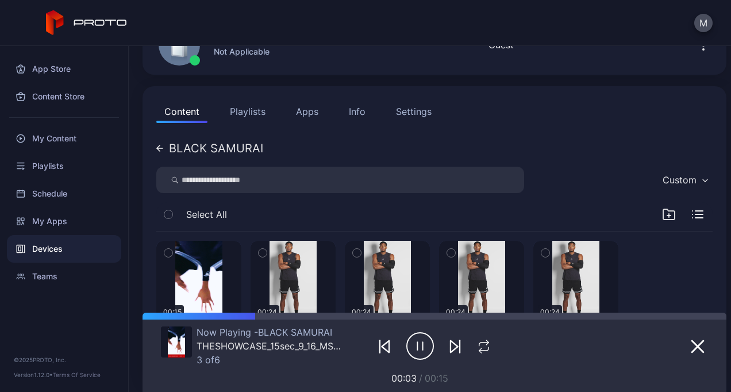
scroll to position [158, 0]
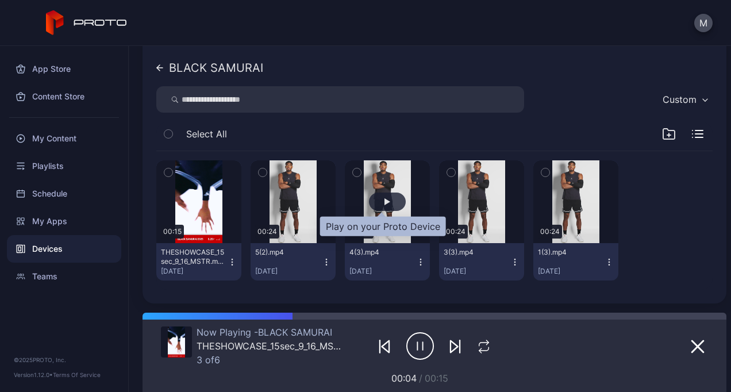
click at [389, 195] on div "button" at bounding box center [387, 202] width 37 height 18
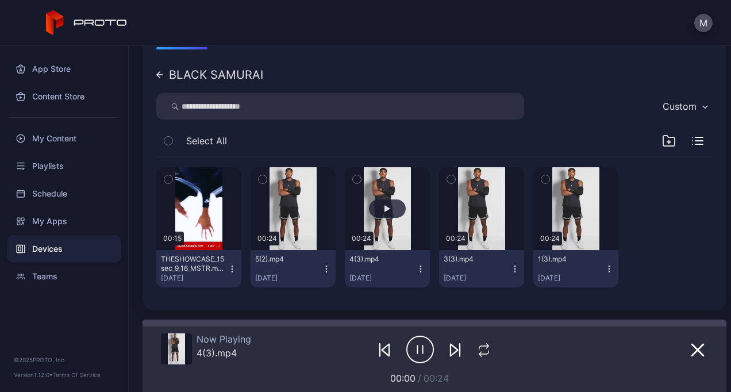
scroll to position [151, 0]
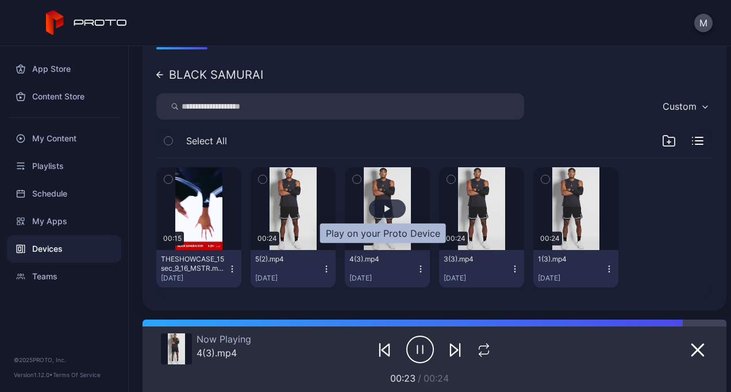
click at [375, 209] on div "button" at bounding box center [387, 209] width 37 height 18
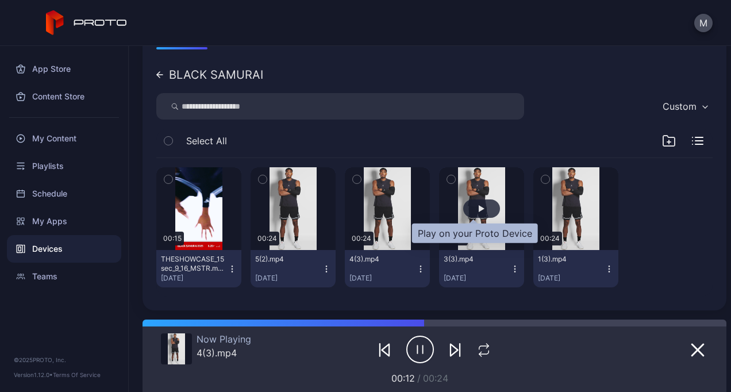
click at [477, 207] on div "button" at bounding box center [481, 209] width 37 height 18
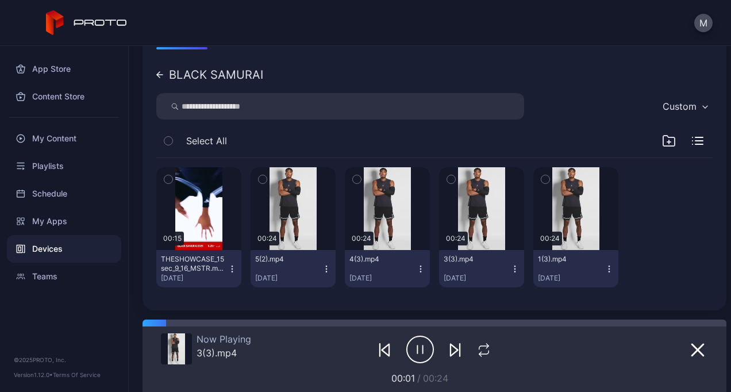
click at [168, 79] on div "BLACK SAMURAI" at bounding box center [209, 74] width 107 height 11
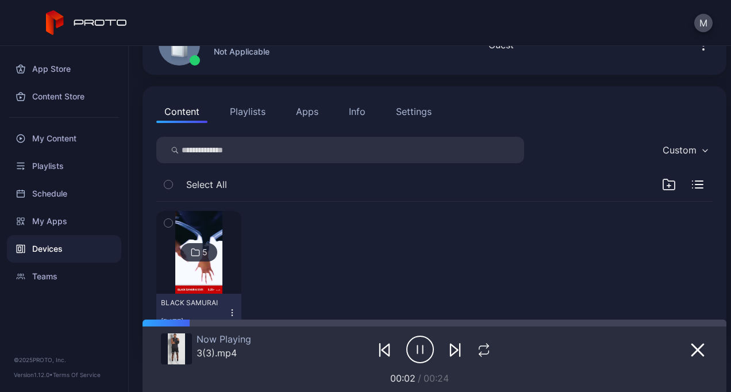
click at [254, 108] on button "Playlists" at bounding box center [248, 111] width 52 height 23
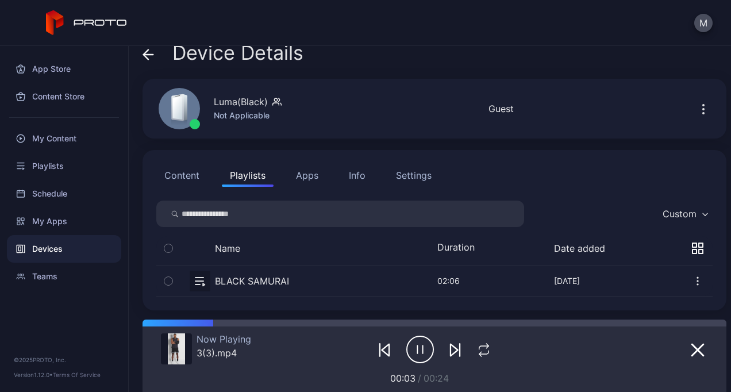
scroll to position [13, 0]
click at [171, 176] on button "Content" at bounding box center [181, 175] width 51 height 23
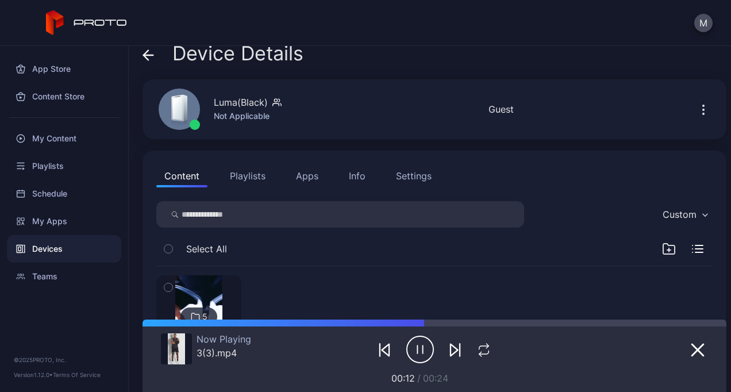
scroll to position [55, 0]
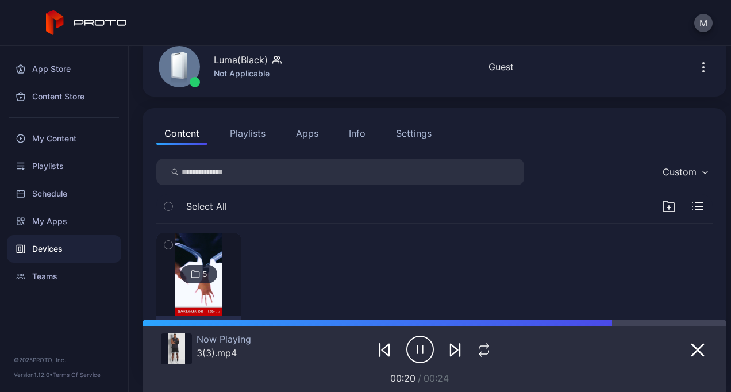
click at [208, 296] on img at bounding box center [198, 274] width 47 height 83
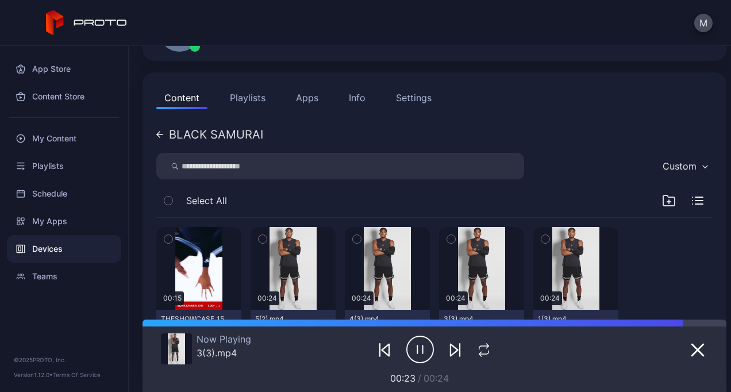
scroll to position [151, 0]
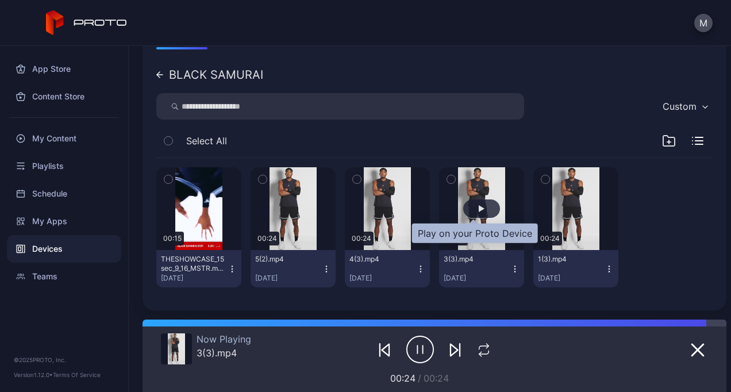
click at [464, 209] on div "button" at bounding box center [481, 209] width 37 height 18
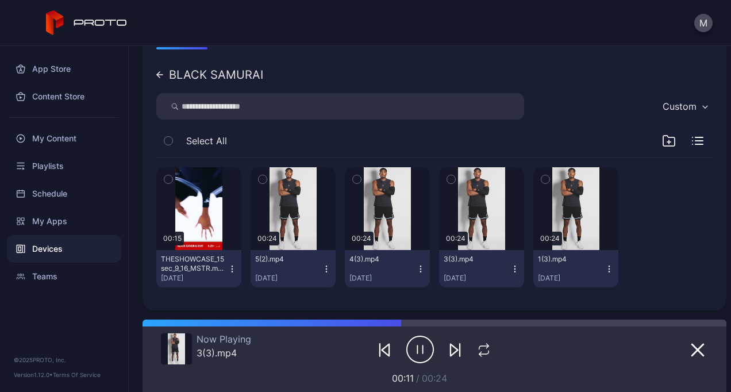
click at [162, 71] on icon at bounding box center [159, 74] width 7 height 7
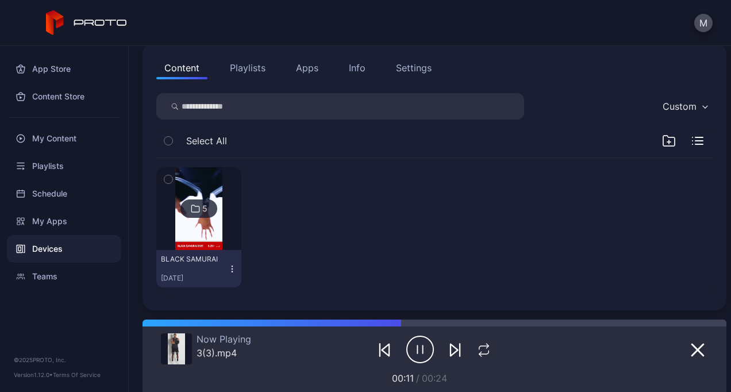
scroll to position [55, 0]
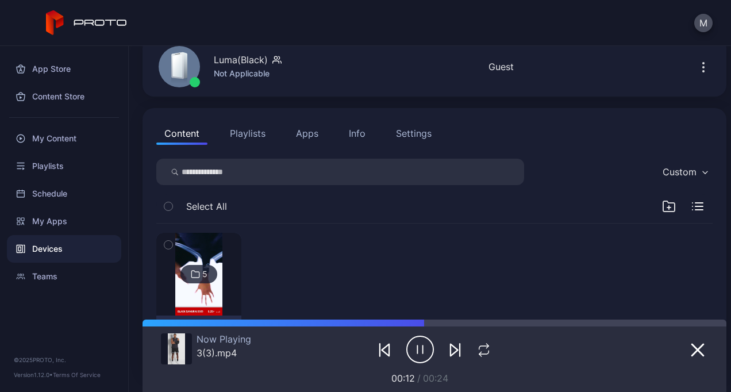
click at [251, 136] on button "Playlists" at bounding box center [248, 133] width 52 height 23
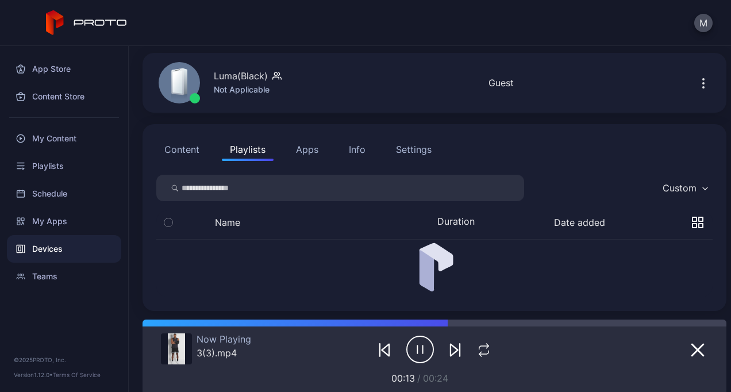
scroll to position [13, 0]
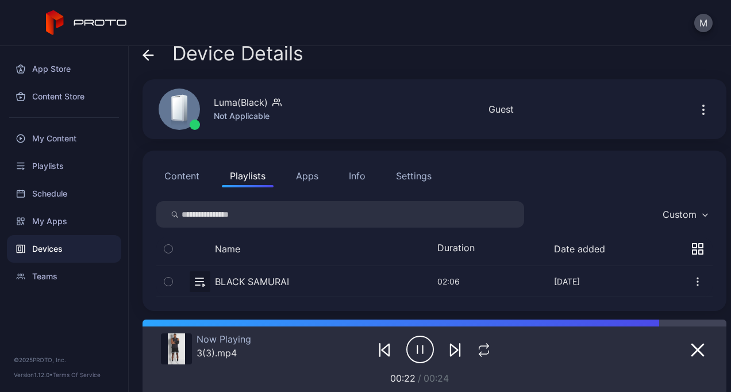
click at [277, 281] on button "button" at bounding box center [434, 281] width 557 height 30
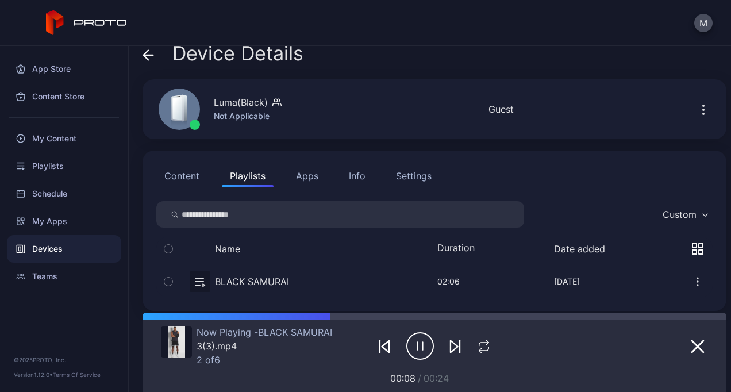
click at [180, 175] on button "Content" at bounding box center [181, 175] width 51 height 23
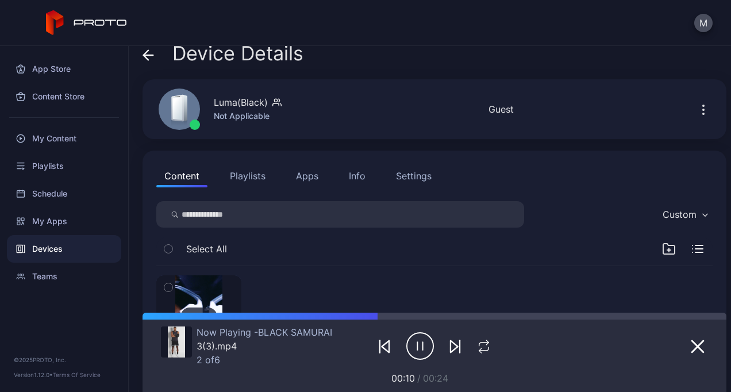
click at [191, 294] on img at bounding box center [198, 316] width 47 height 83
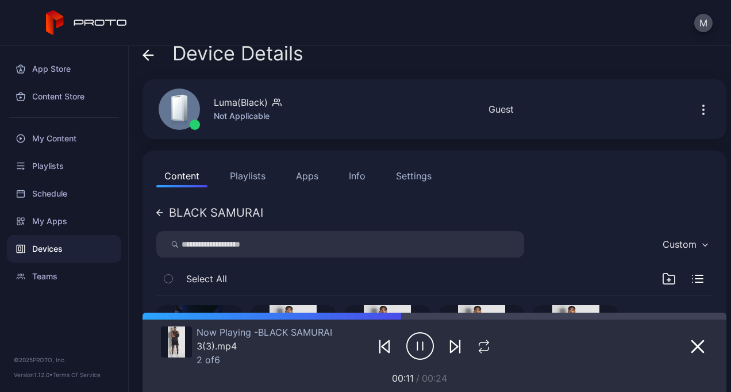
scroll to position [158, 0]
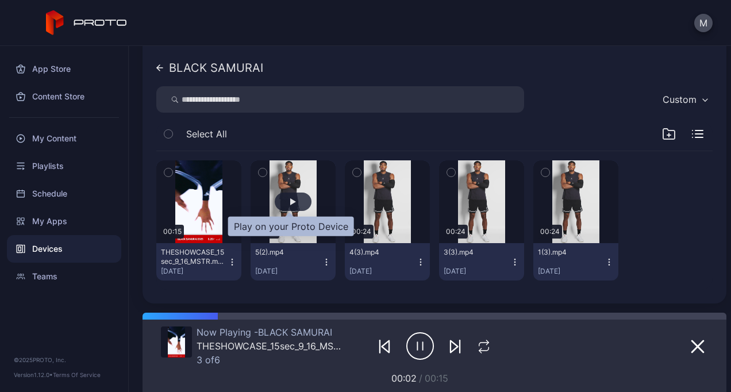
click at [300, 195] on div "button" at bounding box center [293, 202] width 37 height 18
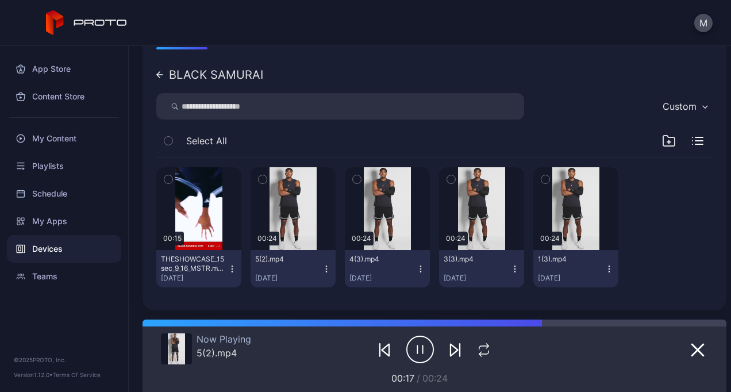
click at [163, 71] on div "BLACK SAMURAI" at bounding box center [209, 74] width 107 height 11
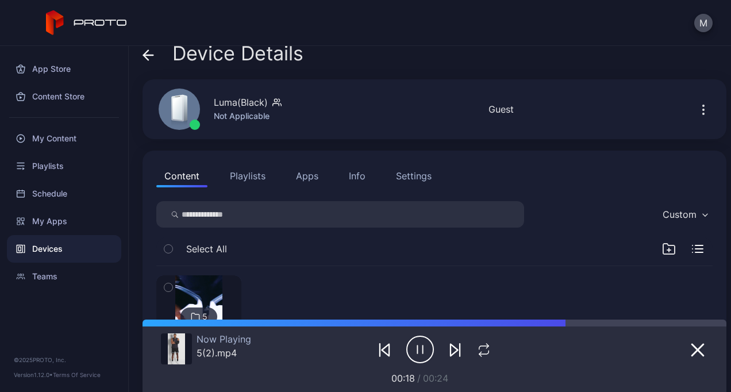
click at [240, 177] on button "Playlists" at bounding box center [248, 175] width 52 height 23
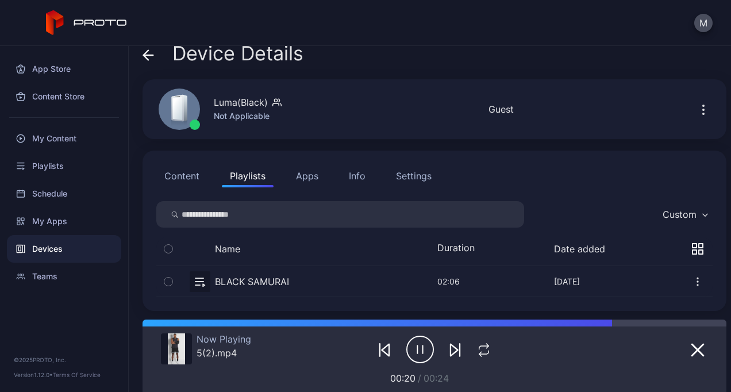
click at [285, 277] on button "button" at bounding box center [434, 281] width 557 height 30
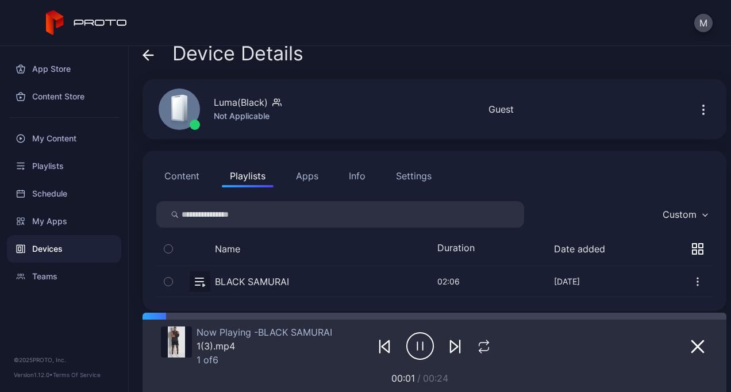
scroll to position [20, 0]
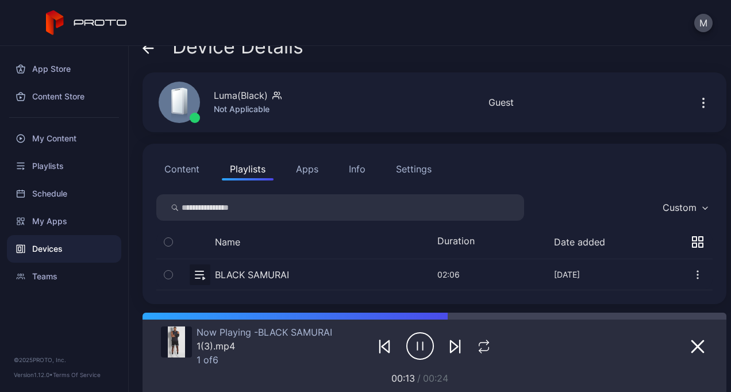
click at [186, 165] on button "Content" at bounding box center [181, 169] width 51 height 23
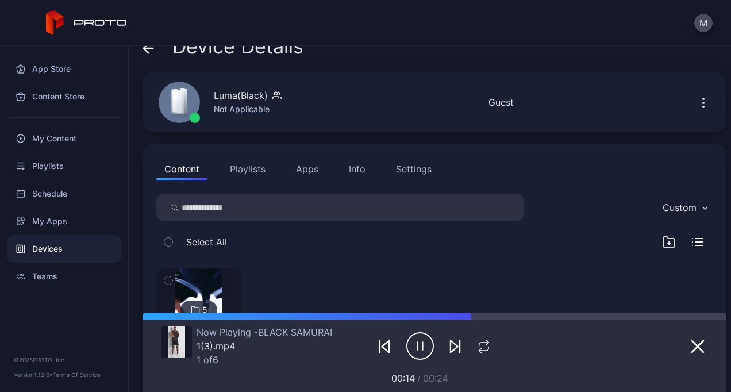
scroll to position [128, 0]
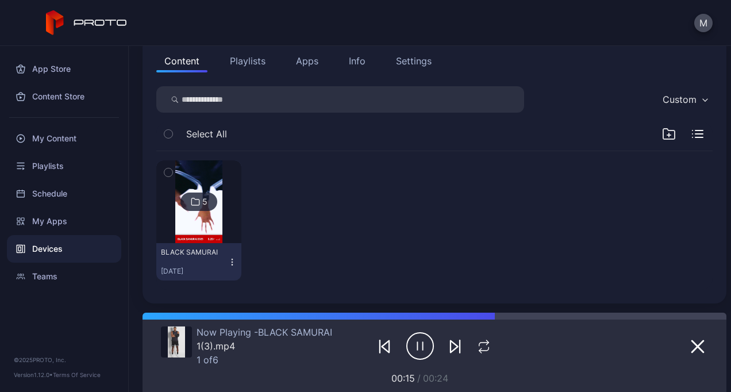
click at [198, 244] on button "BLACK SAMURAI [DATE]" at bounding box center [198, 261] width 85 height 37
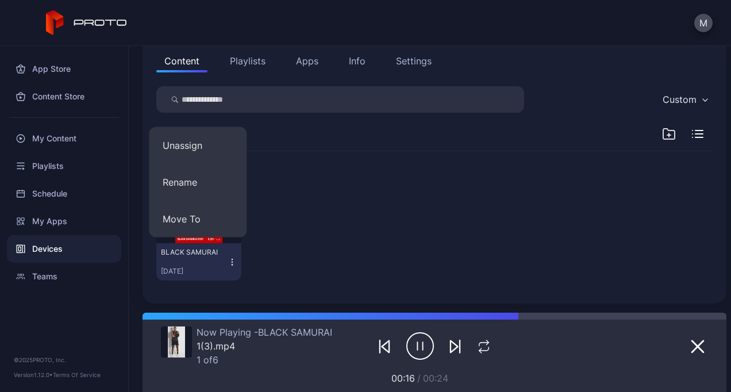
click at [194, 264] on div "BLACK SAMURAI [DATE]" at bounding box center [194, 262] width 67 height 28
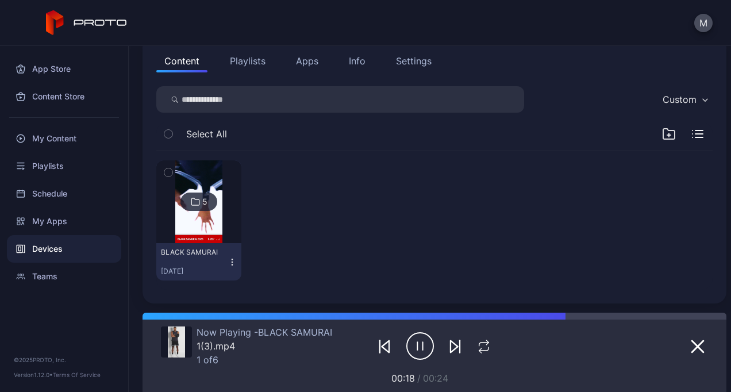
click at [196, 234] on img at bounding box center [198, 201] width 47 height 83
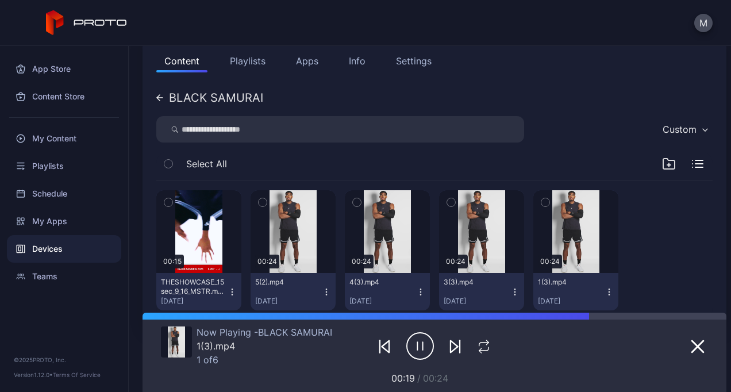
scroll to position [158, 0]
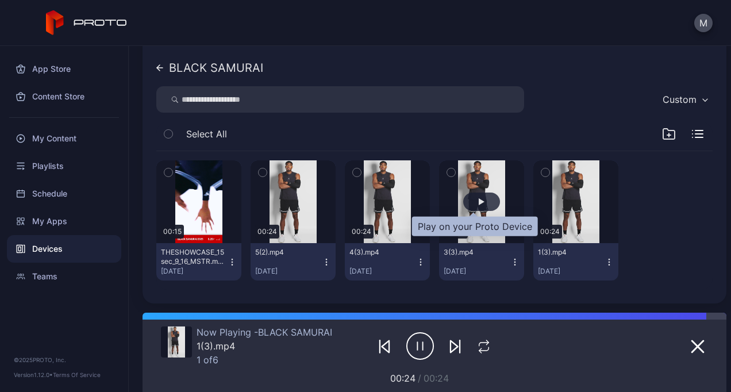
click at [468, 204] on div "button" at bounding box center [481, 202] width 37 height 18
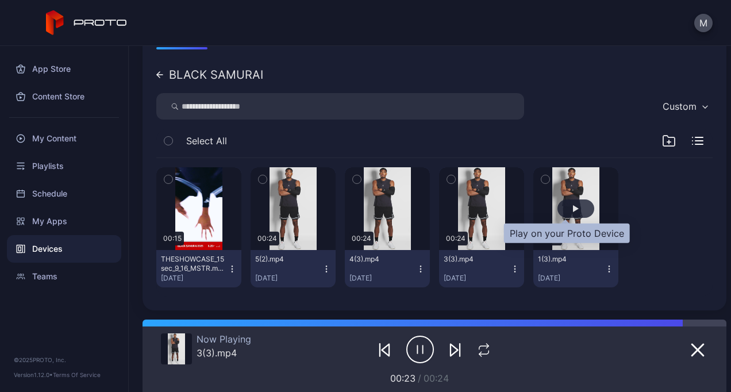
click at [562, 203] on div "button" at bounding box center [576, 209] width 37 height 18
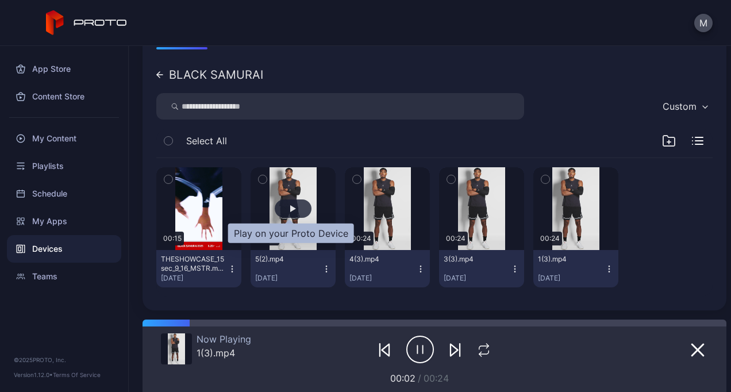
click at [292, 210] on div "button" at bounding box center [293, 208] width 6 height 7
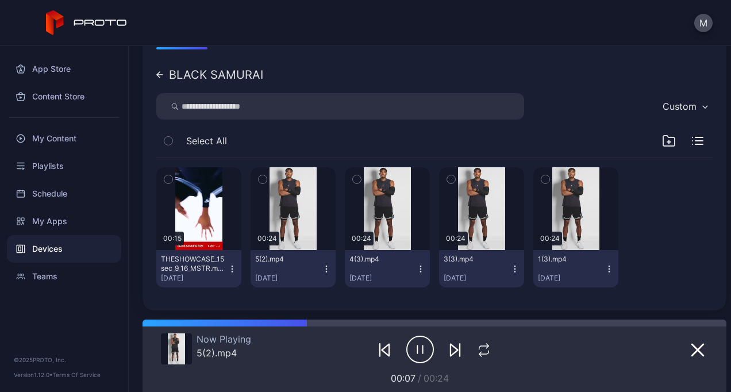
click at [160, 72] on icon at bounding box center [159, 74] width 7 height 7
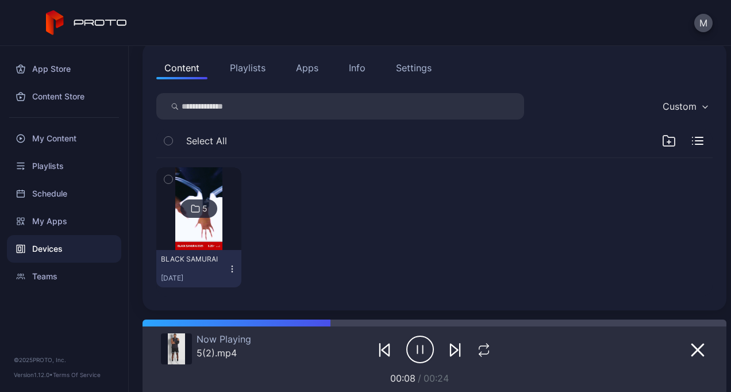
click at [207, 247] on img at bounding box center [198, 208] width 47 height 83
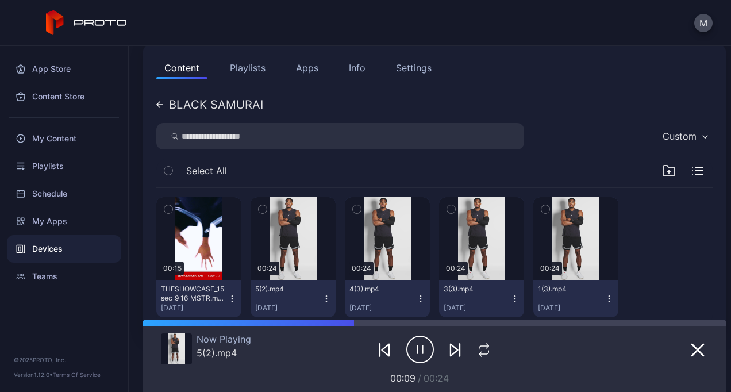
scroll to position [151, 0]
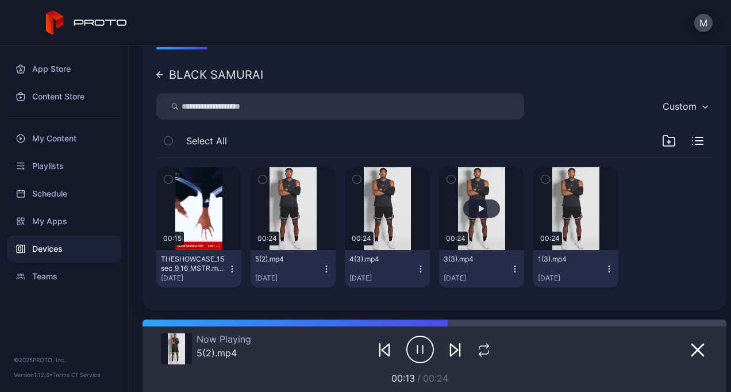
click at [443, 244] on button "button" at bounding box center [481, 208] width 85 height 83
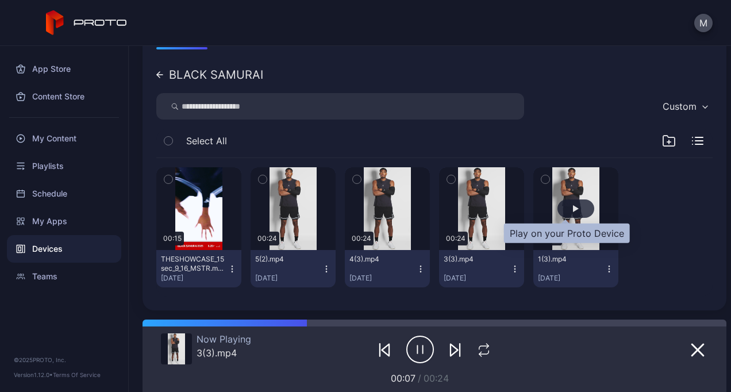
click at [558, 203] on div "button" at bounding box center [576, 209] width 37 height 18
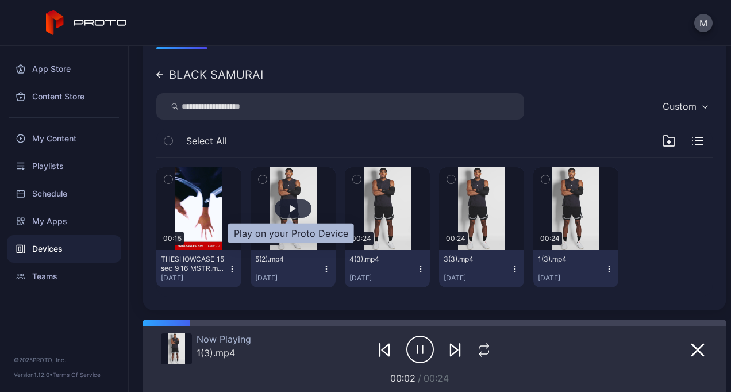
click at [288, 216] on div "button" at bounding box center [293, 209] width 37 height 18
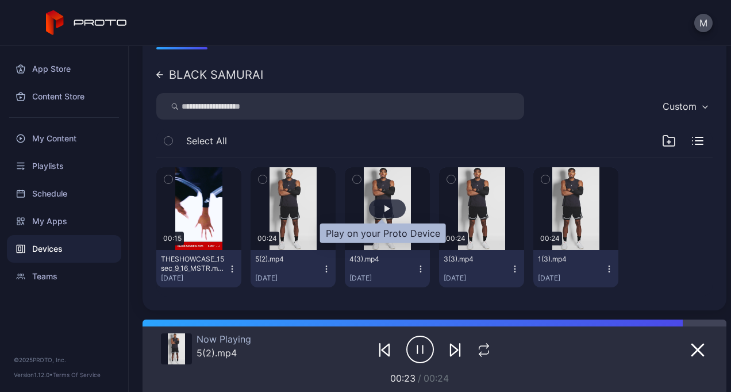
click at [391, 209] on div "button" at bounding box center [387, 209] width 37 height 18
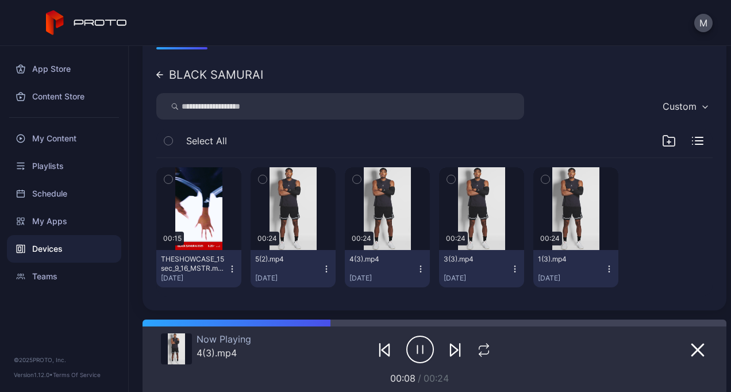
click at [160, 72] on icon at bounding box center [159, 74] width 7 height 7
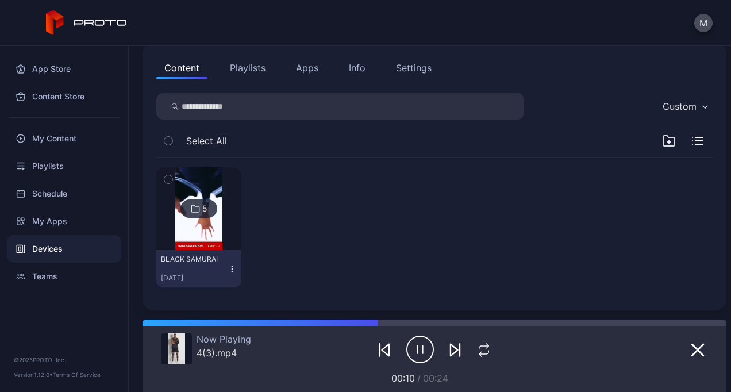
click at [261, 62] on button "Playlists" at bounding box center [248, 67] width 52 height 23
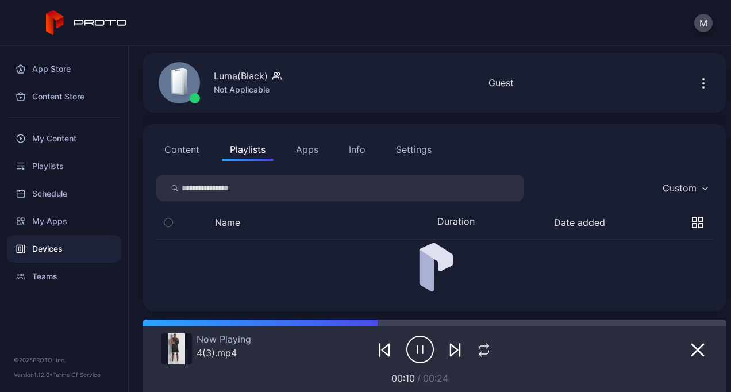
scroll to position [13, 0]
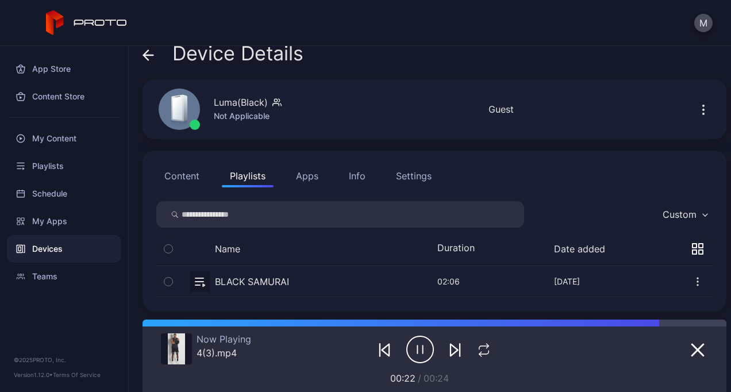
click at [243, 282] on button "button" at bounding box center [434, 281] width 557 height 30
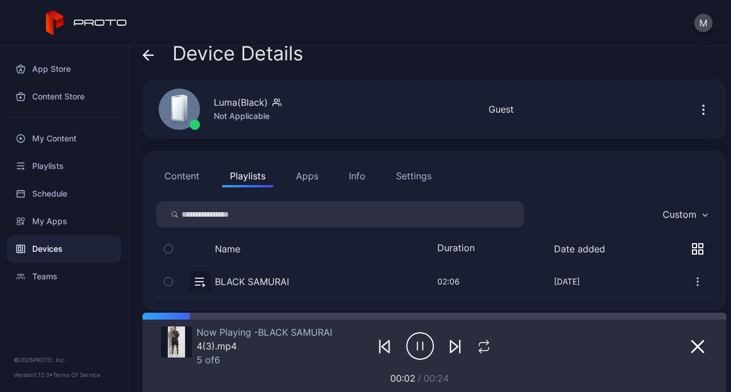
click at [184, 173] on button "Content" at bounding box center [181, 175] width 51 height 23
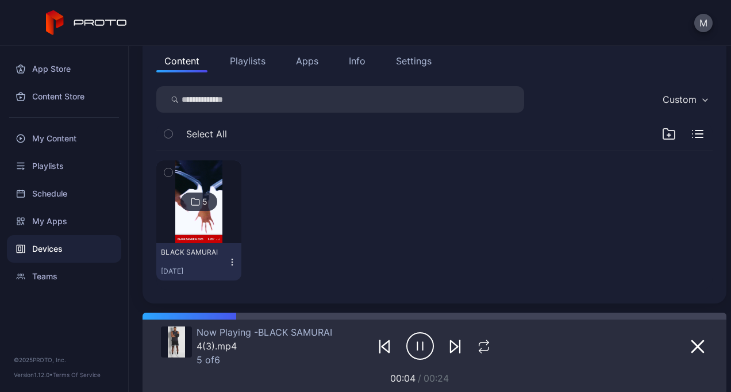
click at [201, 227] on img at bounding box center [198, 201] width 47 height 83
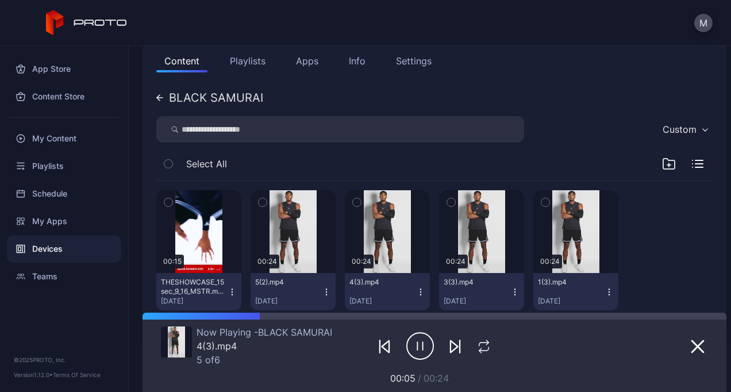
scroll to position [158, 0]
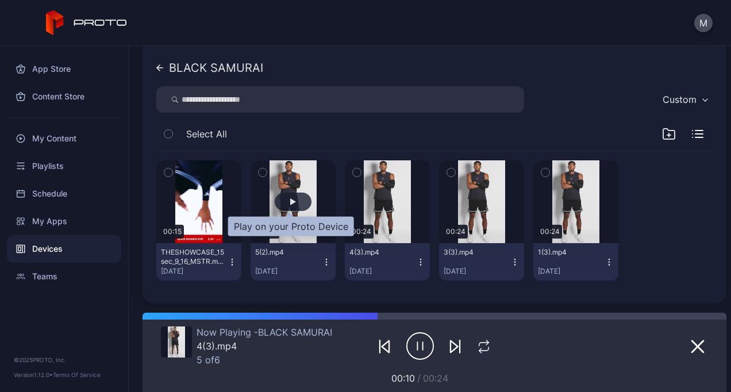
click at [290, 198] on div "button" at bounding box center [293, 201] width 6 height 7
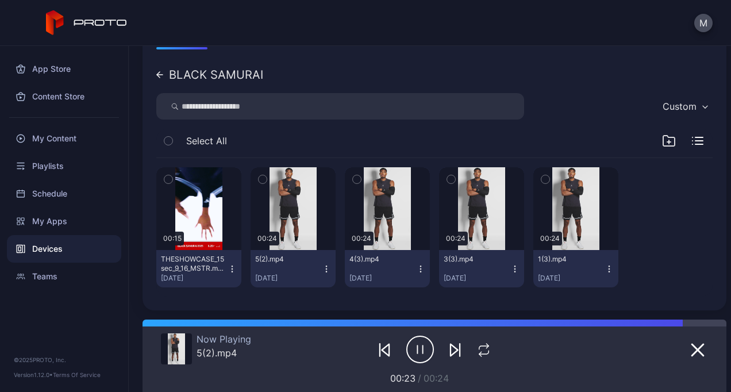
click at [160, 71] on div "BLACK SAMURAI" at bounding box center [209, 74] width 107 height 11
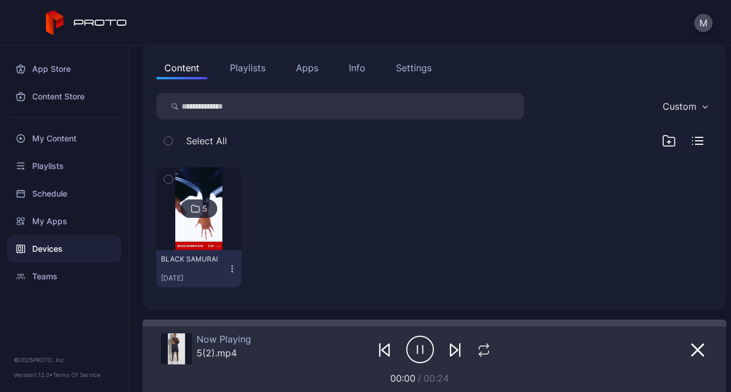
click at [262, 67] on button "Playlists" at bounding box center [248, 67] width 52 height 23
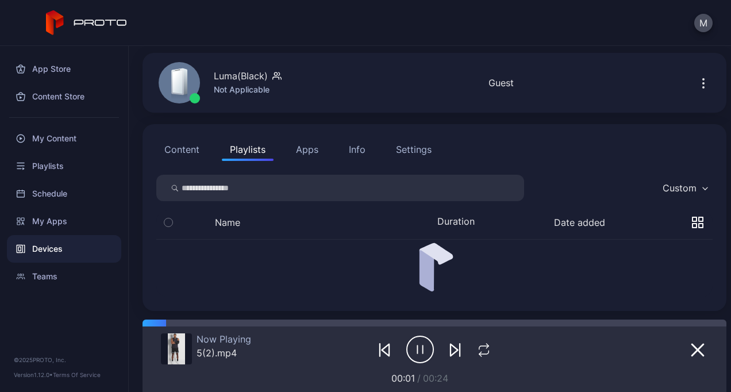
scroll to position [13, 0]
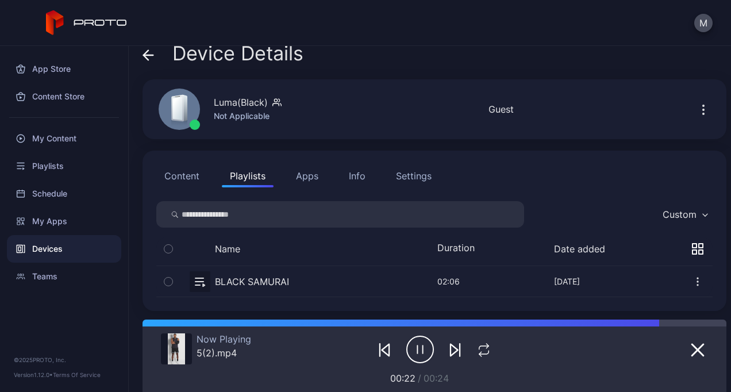
click at [297, 278] on button "button" at bounding box center [434, 281] width 557 height 30
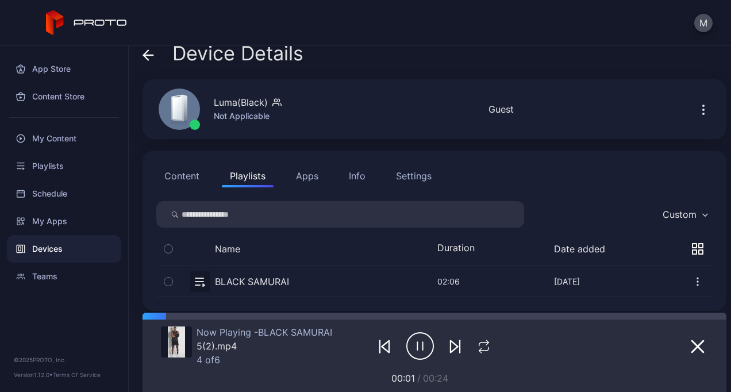
click at [147, 60] on icon at bounding box center [148, 54] width 11 height 11
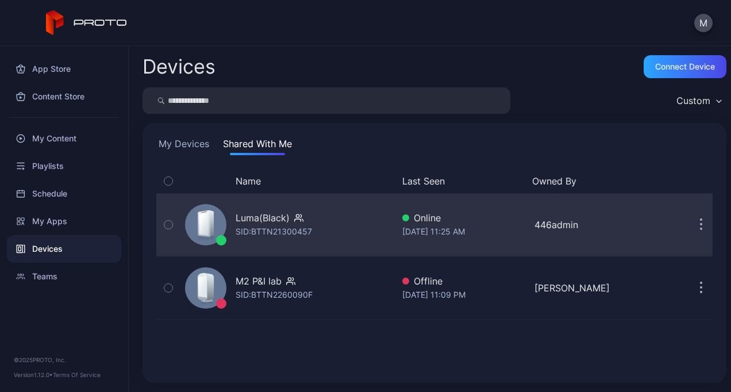
click at [314, 230] on div "Luma(Black) SID: BTTN21300457" at bounding box center [287, 224] width 213 height 57
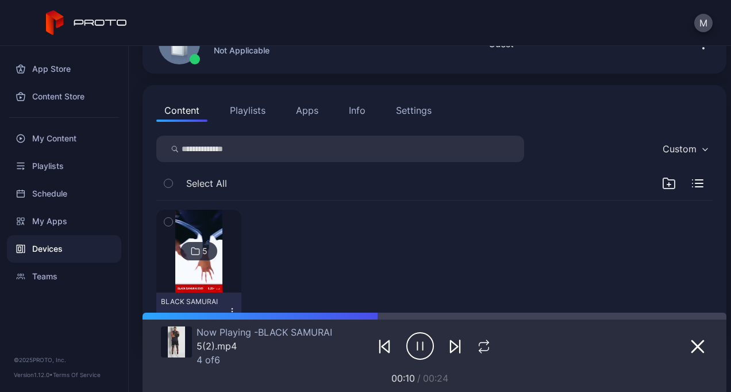
click at [201, 259] on div "5" at bounding box center [199, 251] width 37 height 18
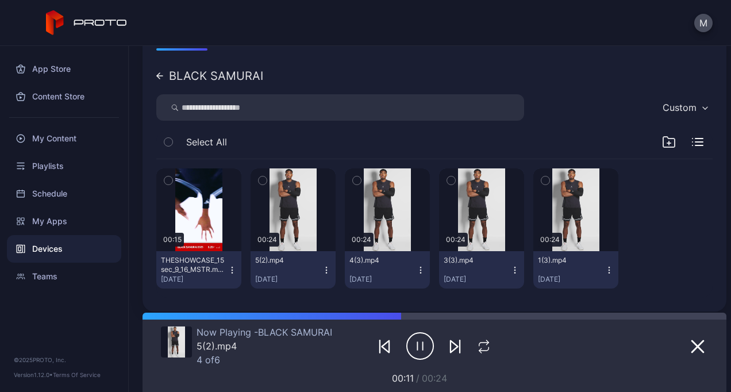
scroll to position [158, 0]
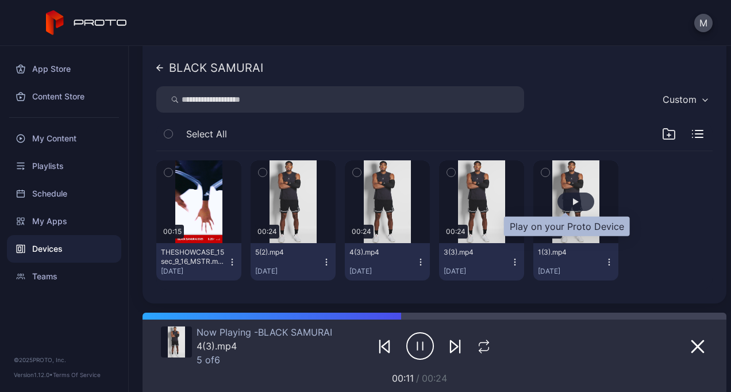
click at [573, 198] on div "button" at bounding box center [576, 201] width 6 height 7
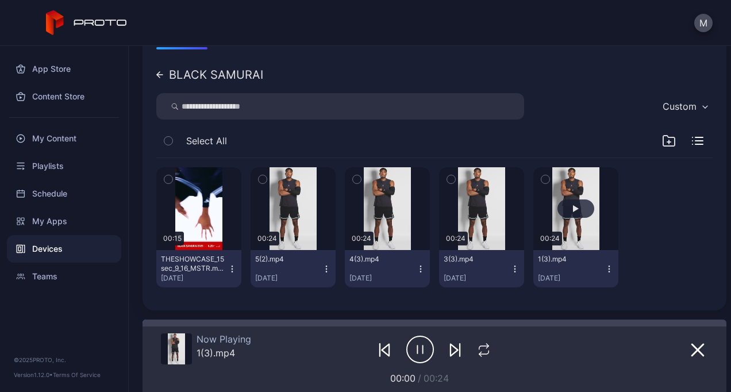
scroll to position [151, 0]
click at [163, 72] on div "BLACK SAMURAI" at bounding box center [209, 74] width 107 height 11
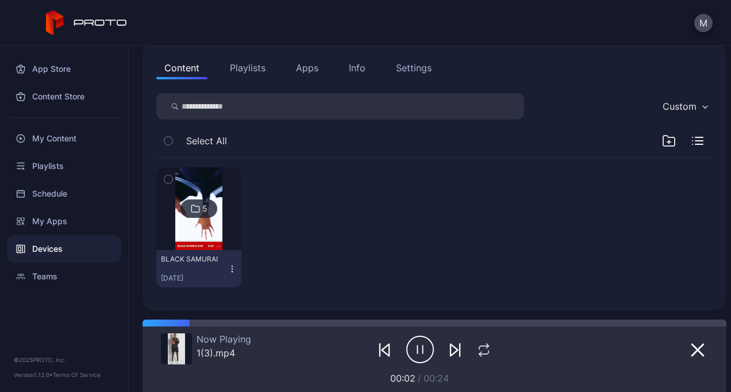
scroll to position [78, 0]
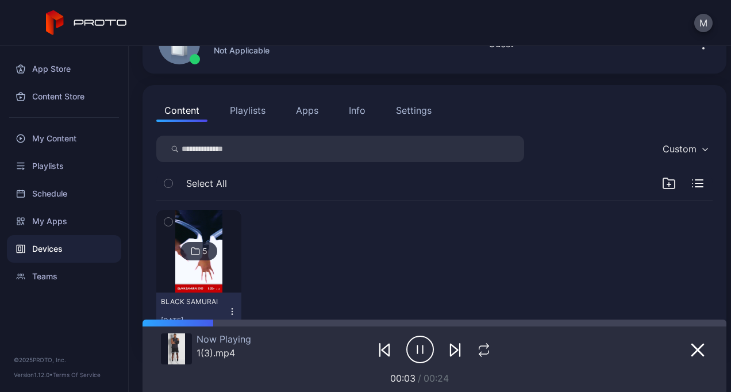
click at [251, 108] on button "Playlists" at bounding box center [248, 110] width 52 height 23
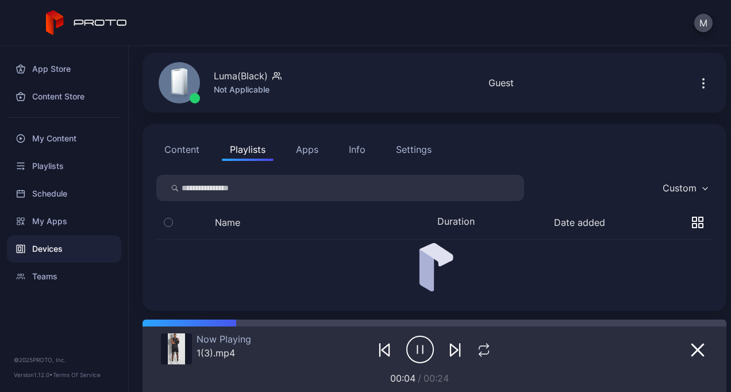
scroll to position [13, 0]
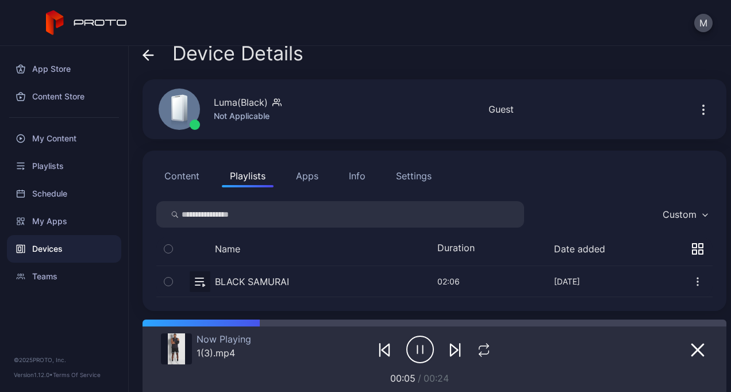
click at [279, 269] on button "button" at bounding box center [434, 281] width 557 height 30
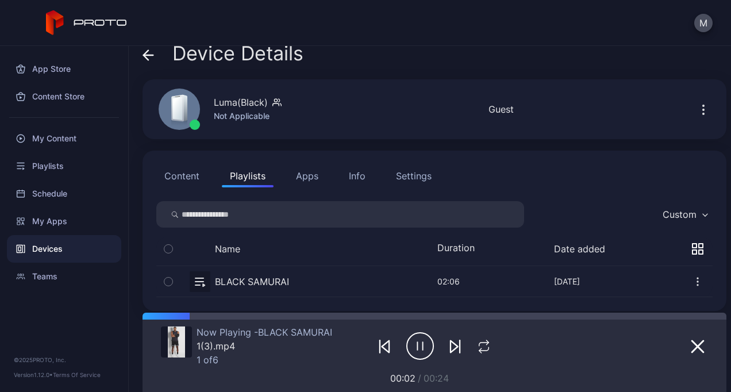
click at [193, 172] on button "Content" at bounding box center [181, 175] width 51 height 23
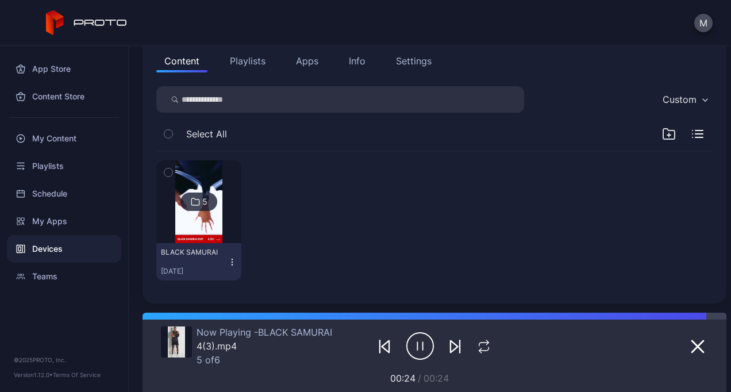
click at [205, 232] on img at bounding box center [198, 201] width 47 height 83
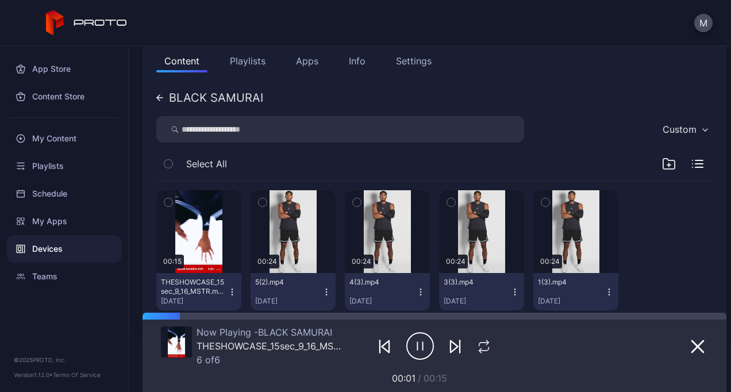
scroll to position [158, 0]
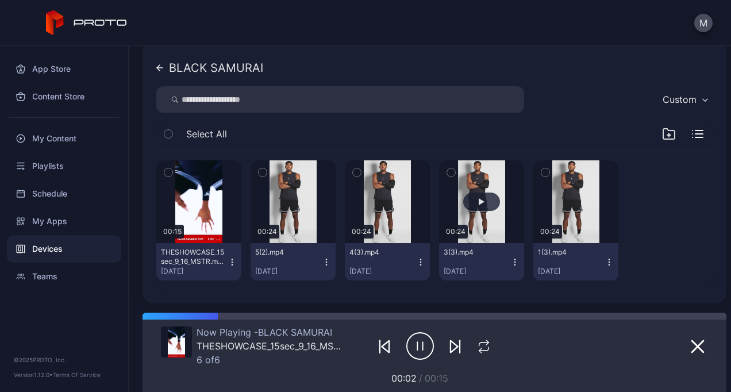
click at [446, 204] on button "button" at bounding box center [481, 201] width 85 height 83
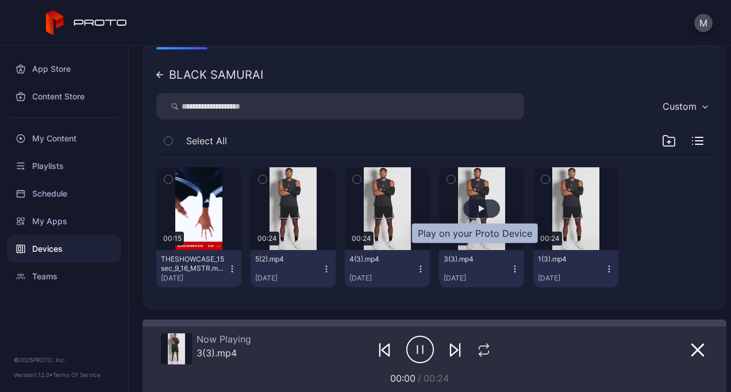
scroll to position [151, 0]
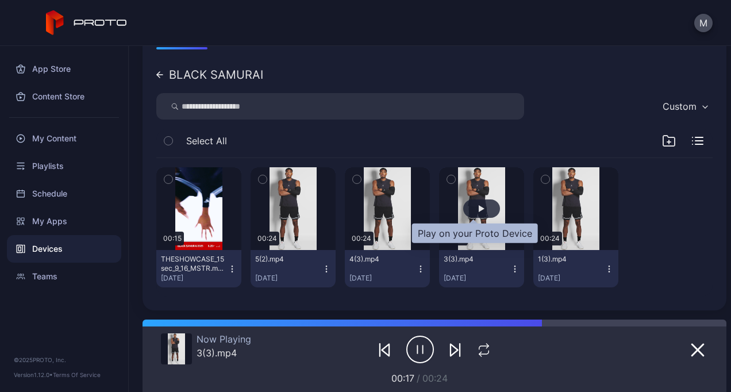
click at [478, 209] on div "button" at bounding box center [481, 209] width 37 height 18
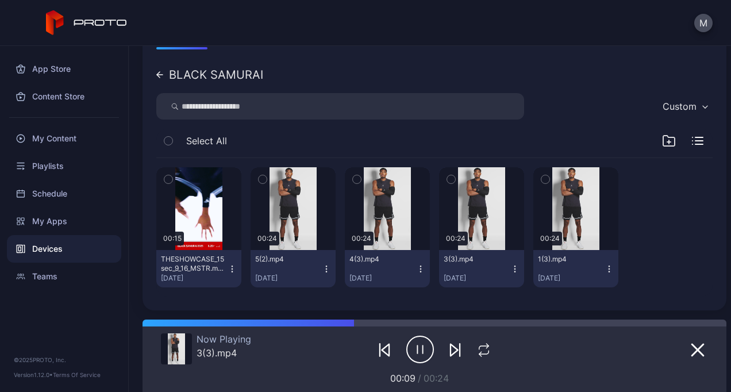
click at [156, 76] on div "Content Playlists Apps Info Settings BLACK SAMURAI Custom Select All 00:15 THES…" at bounding box center [435, 162] width 584 height 298
click at [160, 75] on icon at bounding box center [160, 75] width 6 height 0
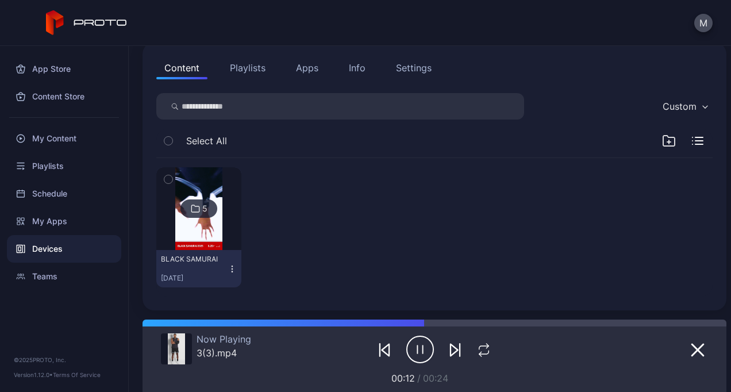
click at [306, 72] on button "Apps" at bounding box center [307, 67] width 39 height 23
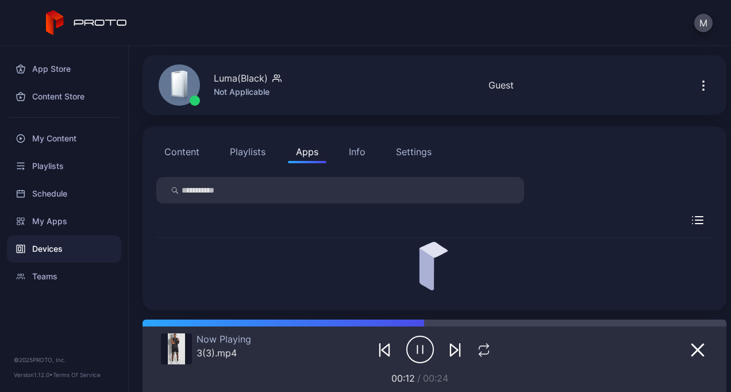
scroll to position [118, 0]
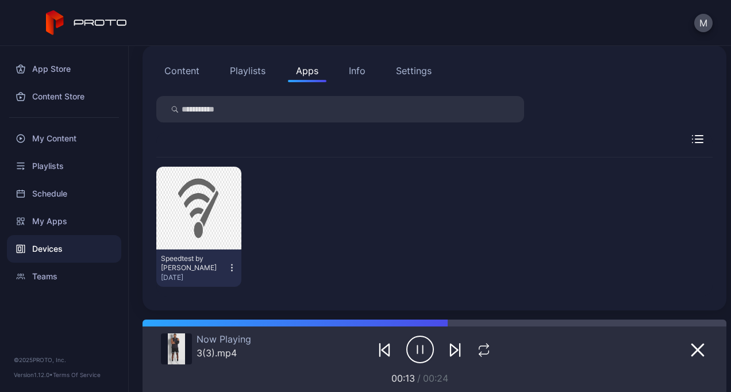
click at [248, 67] on button "Playlists" at bounding box center [248, 70] width 52 height 23
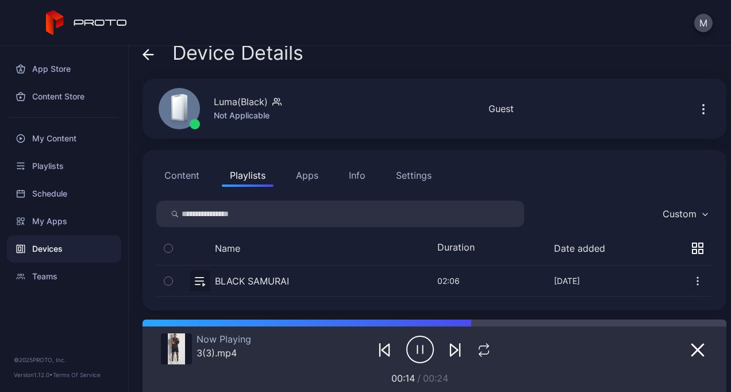
scroll to position [13, 0]
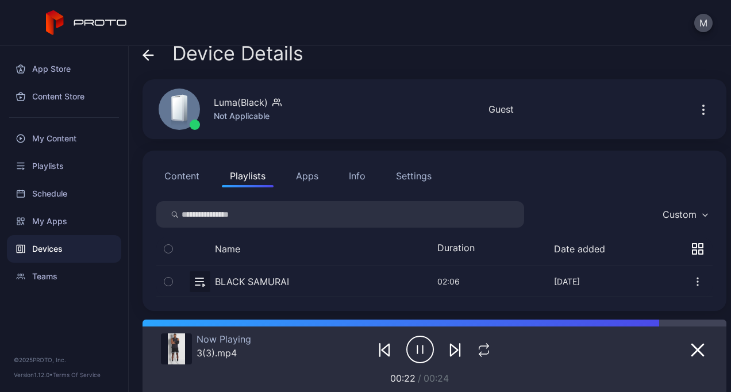
click at [297, 279] on button "button" at bounding box center [434, 281] width 557 height 30
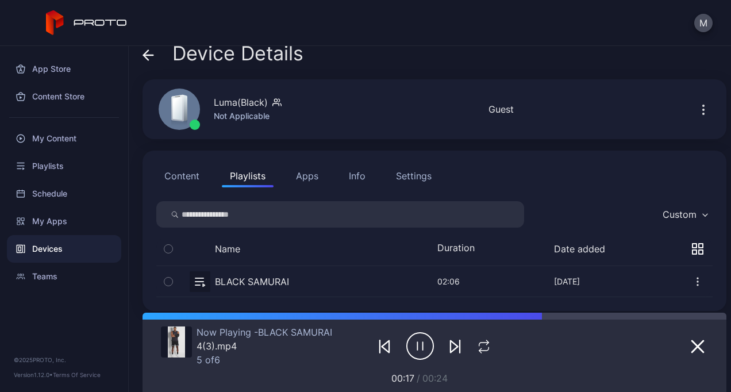
click at [176, 171] on button "Content" at bounding box center [181, 175] width 51 height 23
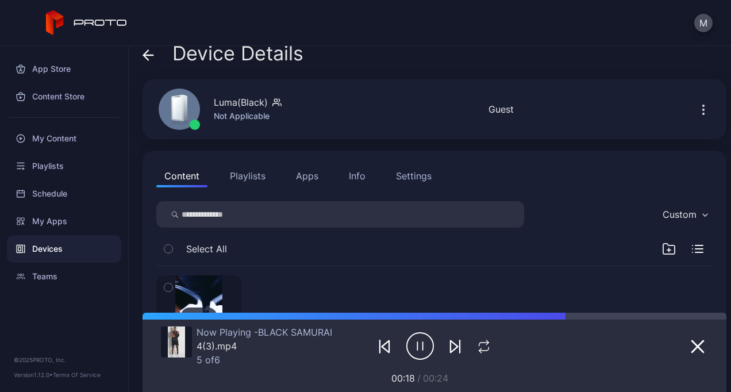
scroll to position [128, 0]
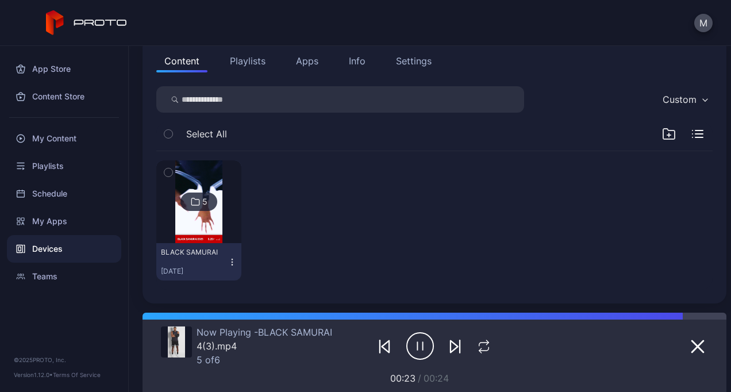
click at [197, 275] on div "[DATE]" at bounding box center [194, 271] width 67 height 9
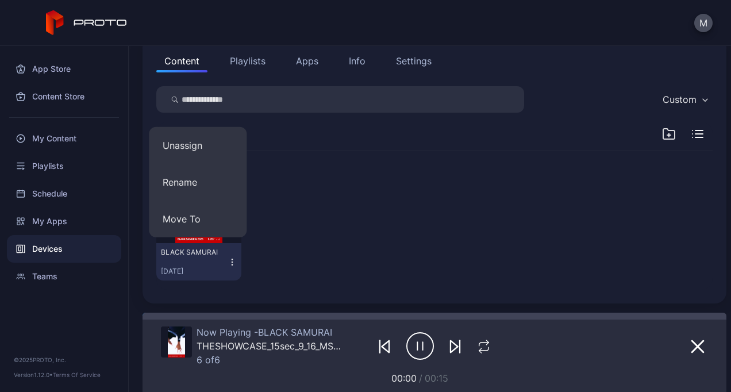
click at [208, 272] on div "[DATE]" at bounding box center [194, 271] width 67 height 9
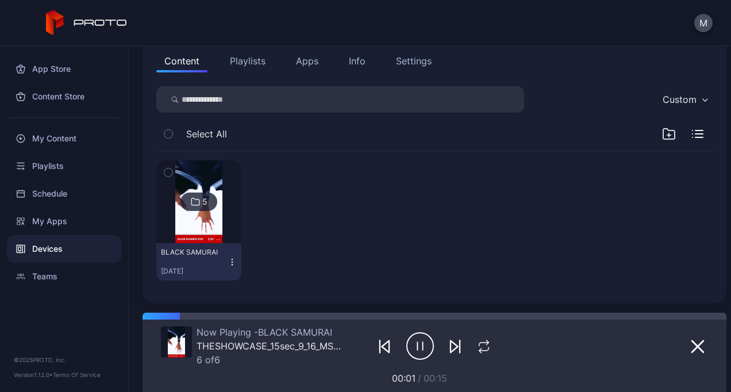
click at [206, 194] on div "5" at bounding box center [199, 202] width 37 height 18
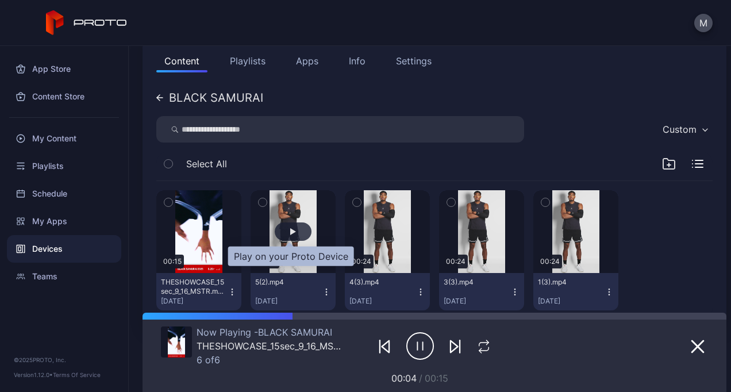
click at [290, 230] on div "button" at bounding box center [293, 231] width 6 height 7
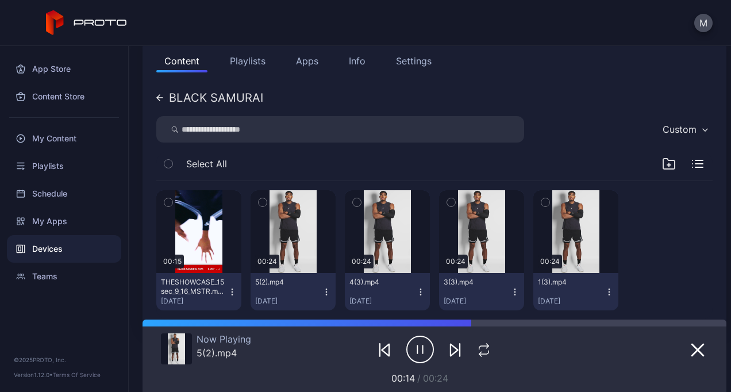
click at [255, 60] on button "Playlists" at bounding box center [248, 60] width 52 height 23
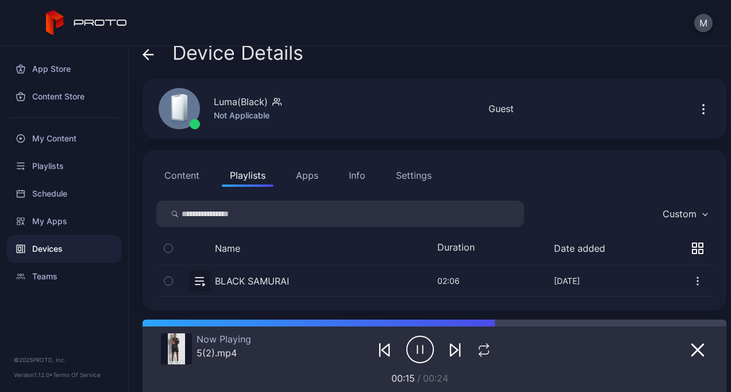
scroll to position [13, 0]
click at [279, 277] on button "button" at bounding box center [434, 281] width 557 height 30
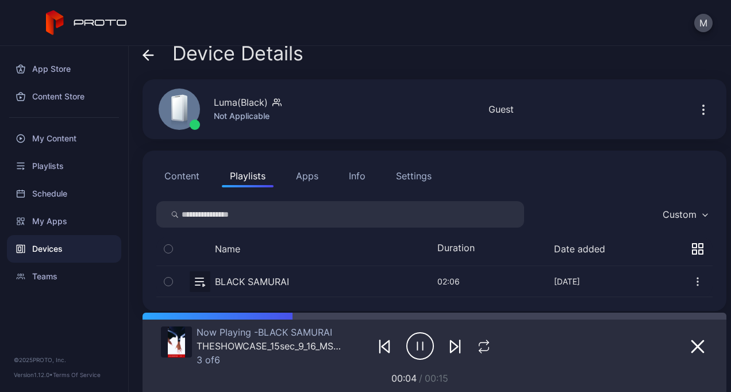
click at [451, 347] on icon "button" at bounding box center [454, 347] width 7 height 12
click at [448, 347] on icon "button" at bounding box center [455, 347] width 14 height 14
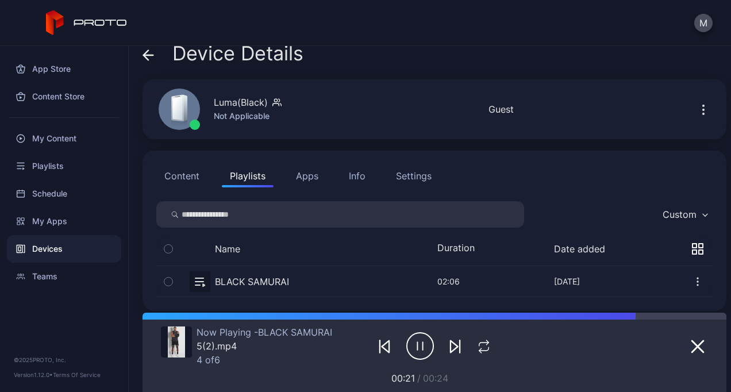
click at [448, 347] on icon "button" at bounding box center [455, 347] width 14 height 14
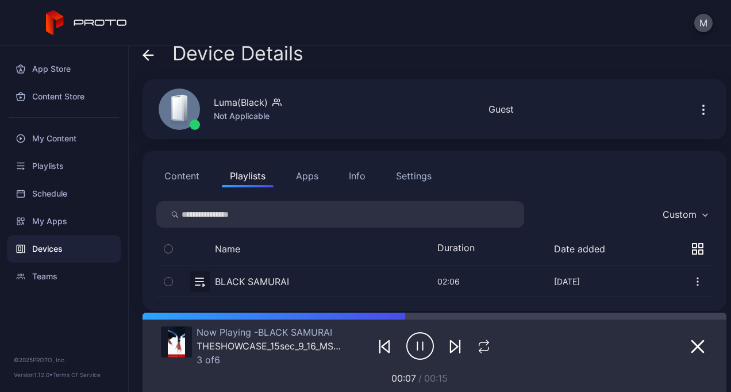
click at [448, 347] on icon "button" at bounding box center [455, 347] width 14 height 14
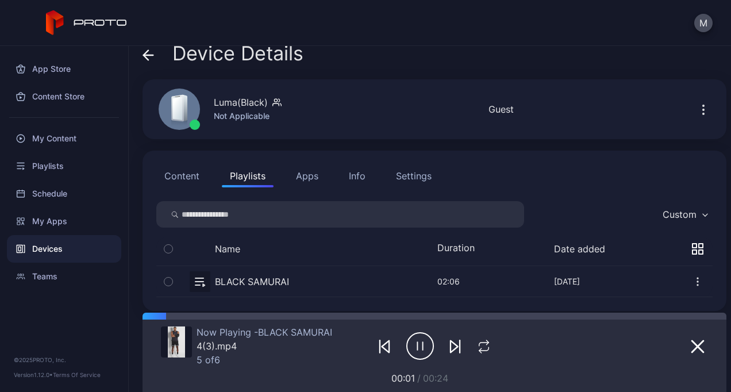
click at [172, 181] on button "Content" at bounding box center [181, 175] width 51 height 23
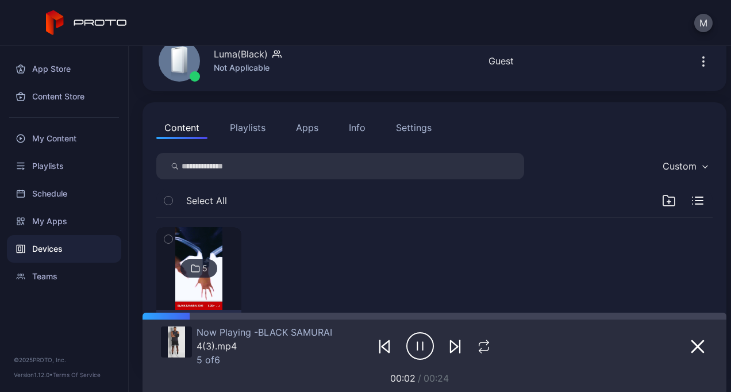
click at [206, 268] on div "5" at bounding box center [199, 268] width 37 height 18
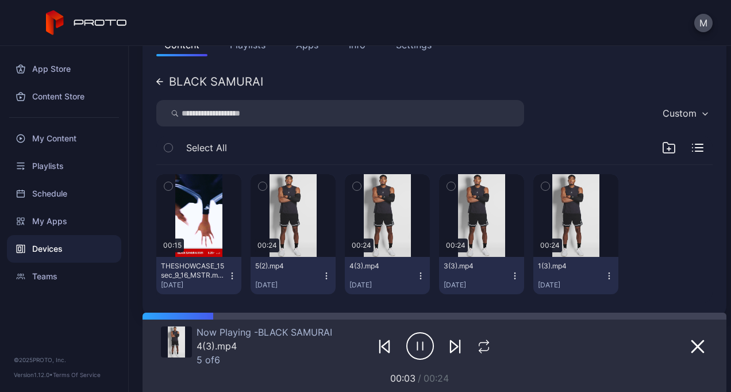
scroll to position [145, 0]
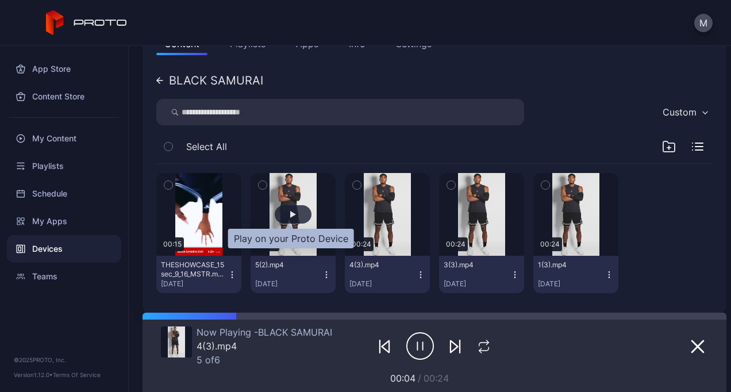
click at [295, 222] on div "button" at bounding box center [293, 214] width 37 height 18
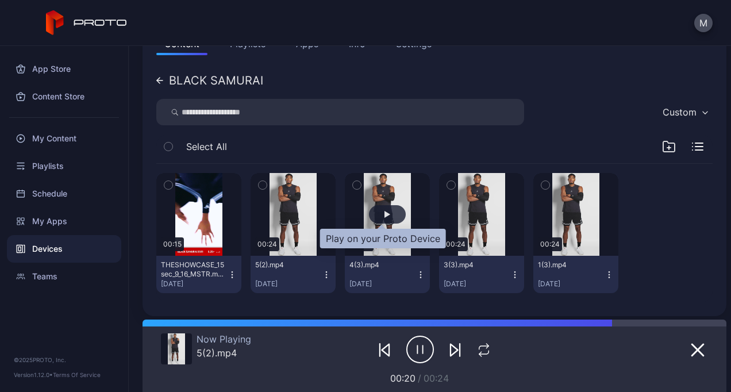
click at [388, 213] on div "button" at bounding box center [387, 214] width 37 height 18
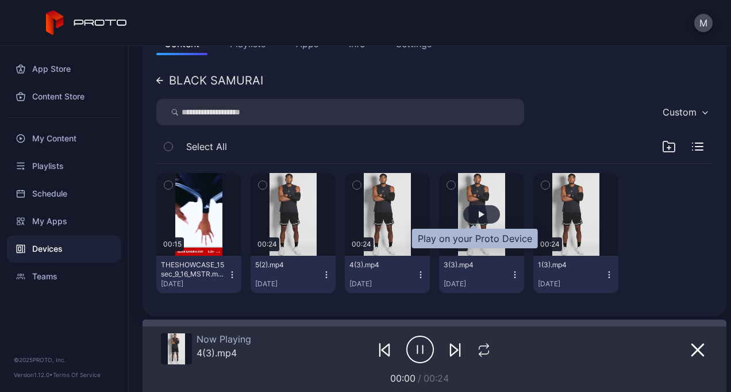
click at [479, 213] on div "button" at bounding box center [482, 214] width 6 height 7
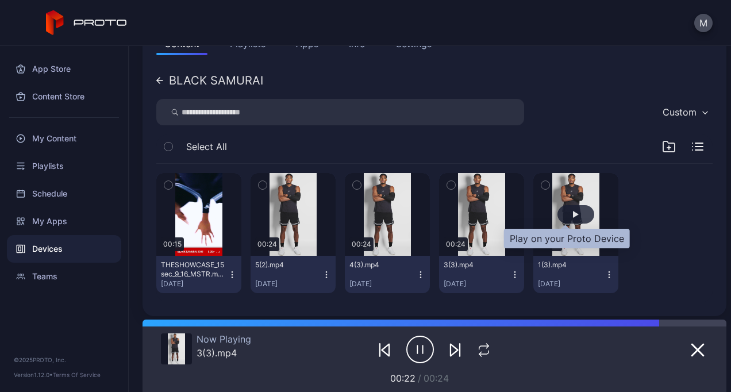
click at [562, 209] on div "button" at bounding box center [576, 214] width 37 height 18
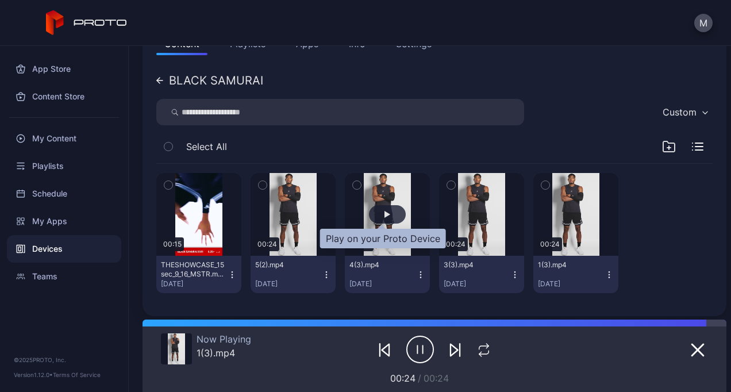
click at [385, 211] on div "button" at bounding box center [388, 214] width 6 height 7
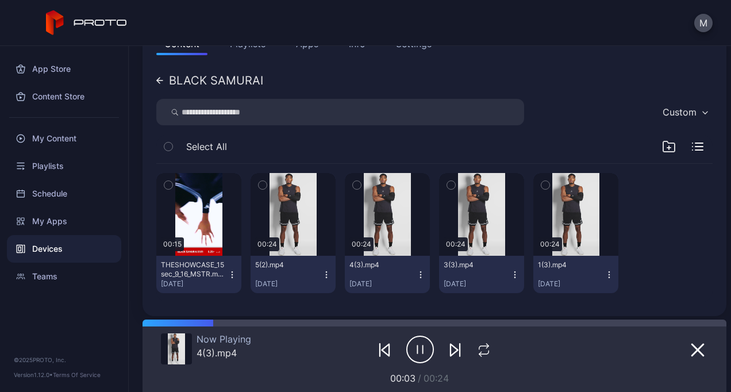
scroll to position [80, 0]
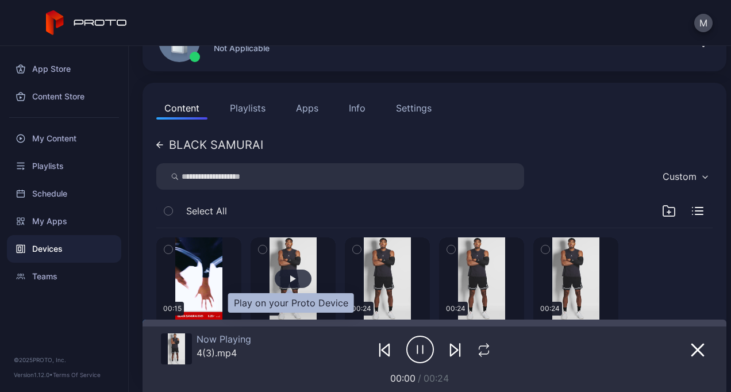
click at [282, 286] on div "button" at bounding box center [293, 279] width 37 height 18
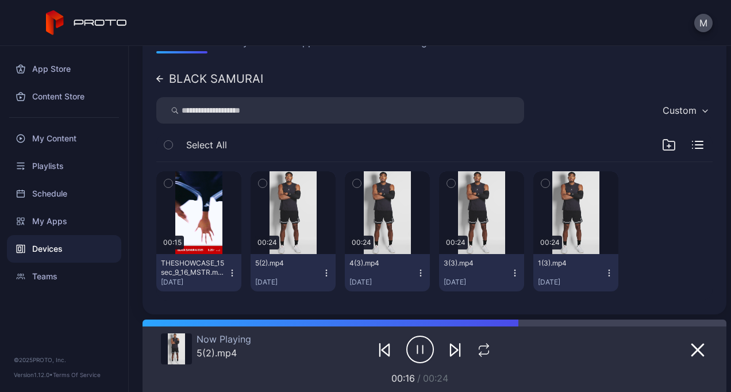
scroll to position [147, 0]
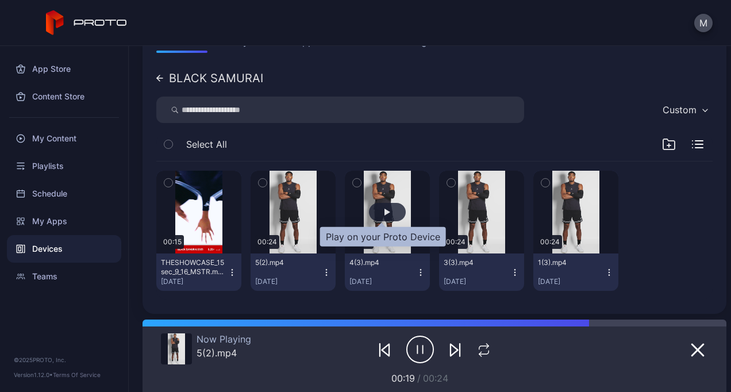
click at [385, 209] on div "button" at bounding box center [388, 212] width 6 height 7
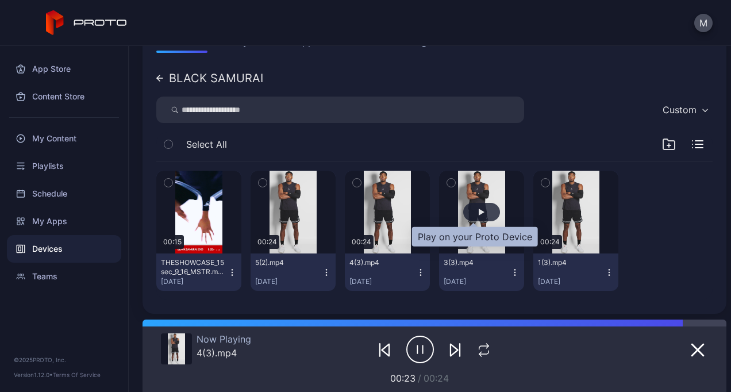
click at [479, 212] on div "button" at bounding box center [482, 212] width 6 height 7
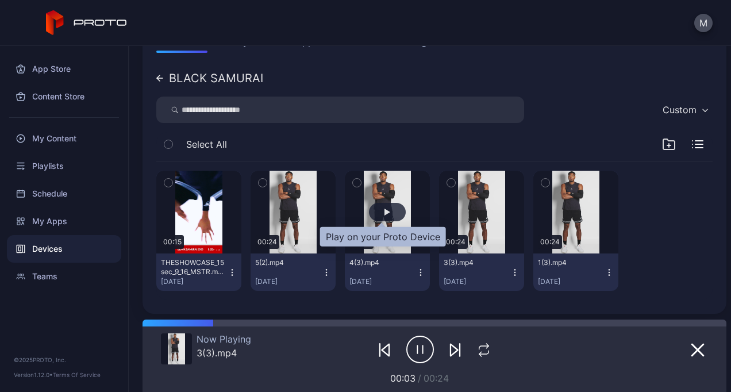
click at [378, 206] on div "button" at bounding box center [387, 212] width 37 height 18
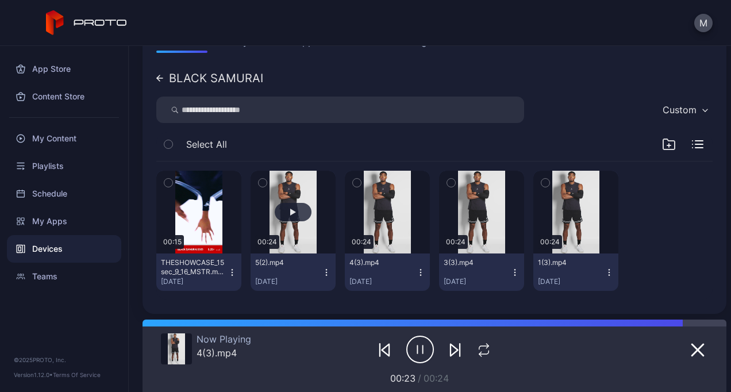
click at [269, 227] on button "button" at bounding box center [293, 212] width 85 height 83
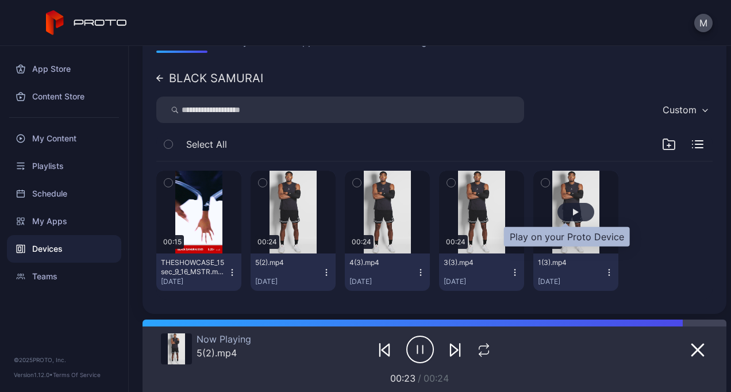
click at [573, 212] on div "button" at bounding box center [576, 212] width 6 height 7
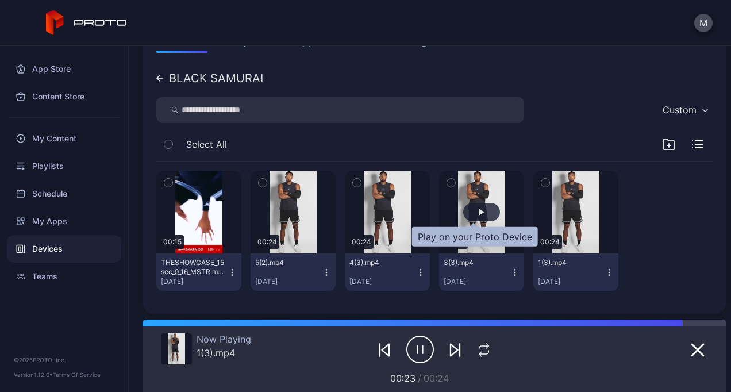
click at [479, 210] on div "button" at bounding box center [482, 212] width 6 height 7
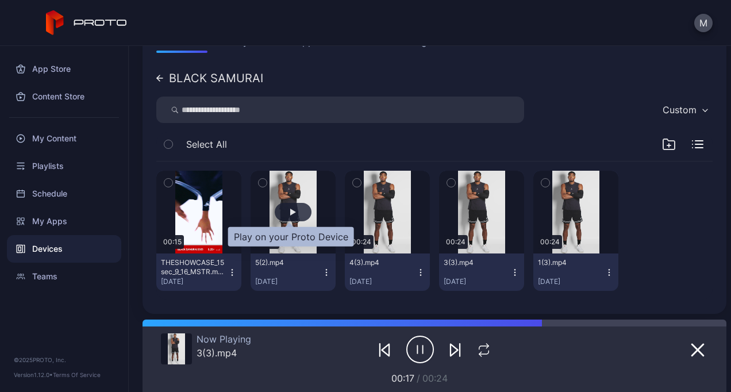
click at [291, 211] on div "button" at bounding box center [293, 212] width 6 height 7
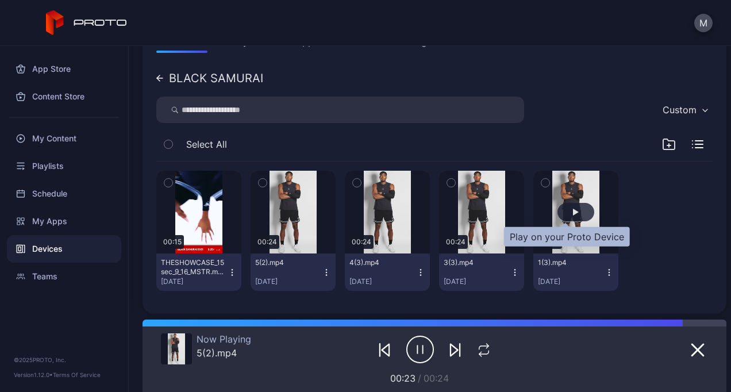
click at [573, 212] on div "button" at bounding box center [576, 212] width 6 height 7
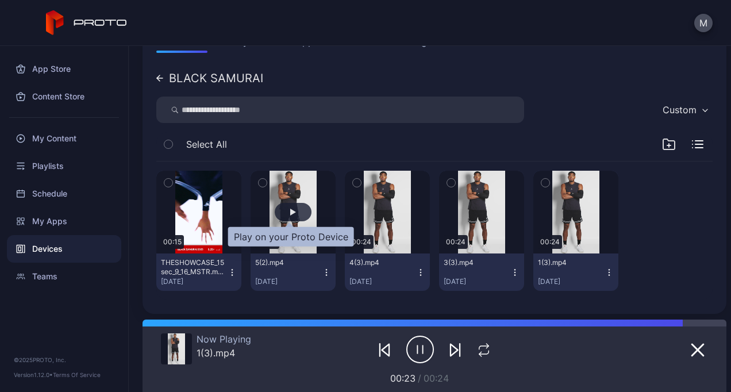
click at [301, 210] on div "button" at bounding box center [293, 212] width 37 height 18
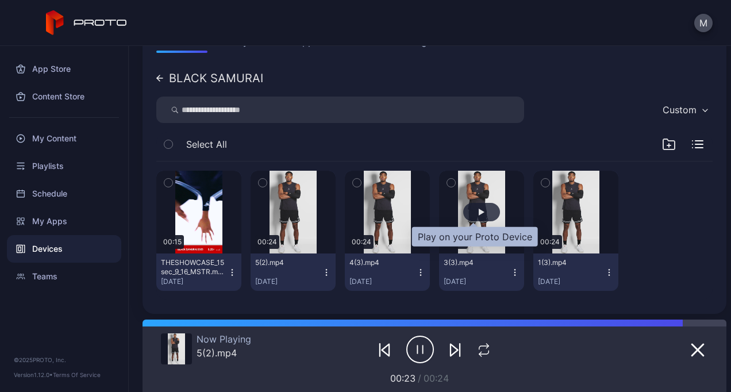
click at [477, 209] on div "button" at bounding box center [481, 212] width 37 height 18
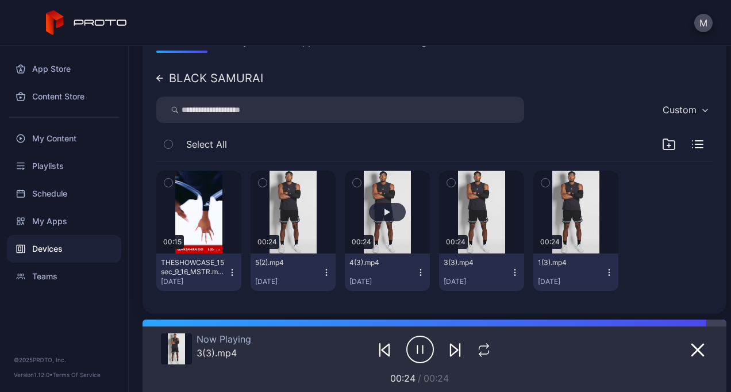
click at [394, 200] on button "button" at bounding box center [387, 212] width 85 height 83
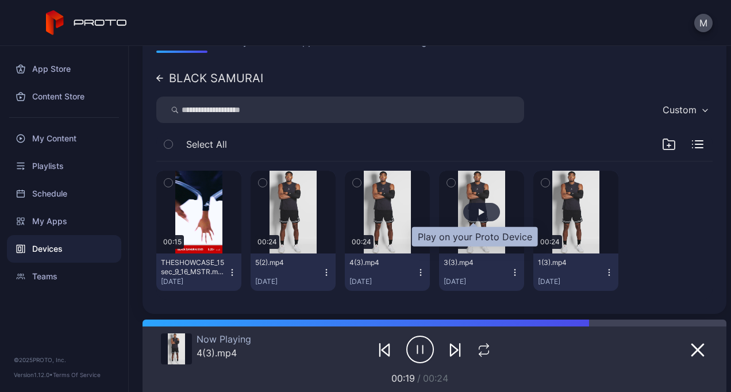
click at [477, 211] on div "button" at bounding box center [481, 212] width 37 height 18
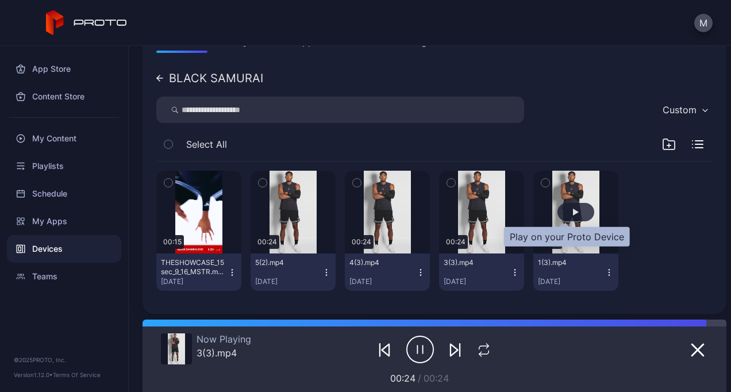
click at [566, 217] on div "button" at bounding box center [576, 212] width 37 height 18
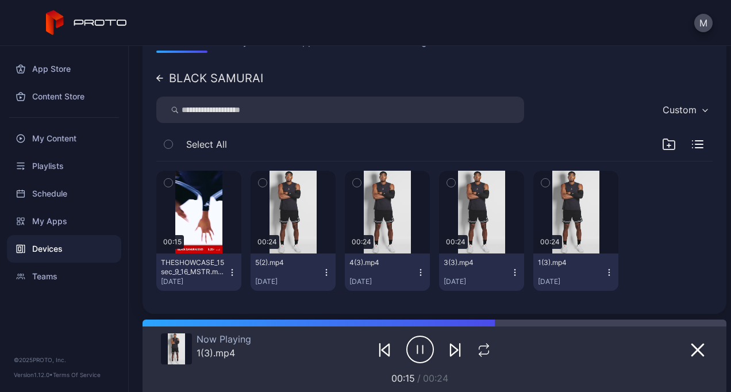
click at [158, 80] on icon at bounding box center [159, 78] width 7 height 7
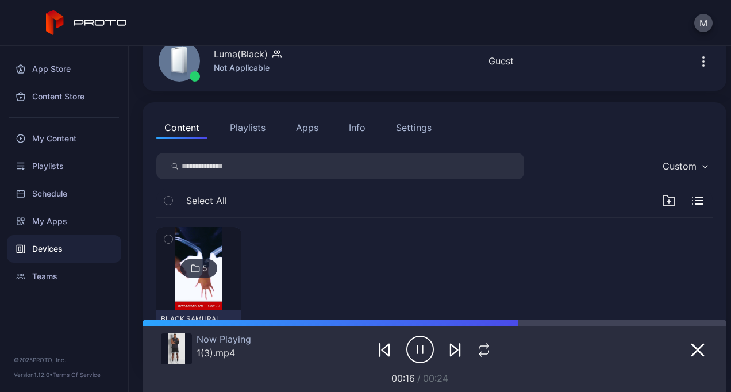
click at [260, 126] on button "Playlists" at bounding box center [248, 127] width 52 height 23
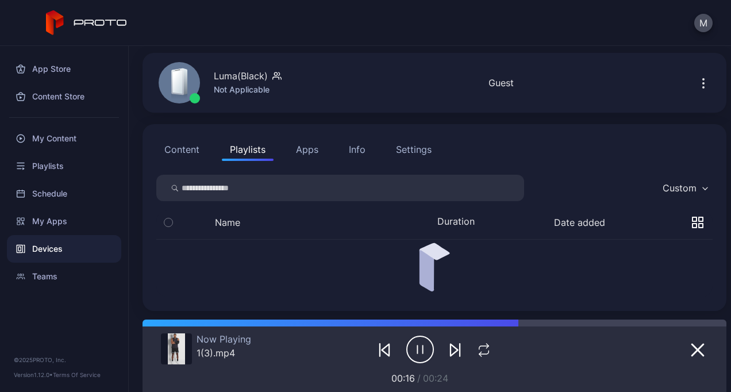
scroll to position [13, 0]
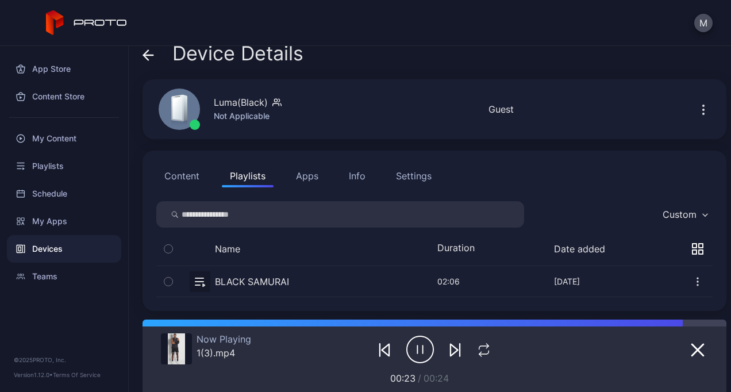
click at [261, 279] on button "button" at bounding box center [434, 281] width 557 height 30
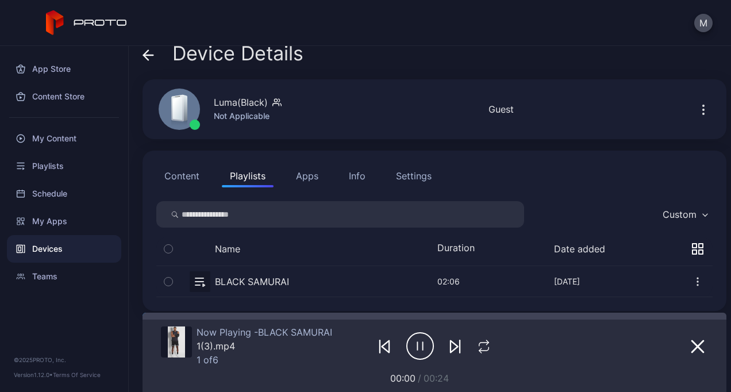
click at [190, 174] on button "Content" at bounding box center [181, 175] width 51 height 23
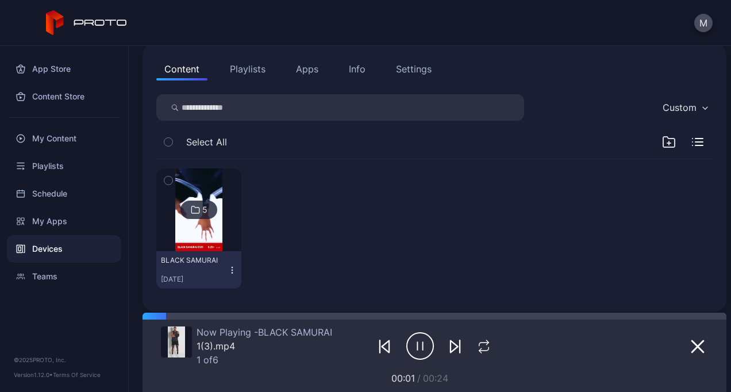
scroll to position [125, 0]
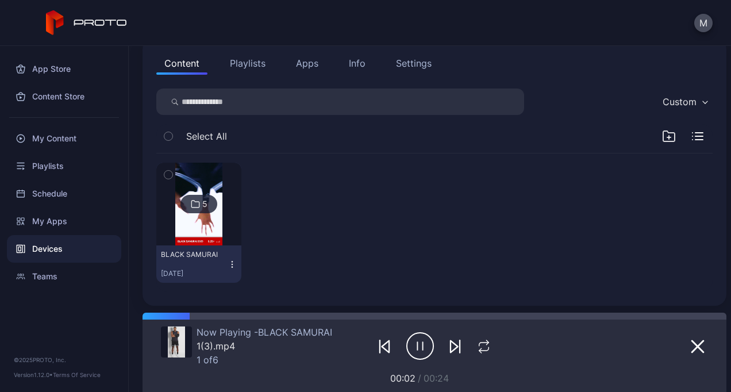
click at [201, 267] on div "BLACK SAMURAI [DATE]" at bounding box center [194, 264] width 67 height 28
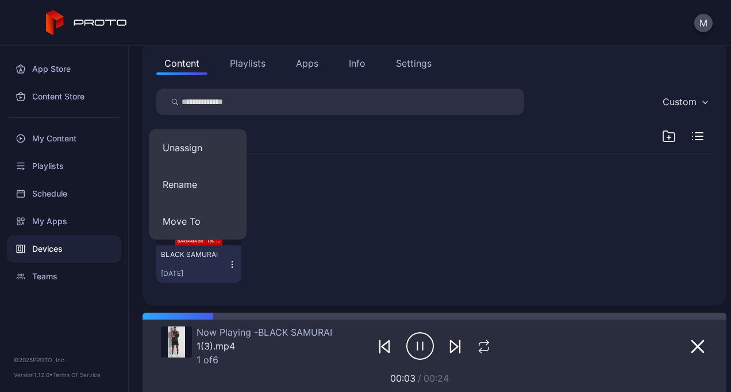
click at [339, 235] on div "5 BLACK SAMURAI [DATE]" at bounding box center [434, 223] width 557 height 139
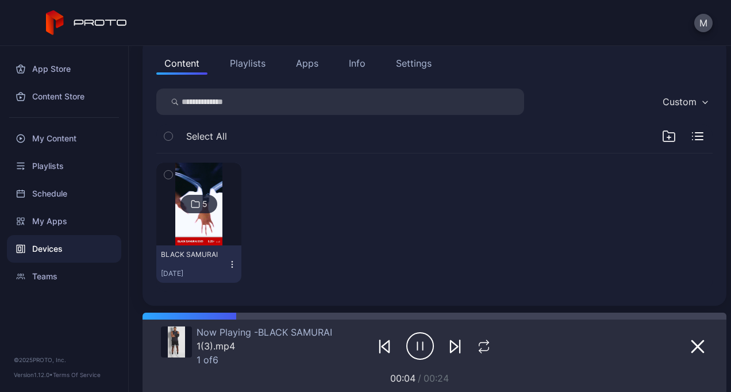
click at [213, 228] on img at bounding box center [198, 204] width 47 height 83
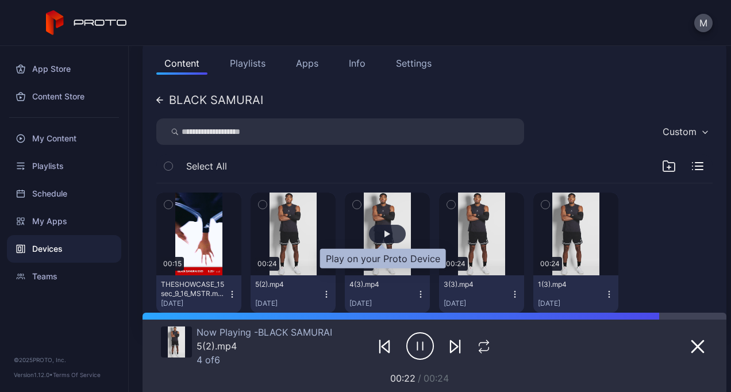
click at [385, 232] on div "button" at bounding box center [387, 234] width 37 height 18
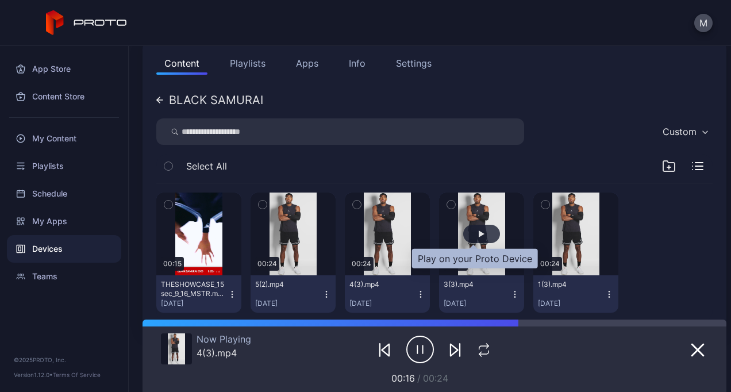
click at [481, 233] on div "button" at bounding box center [481, 234] width 37 height 18
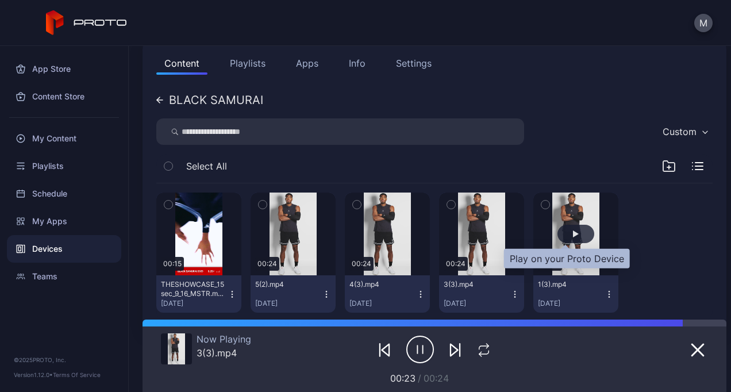
click at [565, 237] on div "button" at bounding box center [576, 234] width 37 height 18
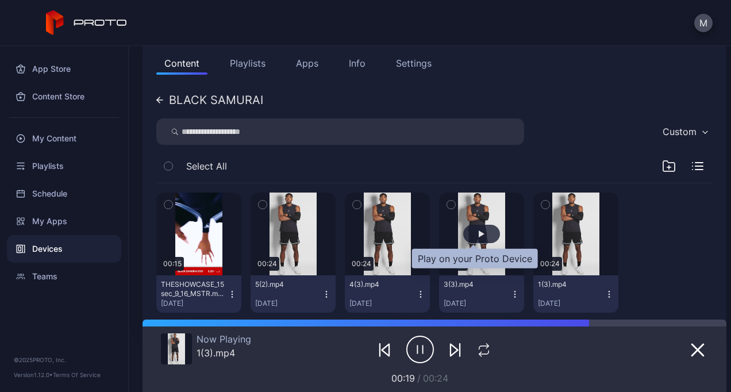
click at [479, 233] on div "button" at bounding box center [482, 234] width 6 height 7
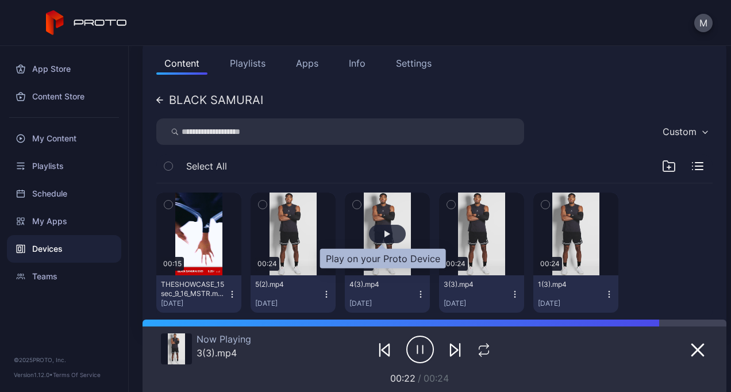
click at [386, 231] on div "button" at bounding box center [387, 234] width 37 height 18
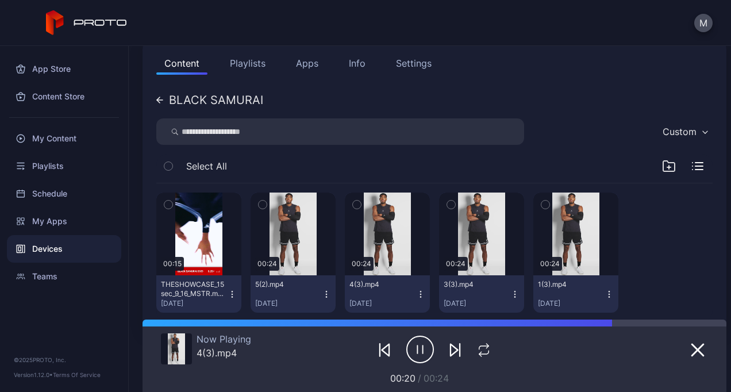
click at [237, 69] on button "Playlists" at bounding box center [248, 63] width 52 height 23
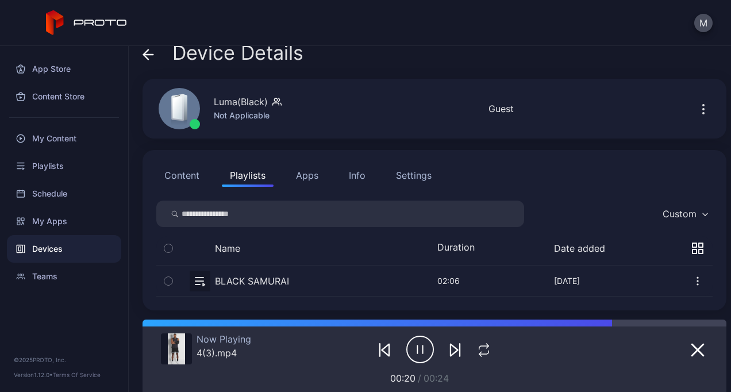
scroll to position [13, 0]
click at [277, 282] on button "button" at bounding box center [434, 281] width 557 height 30
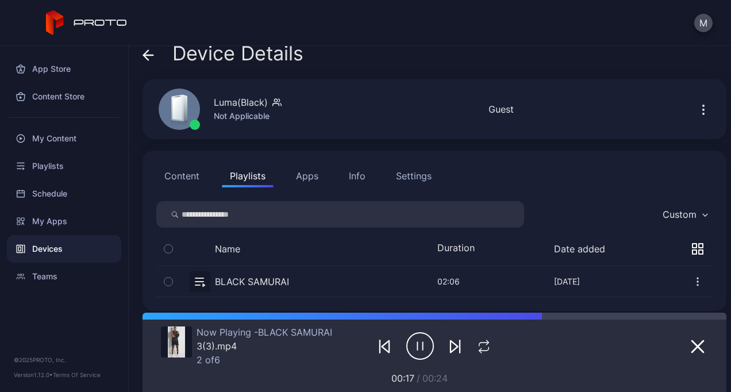
scroll to position [20, 0]
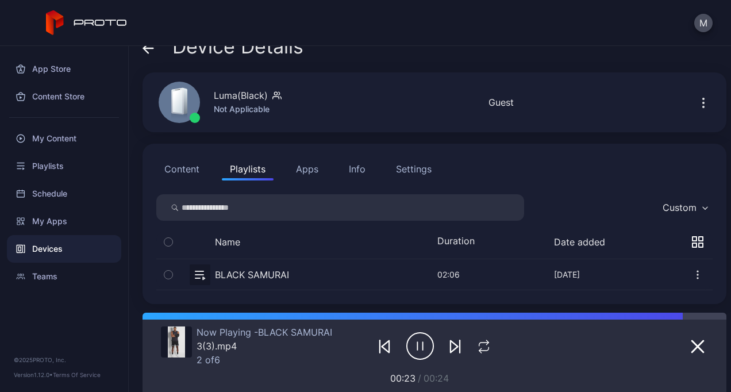
click at [697, 101] on icon "button" at bounding box center [704, 103] width 14 height 14
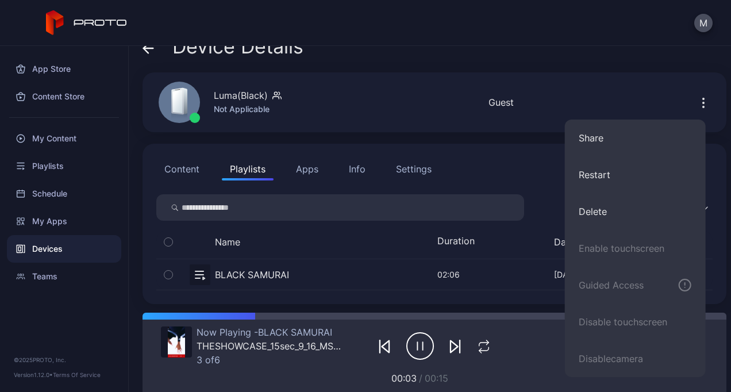
click at [256, 162] on button "Playlists" at bounding box center [248, 169] width 52 height 23
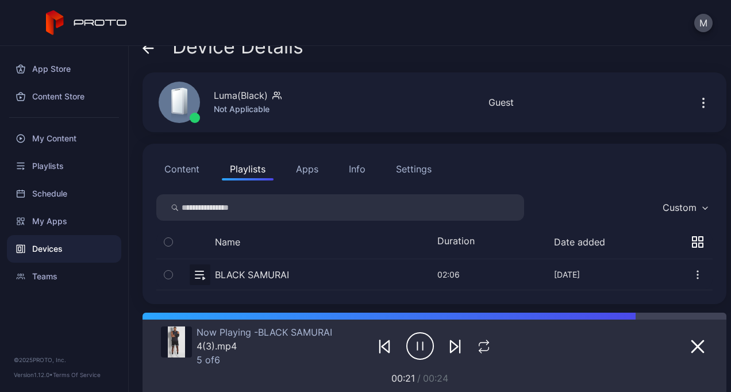
click at [703, 106] on icon "button" at bounding box center [703, 106] width 1 height 1
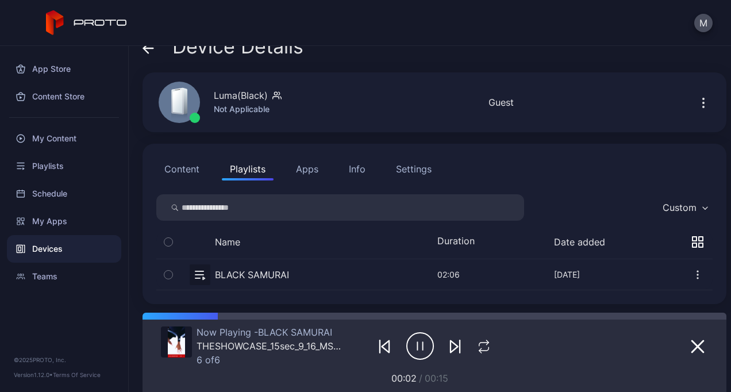
click at [248, 138] on div "Device Details Luma(Black) Not Applicable Online Last Seen [DATE] 1:07 PM Guest…" at bounding box center [430, 219] width 603 height 346
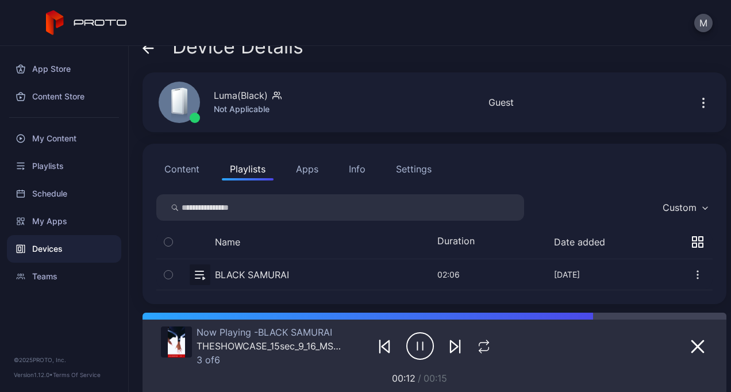
click at [306, 171] on button "Apps" at bounding box center [307, 169] width 39 height 23
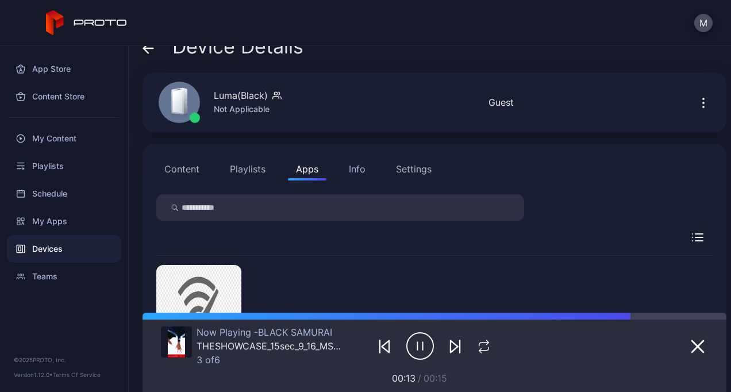
click at [261, 171] on button "Playlists" at bounding box center [248, 169] width 52 height 23
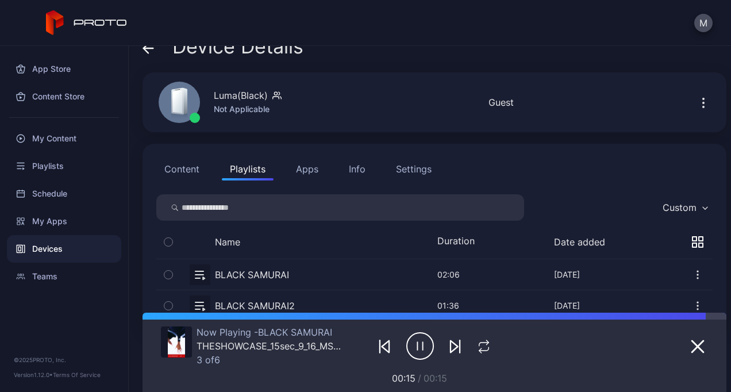
scroll to position [51, 0]
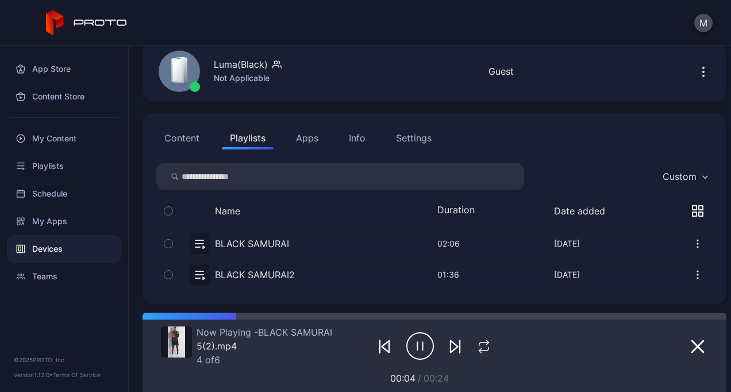
click at [692, 241] on icon "button" at bounding box center [697, 243] width 11 height 11
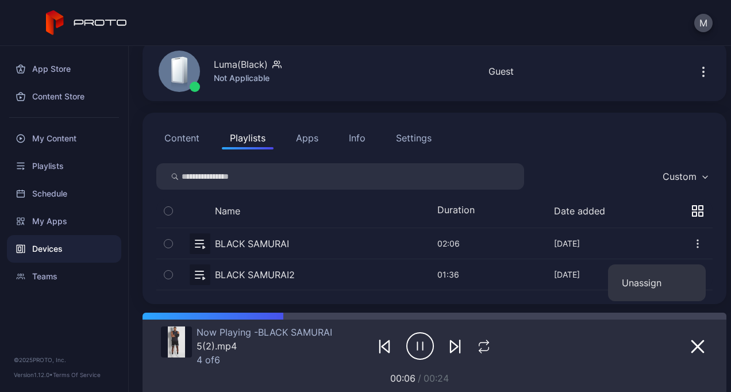
click at [300, 24] on div "M" at bounding box center [365, 23] width 731 height 46
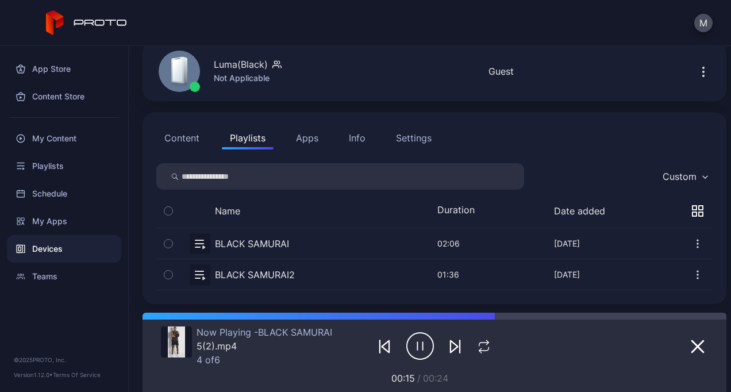
click at [692, 243] on icon "button" at bounding box center [697, 243] width 11 height 11
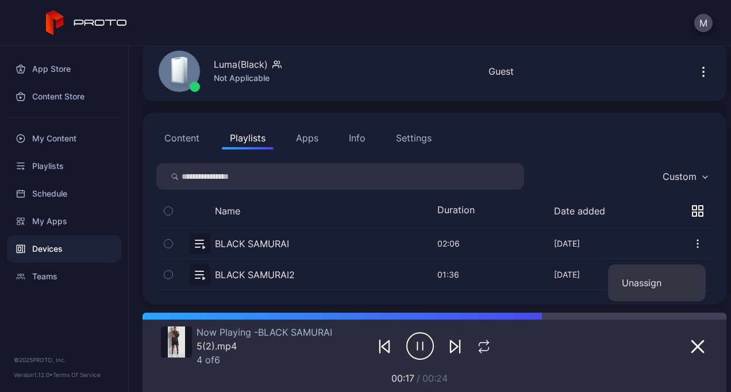
click at [170, 243] on icon "button" at bounding box center [168, 244] width 3 height 2
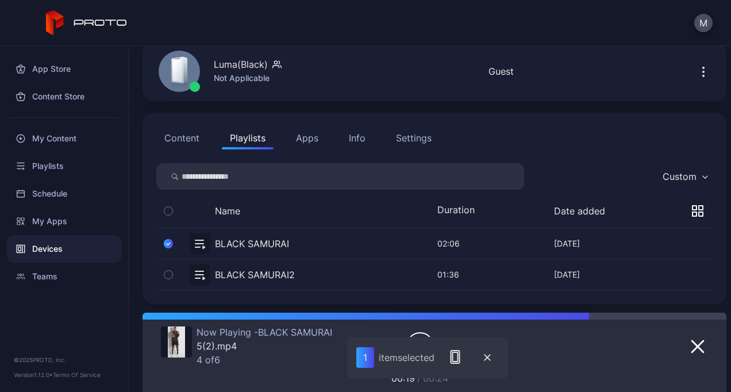
click at [164, 240] on icon "button" at bounding box center [168, 243] width 9 height 13
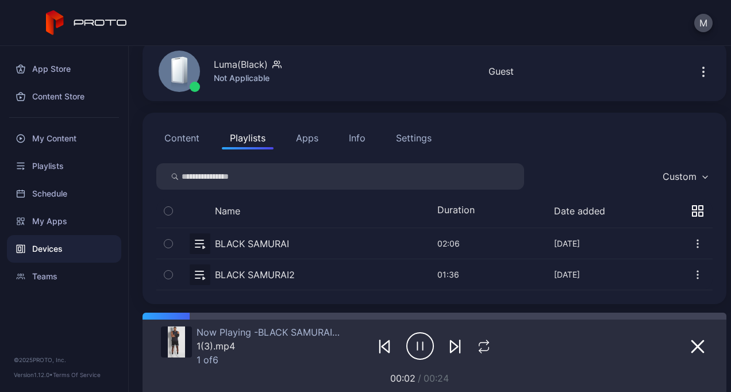
click at [182, 132] on button "Content" at bounding box center [181, 137] width 51 height 23
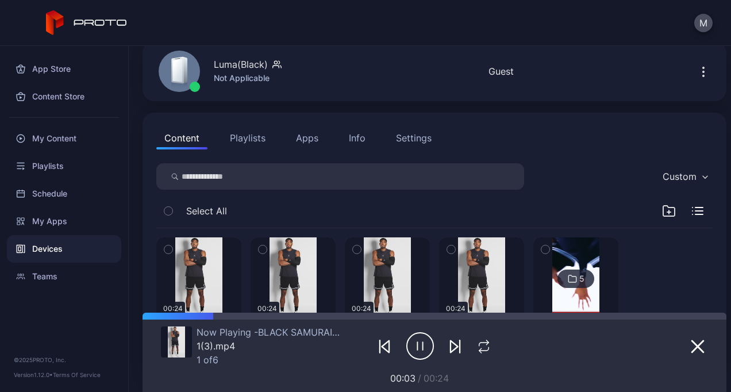
click at [246, 162] on div "Content Playlists Apps Info Settings Custom Select All 00:24 5(2).mp4 [DATE] 00…" at bounding box center [435, 247] width 584 height 268
click at [247, 144] on button "Playlists" at bounding box center [248, 137] width 52 height 23
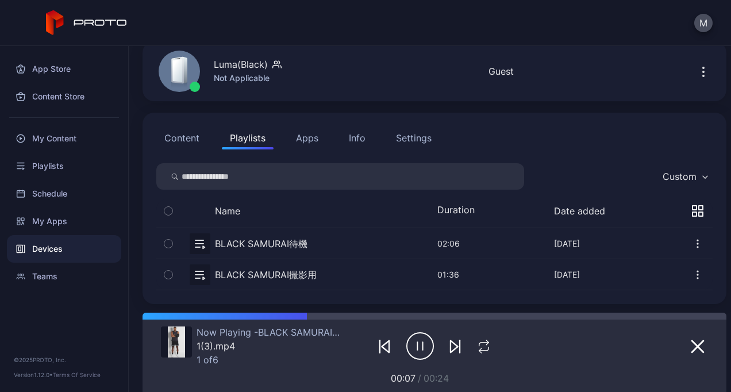
click at [183, 140] on button "Content" at bounding box center [181, 137] width 51 height 23
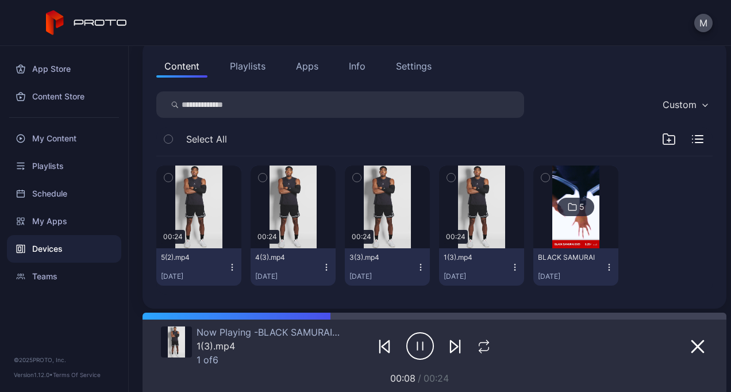
scroll to position [124, 0]
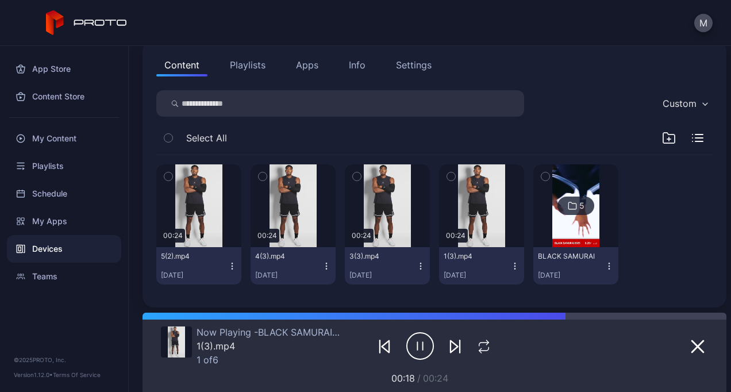
click at [239, 57] on button "Playlists" at bounding box center [248, 64] width 52 height 23
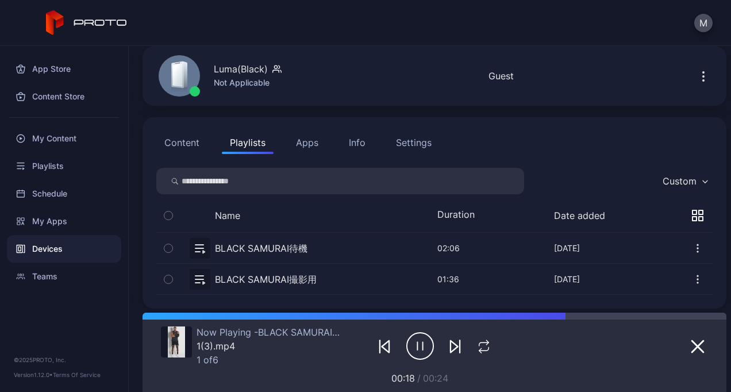
scroll to position [51, 0]
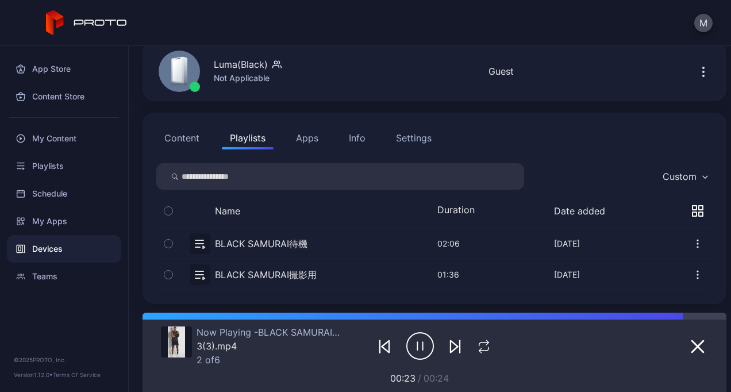
click at [179, 136] on button "Content" at bounding box center [181, 137] width 51 height 23
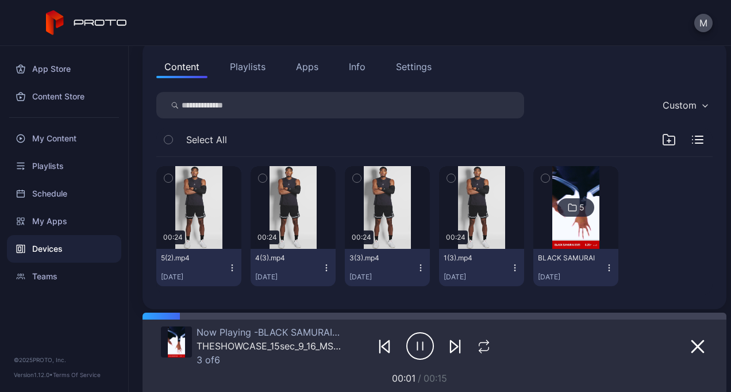
scroll to position [128, 0]
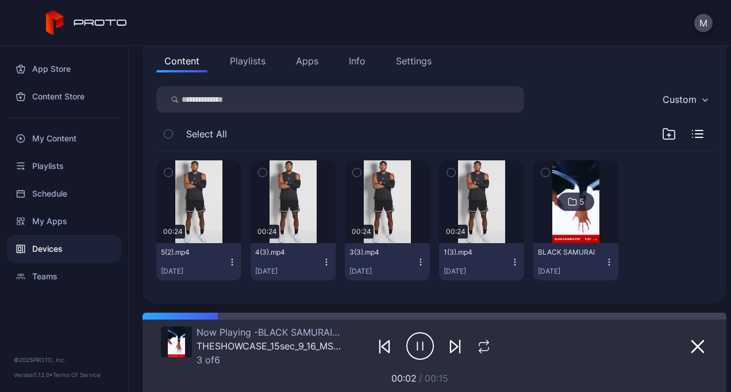
click at [168, 172] on icon "button" at bounding box center [168, 172] width 8 height 13
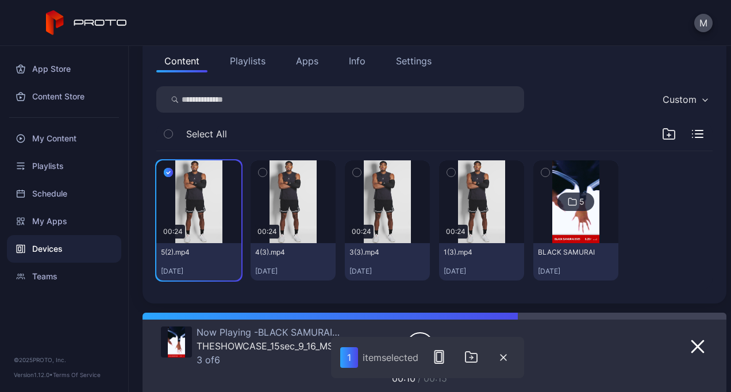
click at [250, 62] on button "Playlists" at bounding box center [248, 60] width 52 height 23
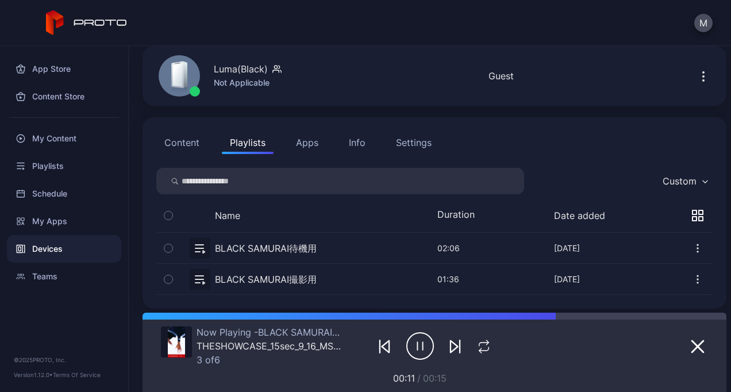
scroll to position [51, 0]
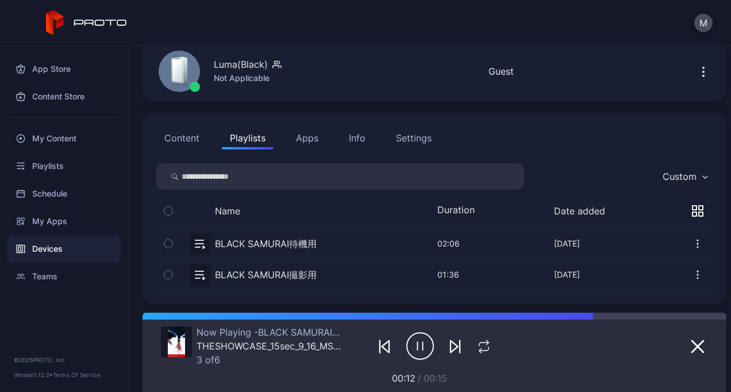
click at [697, 70] on icon "button" at bounding box center [704, 72] width 14 height 14
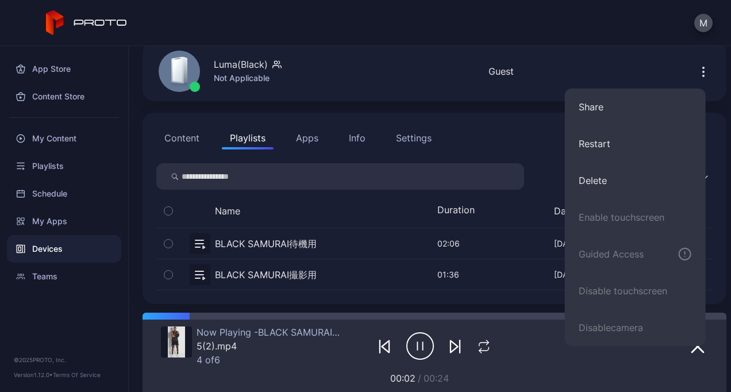
scroll to position [0, 0]
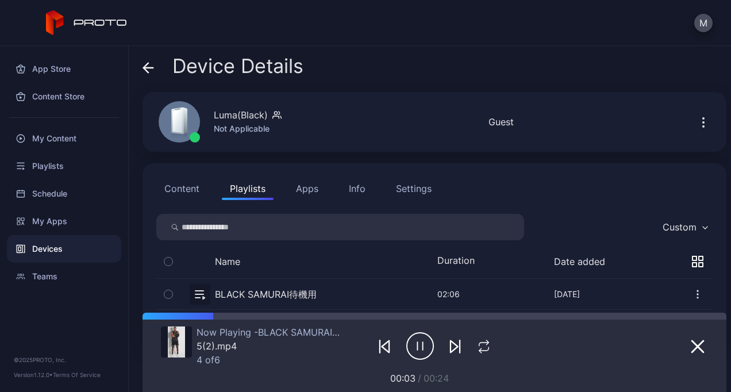
click at [339, 68] on div "Device Details" at bounding box center [435, 69] width 584 height 28
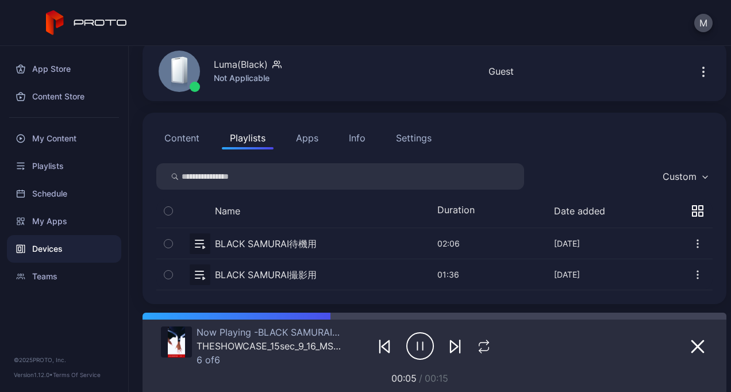
click at [292, 276] on button "button" at bounding box center [434, 274] width 557 height 30
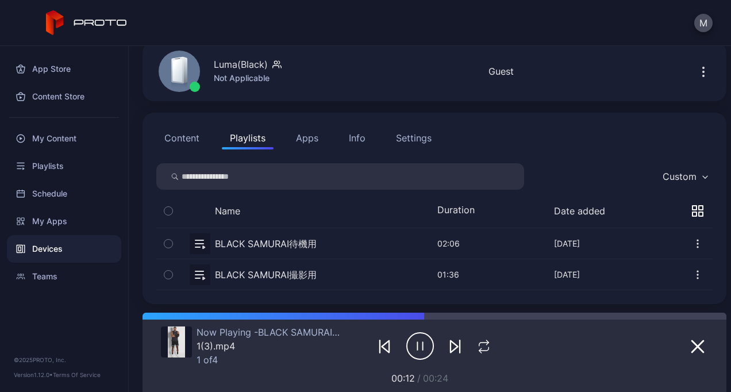
click at [283, 270] on button "button" at bounding box center [434, 274] width 557 height 30
click at [273, 244] on button "button" at bounding box center [434, 243] width 557 height 30
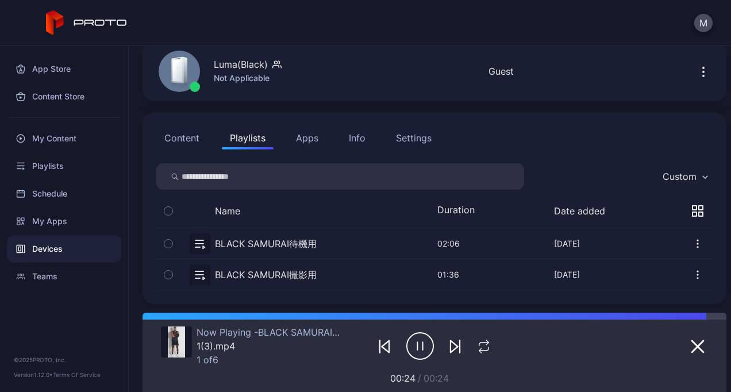
click at [285, 274] on button "button" at bounding box center [434, 274] width 557 height 30
click at [308, 144] on button "Apps" at bounding box center [307, 137] width 39 height 23
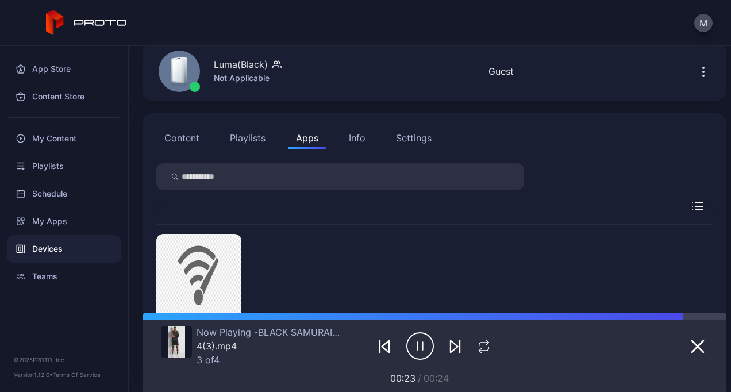
click at [244, 128] on button "Playlists" at bounding box center [248, 137] width 52 height 23
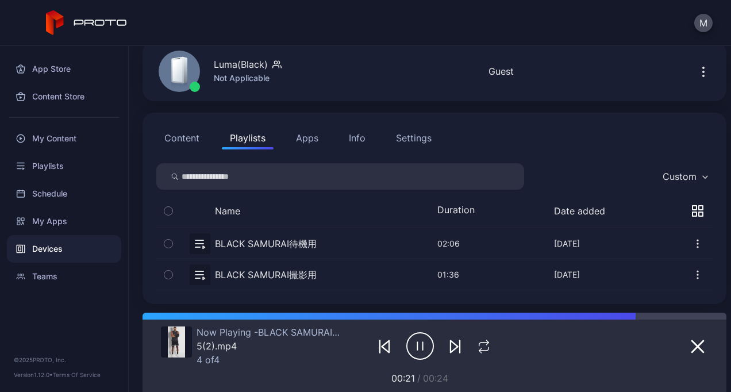
click at [297, 268] on button "button" at bounding box center [434, 274] width 557 height 30
click at [267, 238] on button "button" at bounding box center [434, 243] width 557 height 30
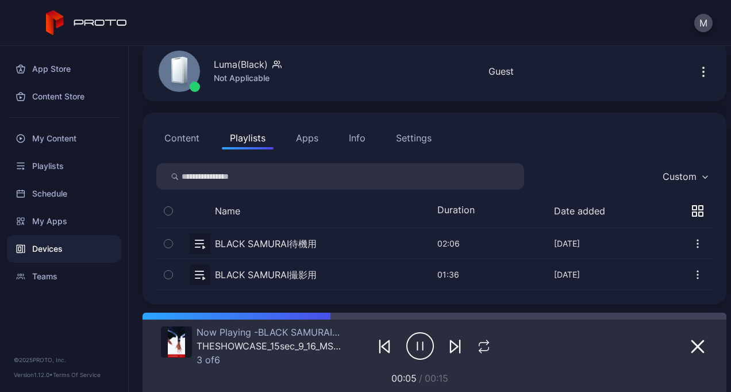
drag, startPoint x: 277, startPoint y: 275, endPoint x: 218, endPoint y: 282, distance: 59.1
click at [218, 282] on button "button" at bounding box center [434, 274] width 557 height 30
click at [231, 278] on button "button" at bounding box center [434, 274] width 557 height 30
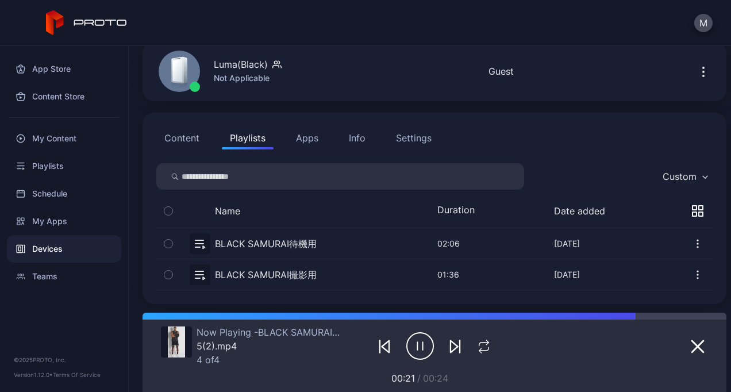
click at [254, 241] on button "button" at bounding box center [434, 243] width 557 height 30
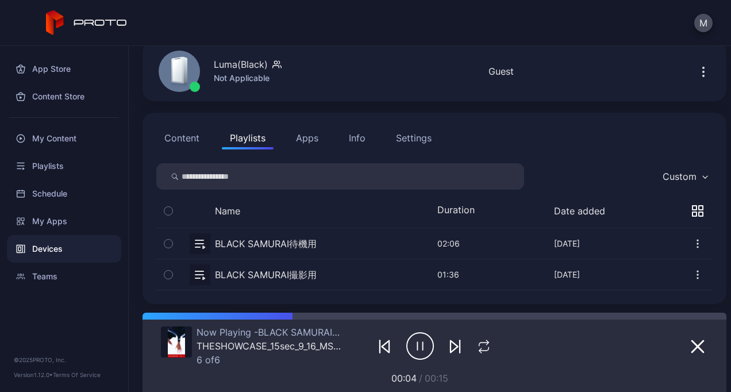
click at [267, 271] on button "button" at bounding box center [434, 274] width 557 height 30
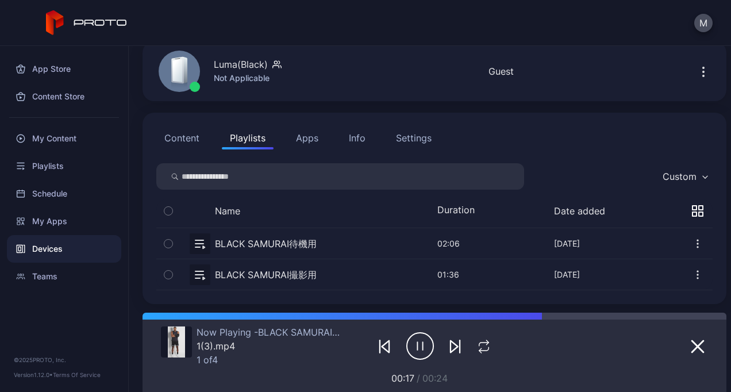
click at [331, 250] on button "button" at bounding box center [434, 243] width 557 height 30
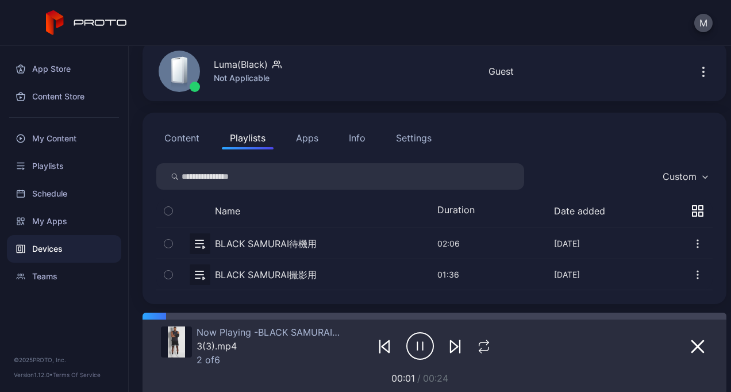
click at [325, 277] on button "button" at bounding box center [434, 274] width 557 height 30
click at [317, 246] on button "button" at bounding box center [434, 243] width 557 height 30
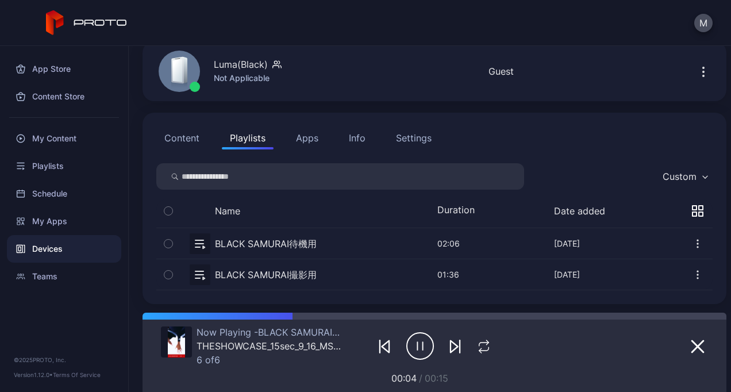
click at [309, 281] on button "button" at bounding box center [434, 274] width 557 height 30
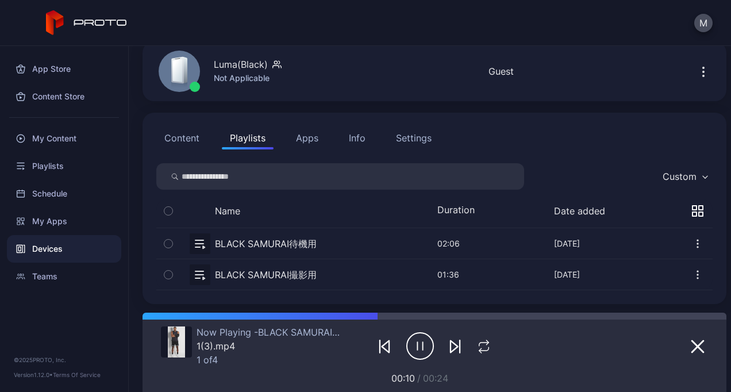
click at [316, 239] on button "button" at bounding box center [434, 243] width 557 height 30
click at [302, 277] on button "button" at bounding box center [434, 274] width 557 height 30
